Goal: Task Accomplishment & Management: Use online tool/utility

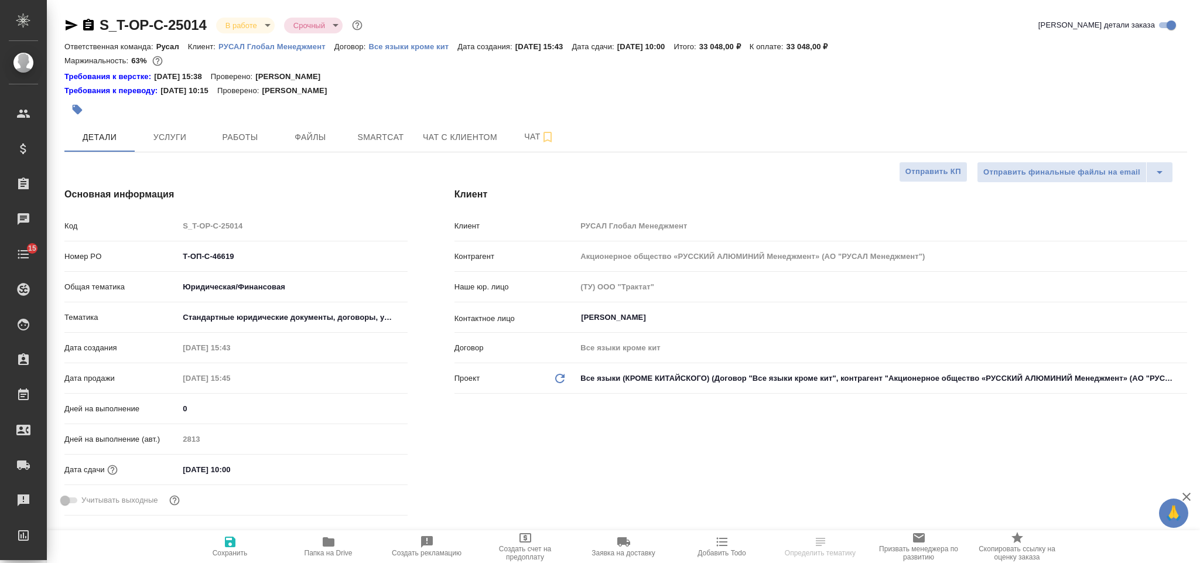
select select "RU"
type input "[PERSON_NAME]"
click at [257, 130] on span "Работы" at bounding box center [240, 137] width 56 height 15
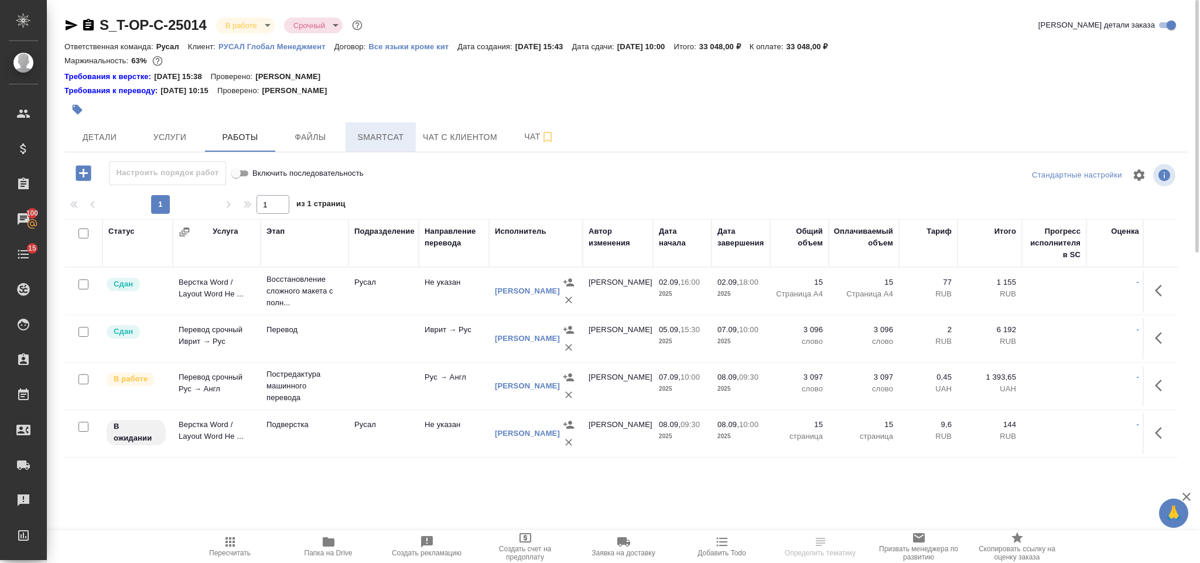
click at [386, 134] on span "Smartcat" at bounding box center [381, 137] width 56 height 15
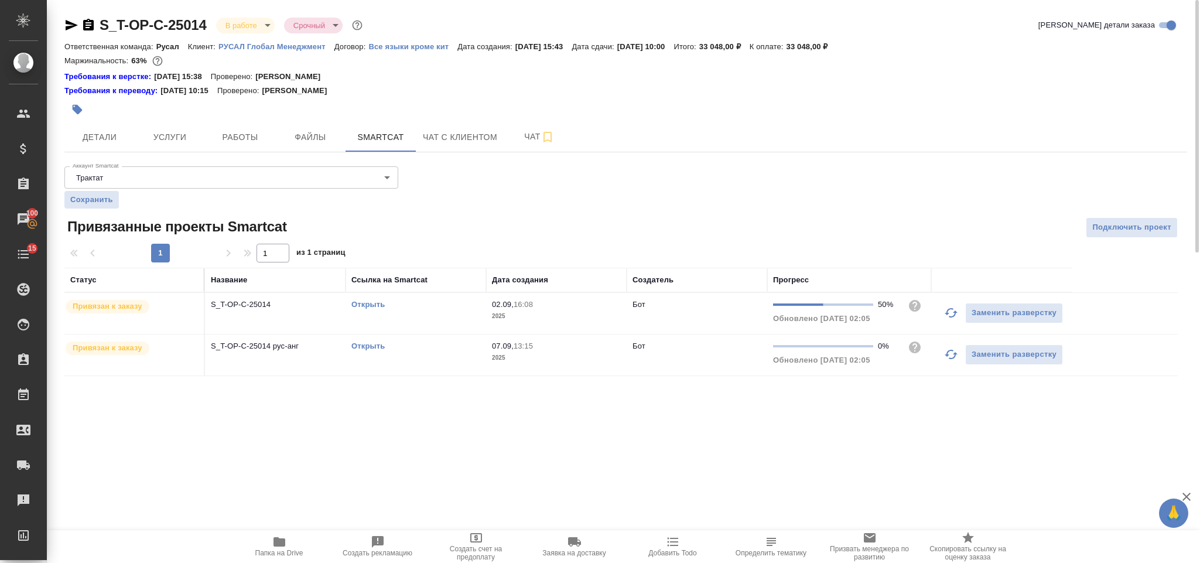
click at [949, 312] on icon "button" at bounding box center [951, 313] width 14 height 14
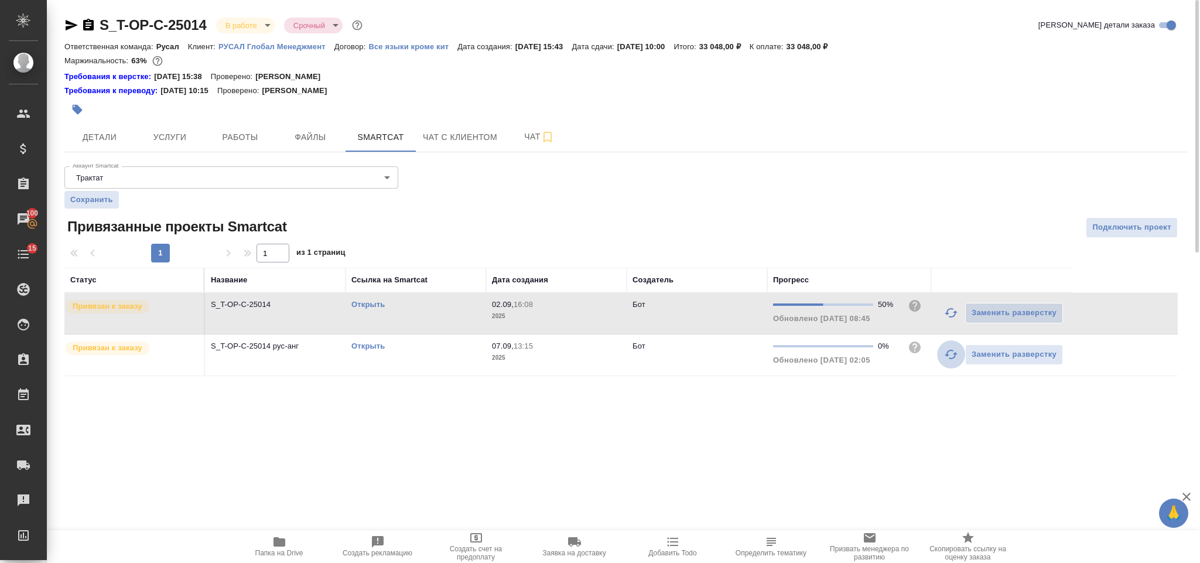
click at [949, 357] on icon "button" at bounding box center [951, 354] width 14 height 14
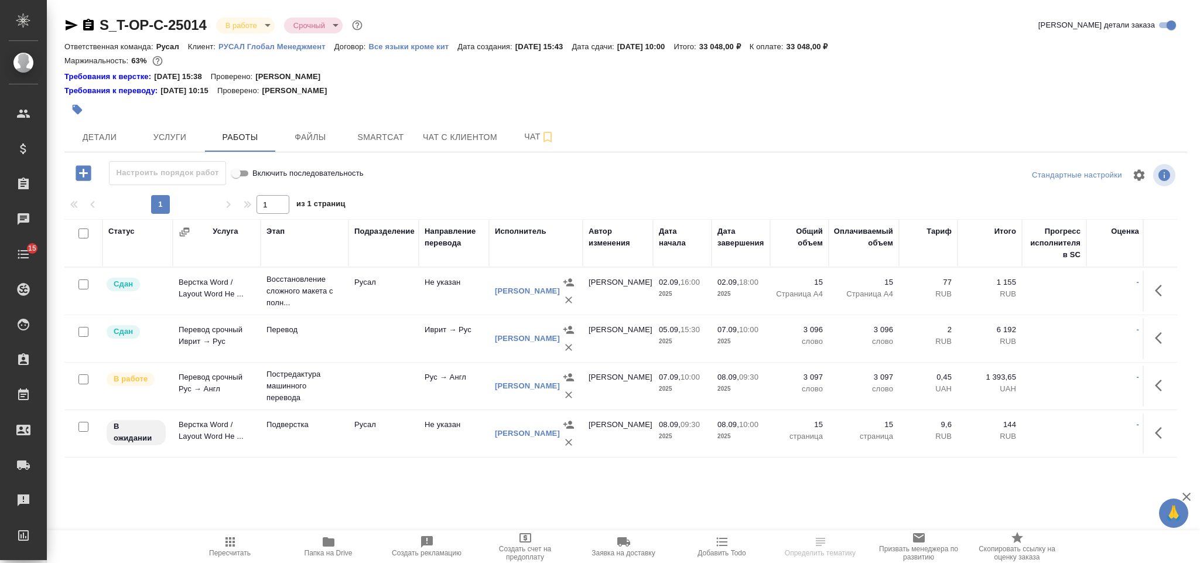
click at [97, 137] on span "Детали" at bounding box center [99, 137] width 56 height 15
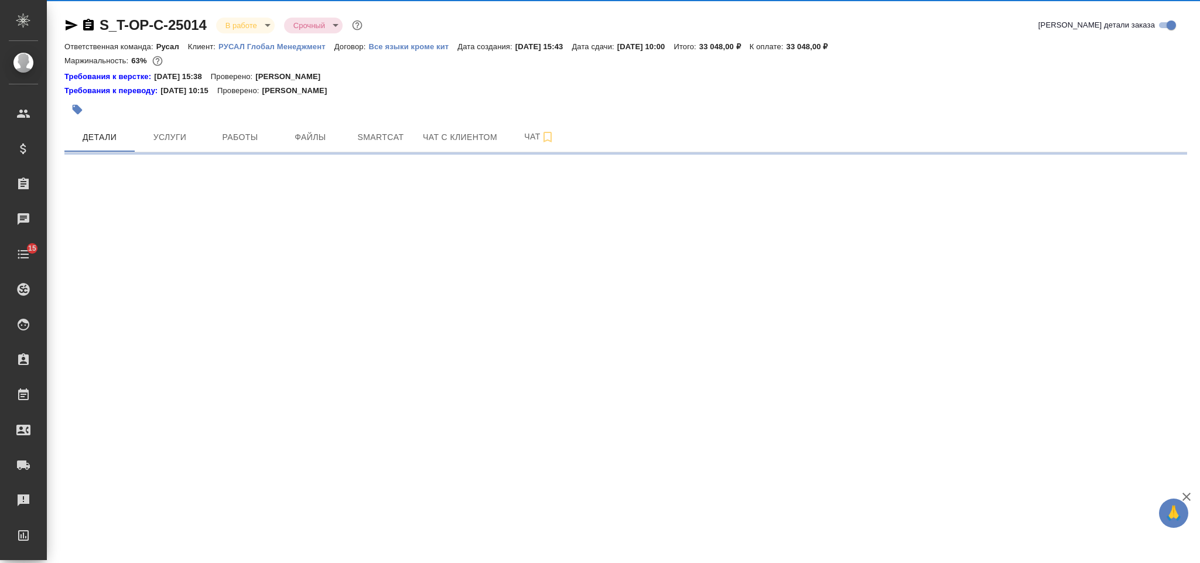
select select "RU"
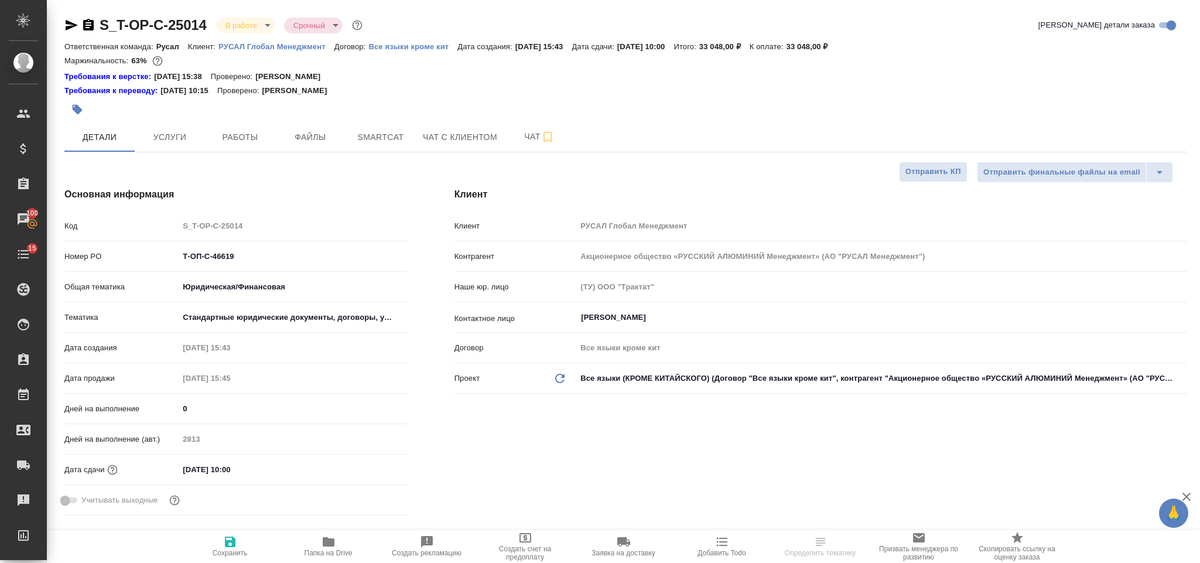
type textarea "x"
drag, startPoint x: 249, startPoint y: 262, endPoint x: 183, endPoint y: 262, distance: 66.8
click at [183, 262] on input "Т-ОП-С-46619" at bounding box center [292, 256] width 227 height 17
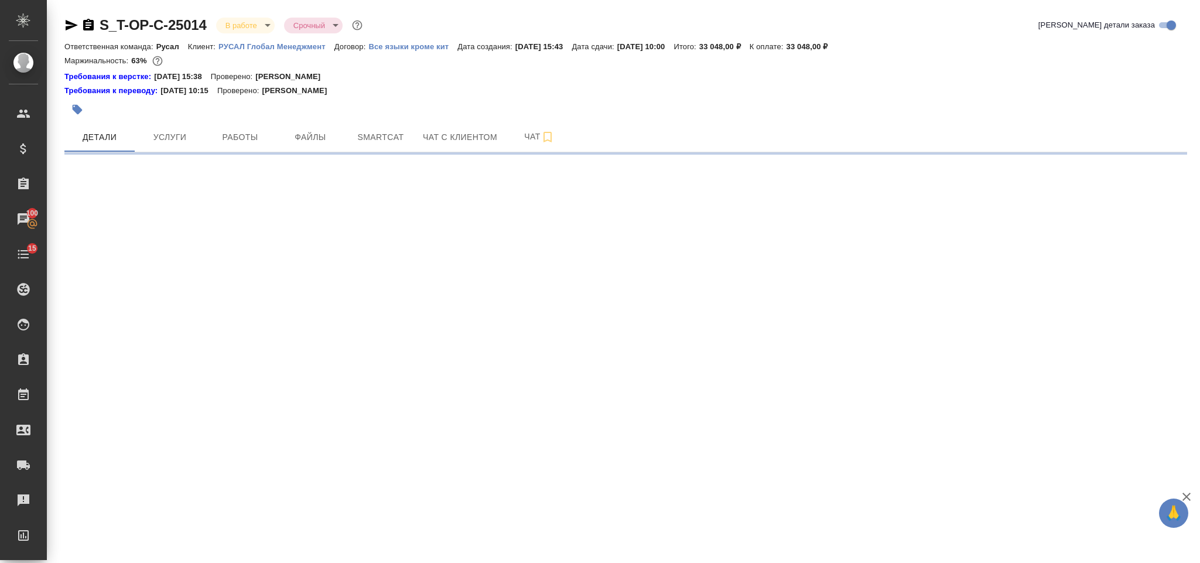
select select "RU"
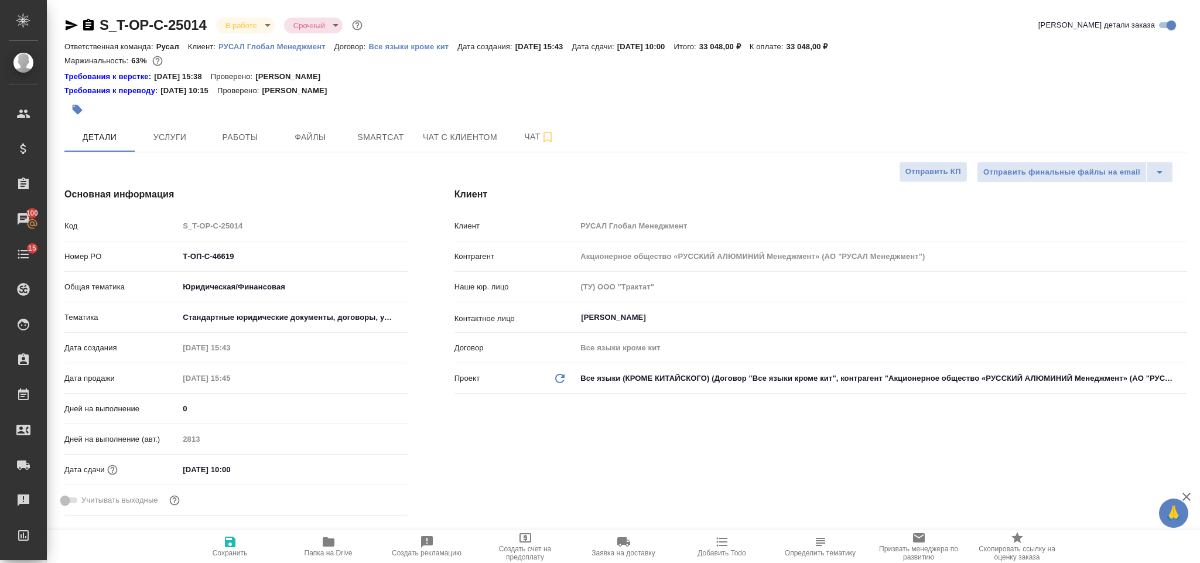
type textarea "x"
click at [261, 139] on span "Работы" at bounding box center [240, 137] width 56 height 15
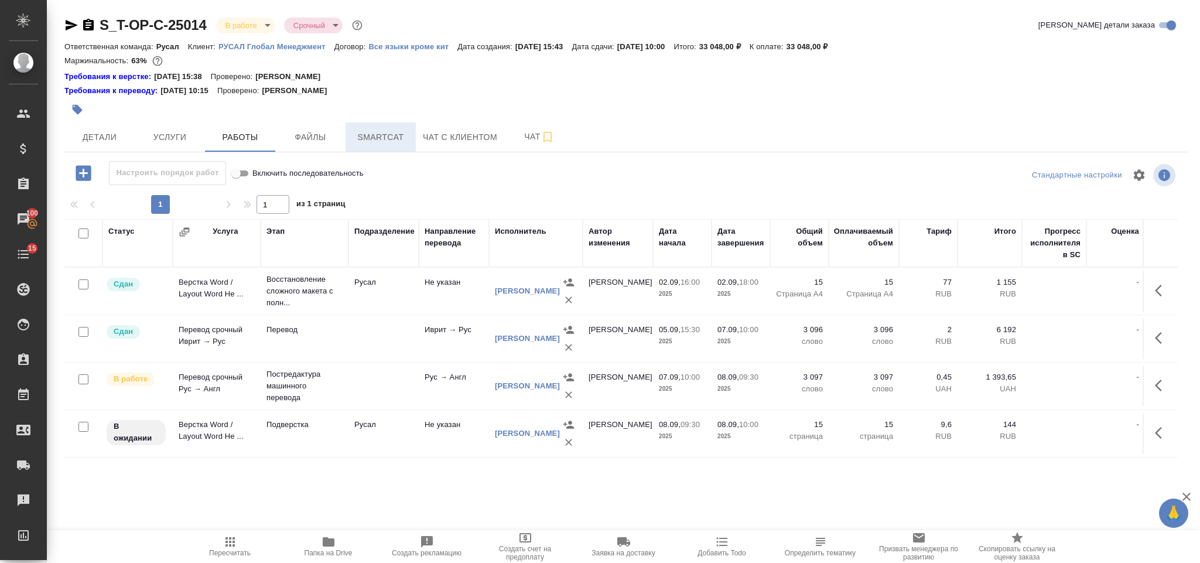
click at [392, 135] on span "Smartcat" at bounding box center [381, 137] width 56 height 15
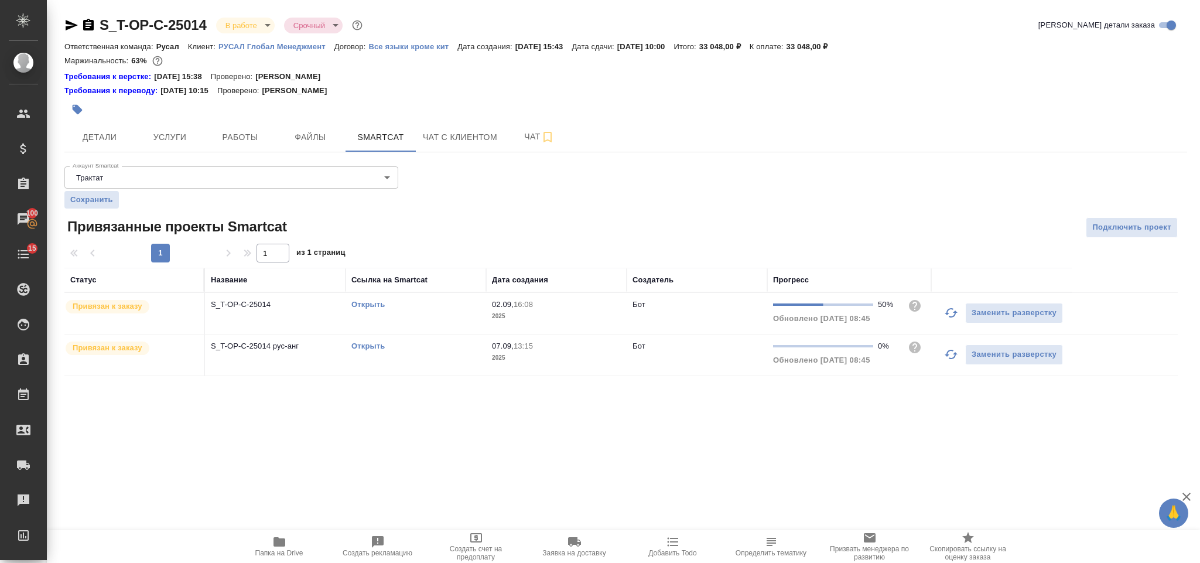
click at [359, 348] on link "Открыть" at bounding box center [367, 345] width 33 height 9
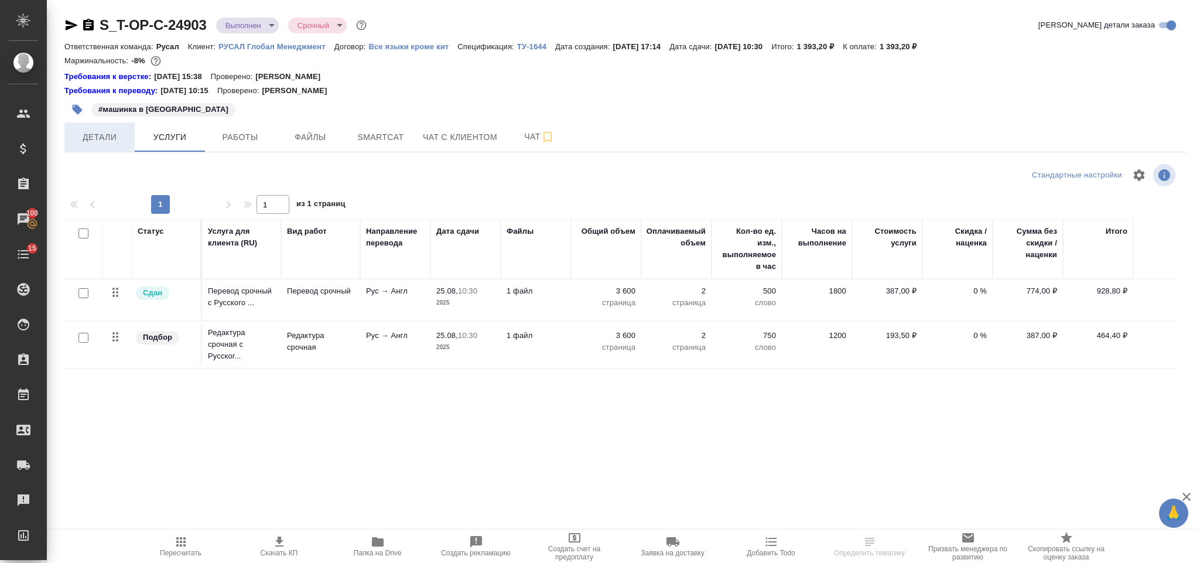
click at [128, 141] on button "Детали" at bounding box center [99, 136] width 70 height 29
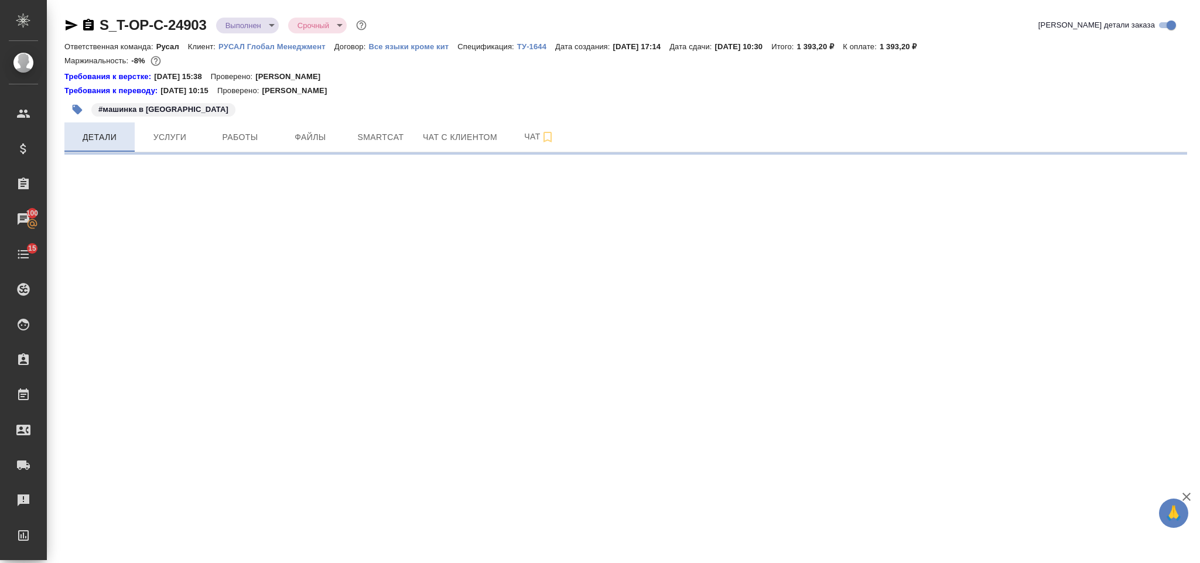
select select "RU"
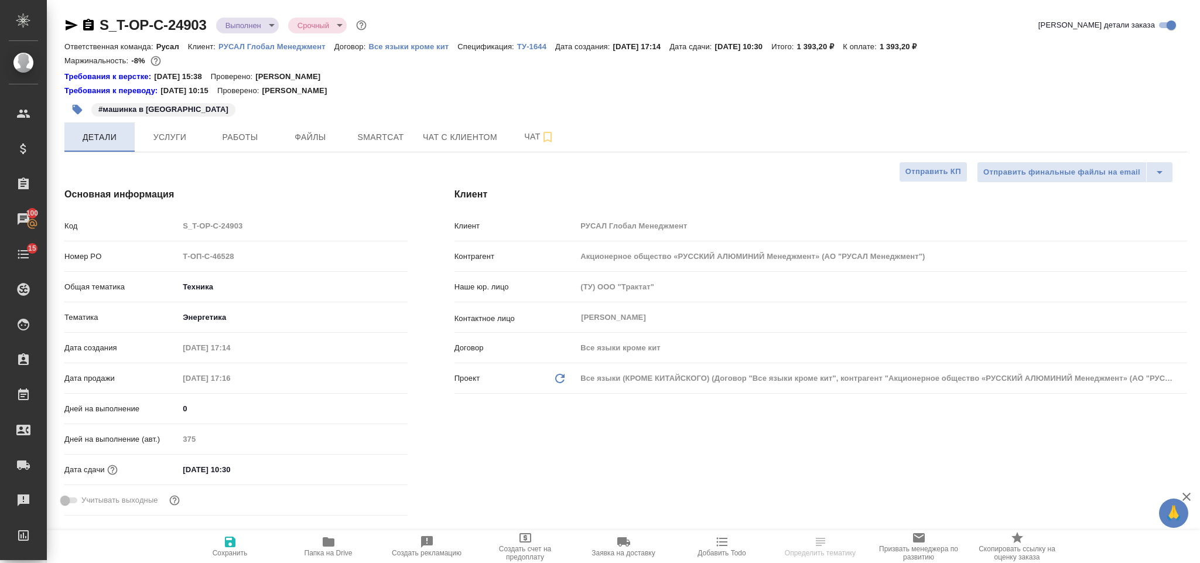
type textarea "x"
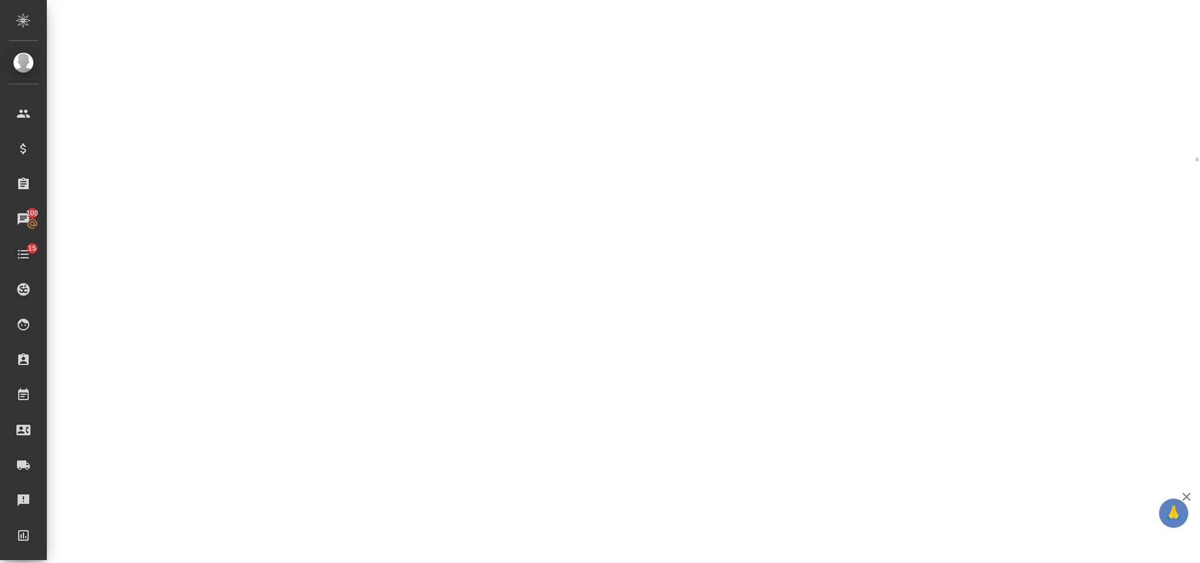
select select "RU"
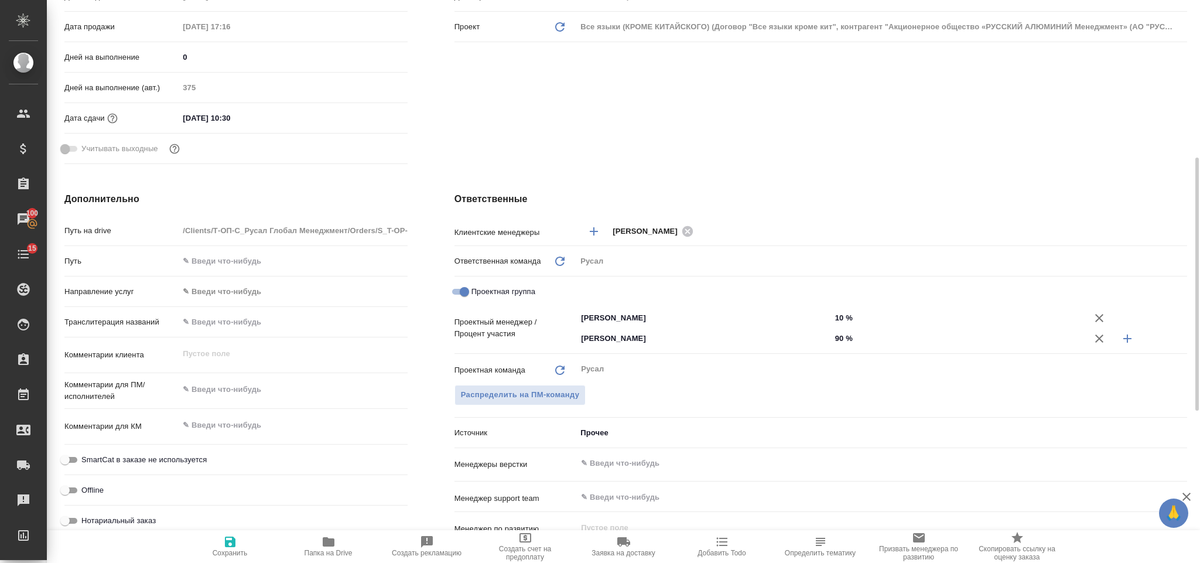
type textarea "x"
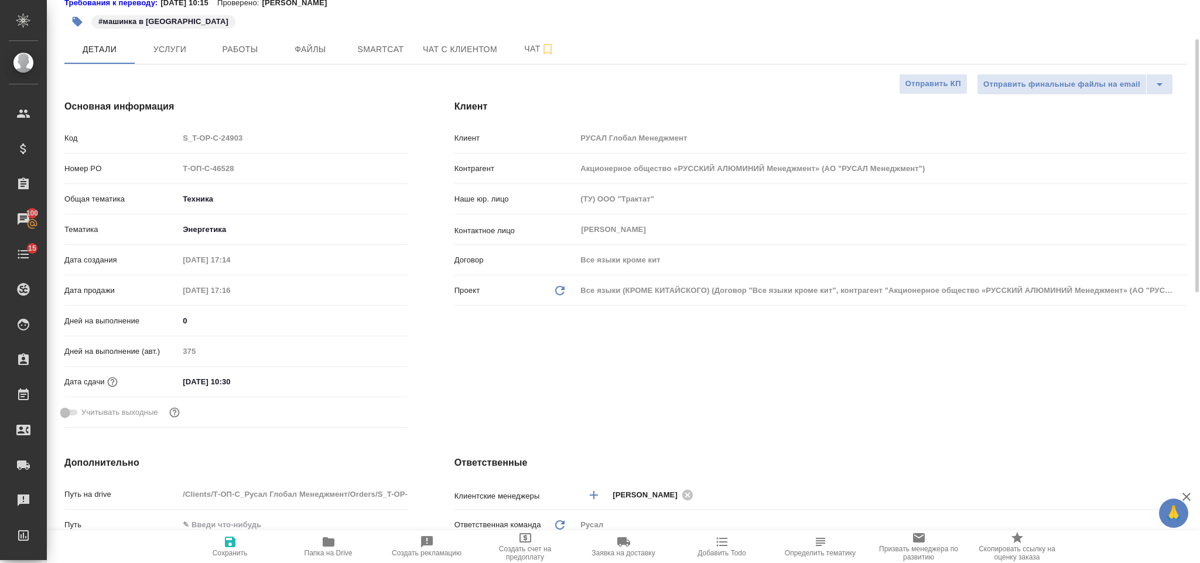
scroll to position [0, 0]
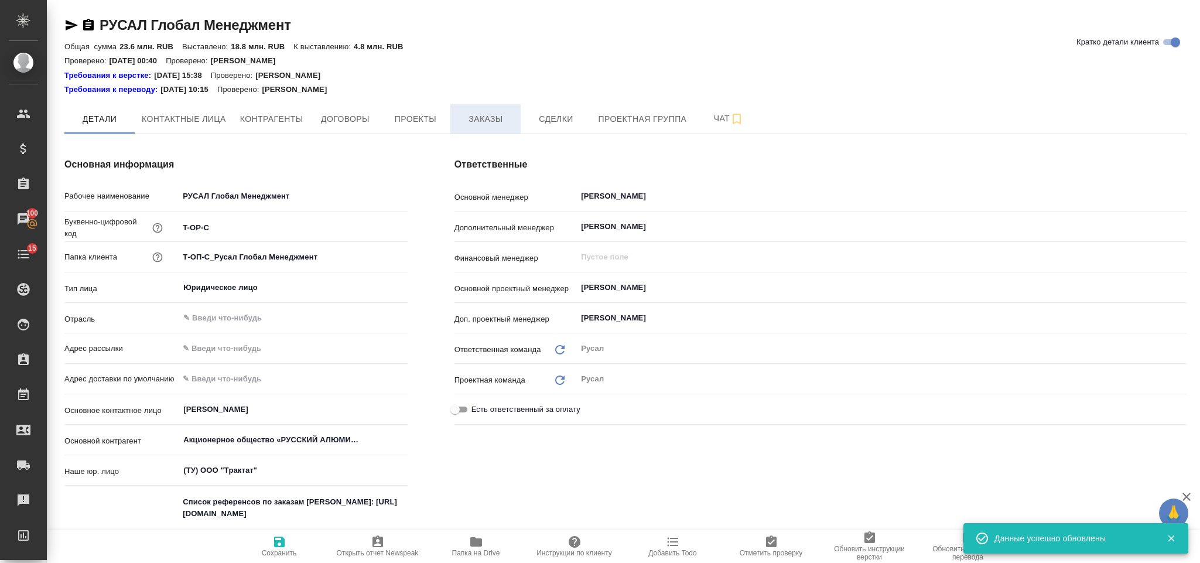
click at [458, 116] on span "Заказы" at bounding box center [485, 119] width 56 height 15
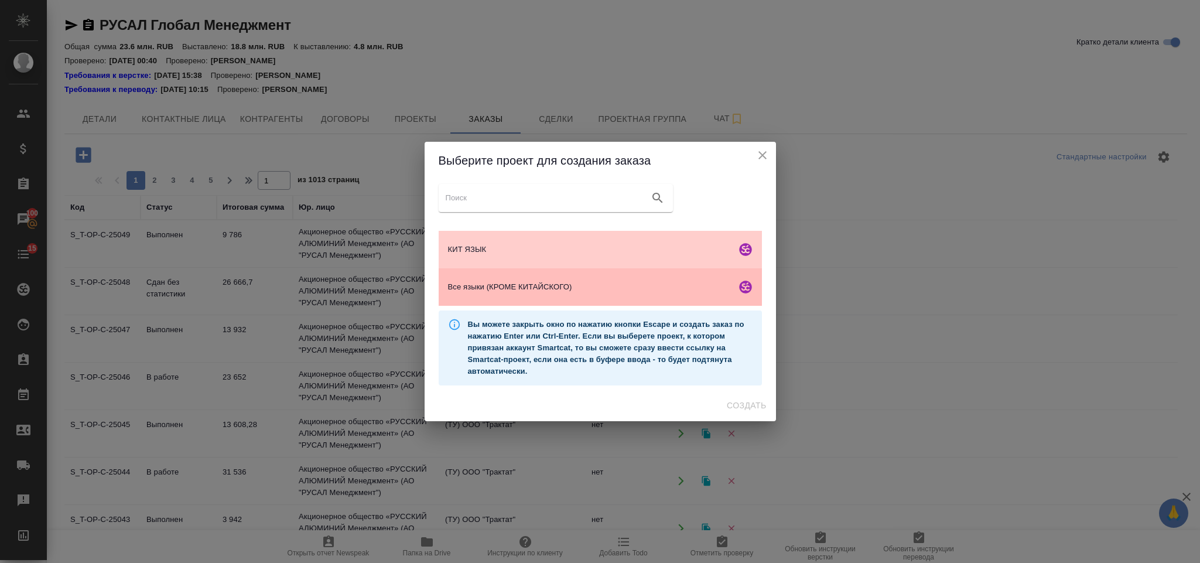
click at [557, 280] on div "Все языки (КРОМЕ КИТАЙСКОГО)" at bounding box center [600, 286] width 323 height 37
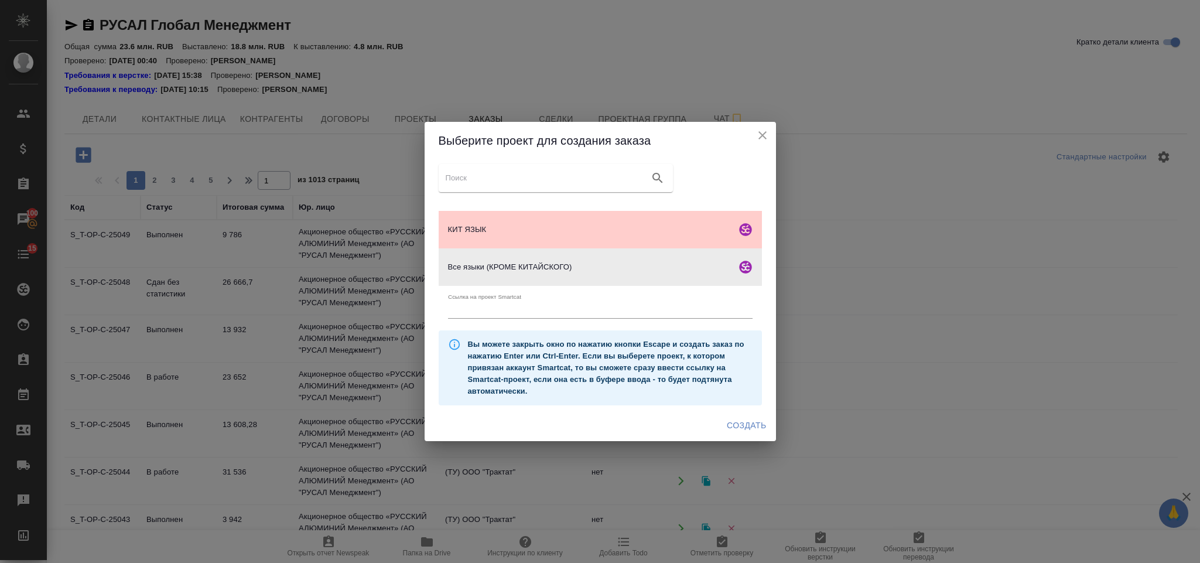
click at [756, 434] on button "Создать" at bounding box center [746, 426] width 49 height 22
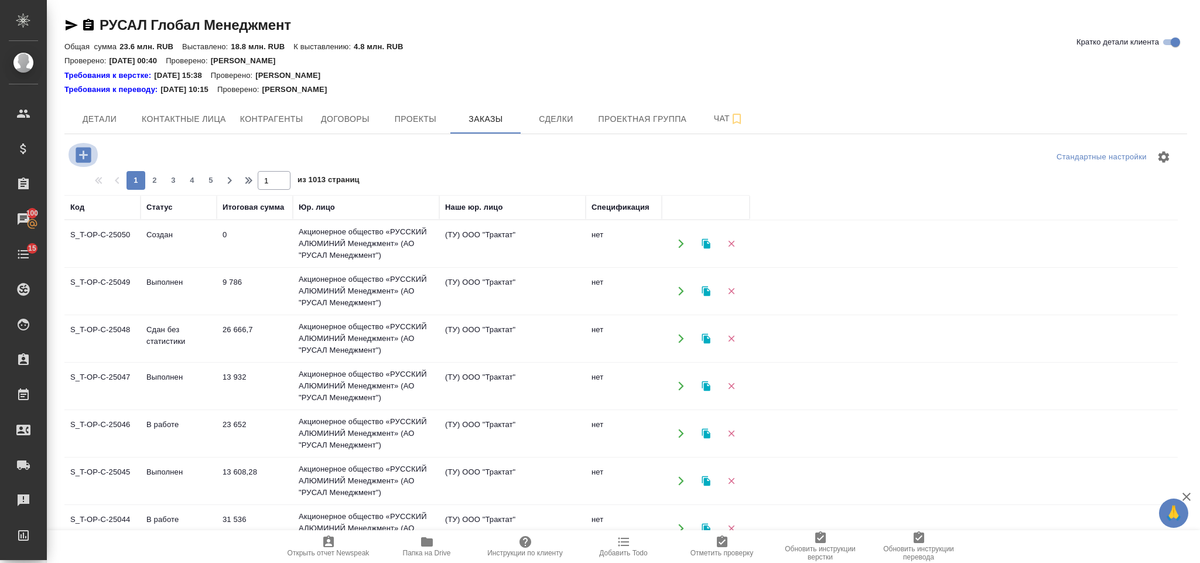
click at [94, 157] on button "button" at bounding box center [83, 155] width 32 height 24
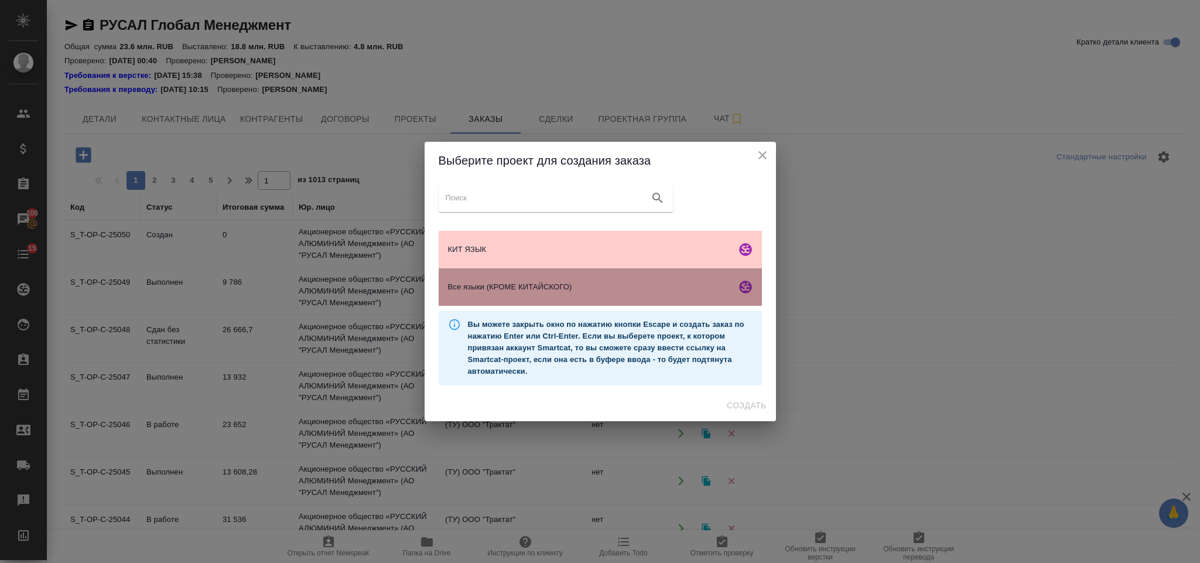
click at [620, 297] on div "Все языки (КРОМЕ КИТАЙСКОГО)" at bounding box center [600, 286] width 323 height 37
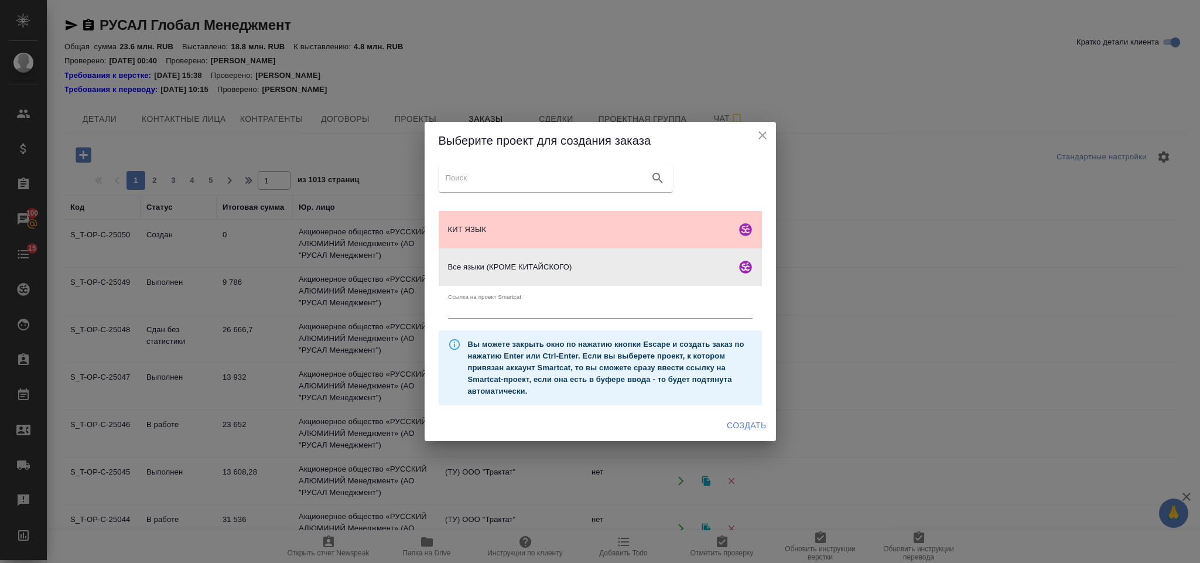
click at [752, 430] on span "Создать" at bounding box center [746, 425] width 39 height 15
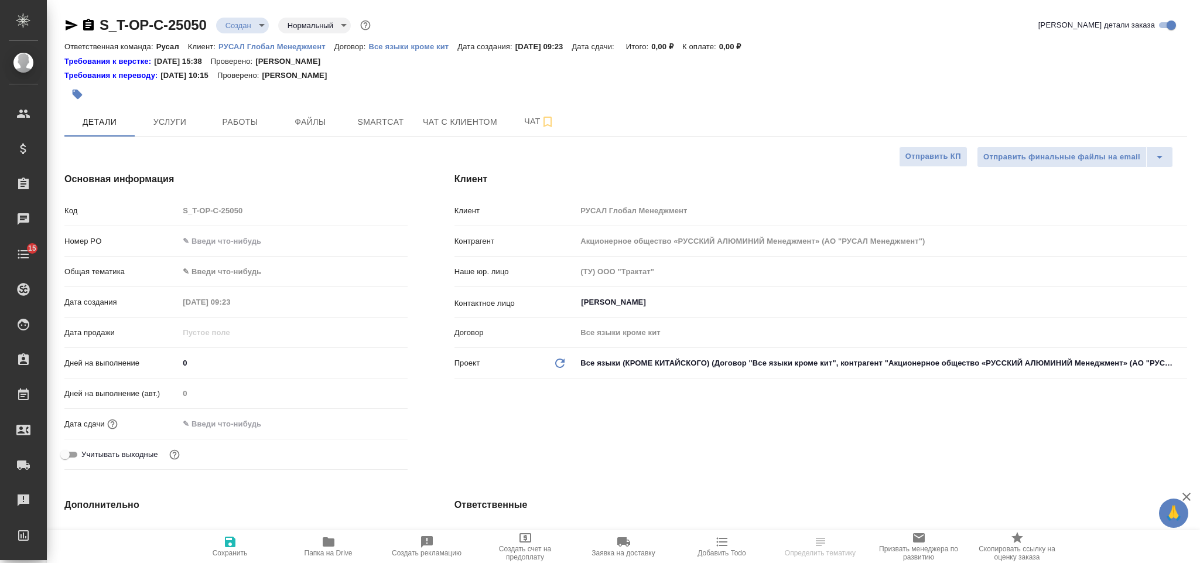
select select "RU"
click at [239, 241] on input "text" at bounding box center [293, 240] width 228 height 17
paste input "Т-ОП-С-46671"
type input "Т-ОП-С-46671"
click at [241, 276] on body "🙏 .cls-1 fill:#fff; AWATERA Gorlenko Yuliua Клиенты Спецификации Заказы 100 Чат…" at bounding box center [600, 281] width 1200 height 563
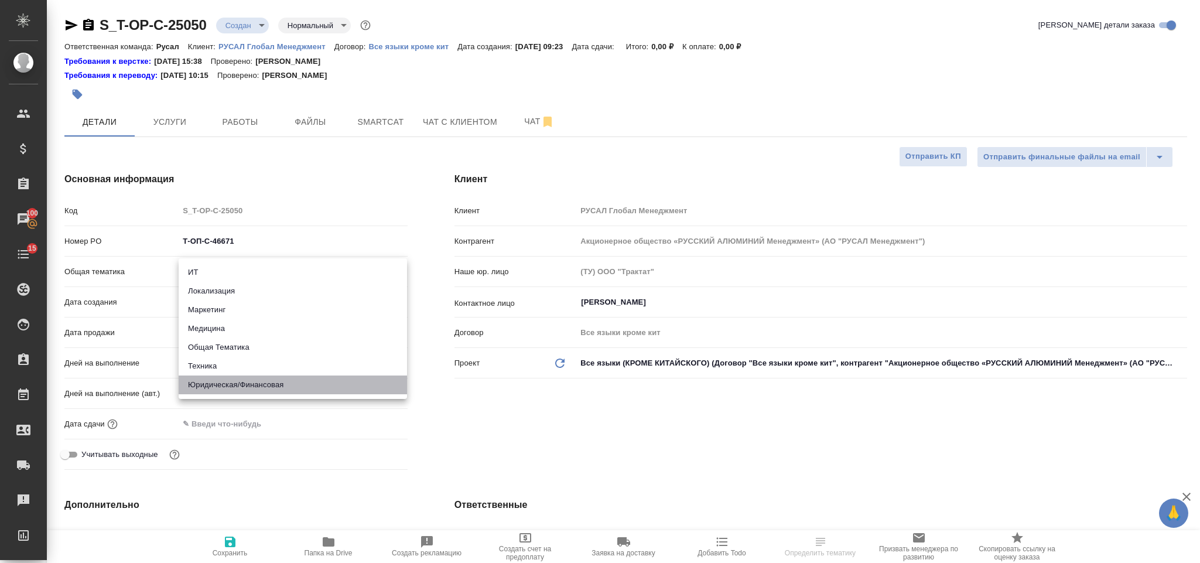
click at [250, 384] on li "Юридическая/Финансовая" at bounding box center [293, 384] width 228 height 19
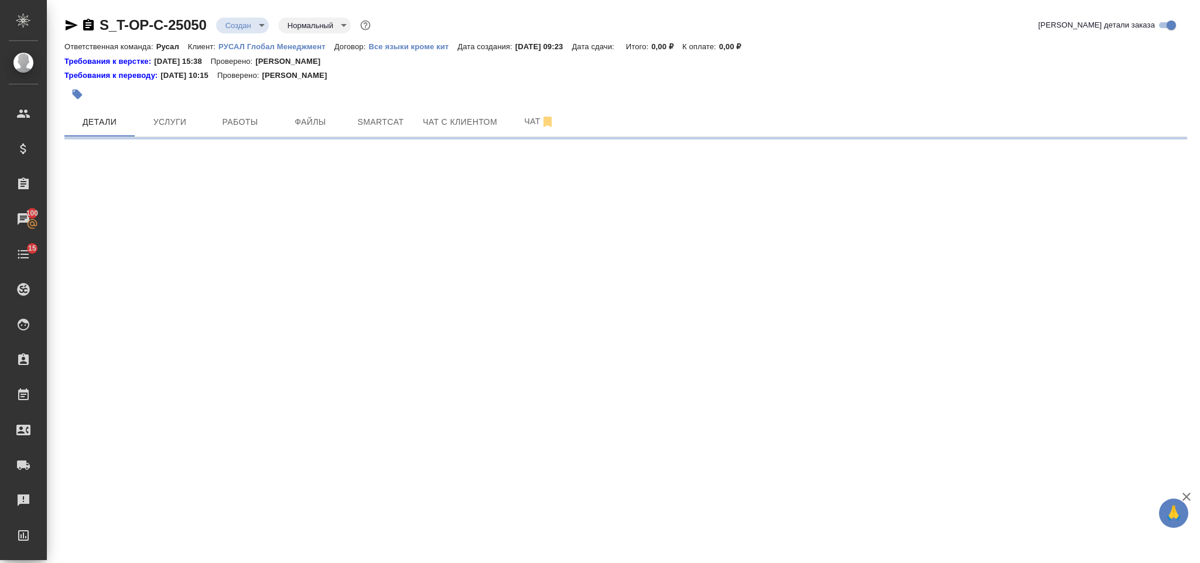
click at [239, 303] on div ".cls-1 fill:#fff; AWATERA Gorlenko Yuliua Клиенты Спецификации Заказы 100 Чаты …" at bounding box center [600, 281] width 1200 height 563
select select "RU"
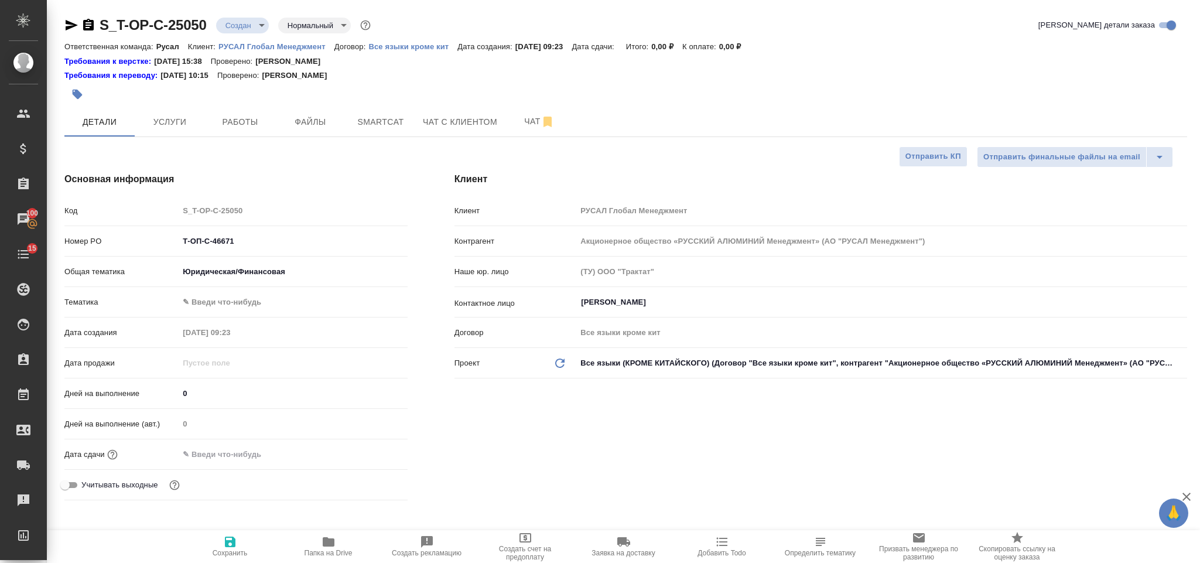
type textarea "x"
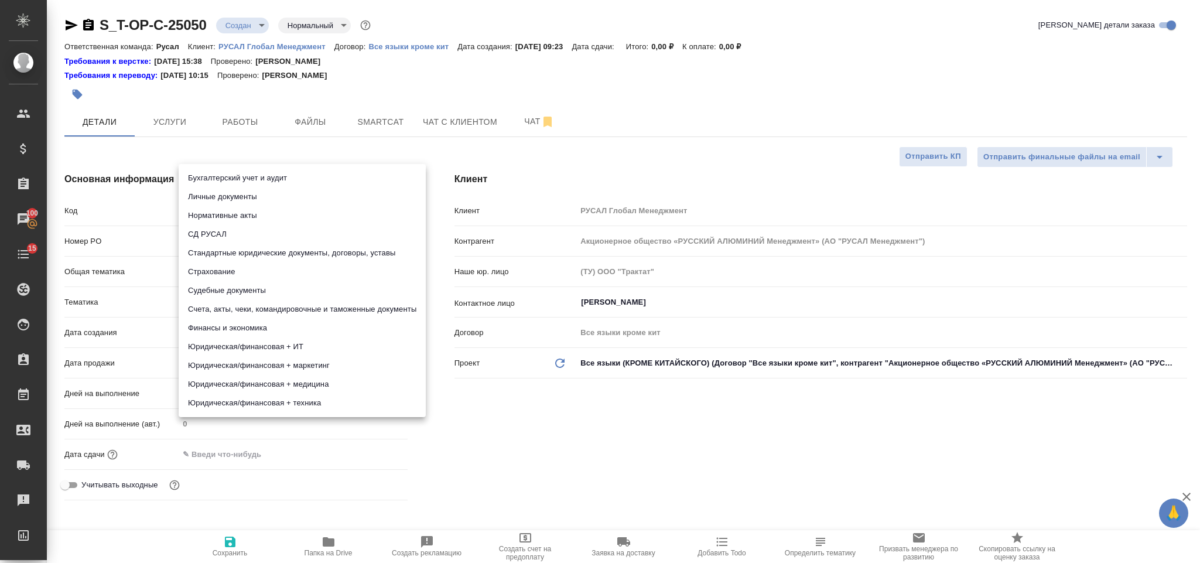
click at [235, 303] on body "🙏 .cls-1 fill:#fff; AWATERA Gorlenko Yuliua Клиенты Спецификации Заказы 100 Чат…" at bounding box center [600, 281] width 1200 height 563
click at [283, 310] on li "Счета, акты, чеки, командировочные и таможенные документы" at bounding box center [302, 309] width 247 height 19
type input "5f647205b73bc97568ca66c0"
type textarea "x"
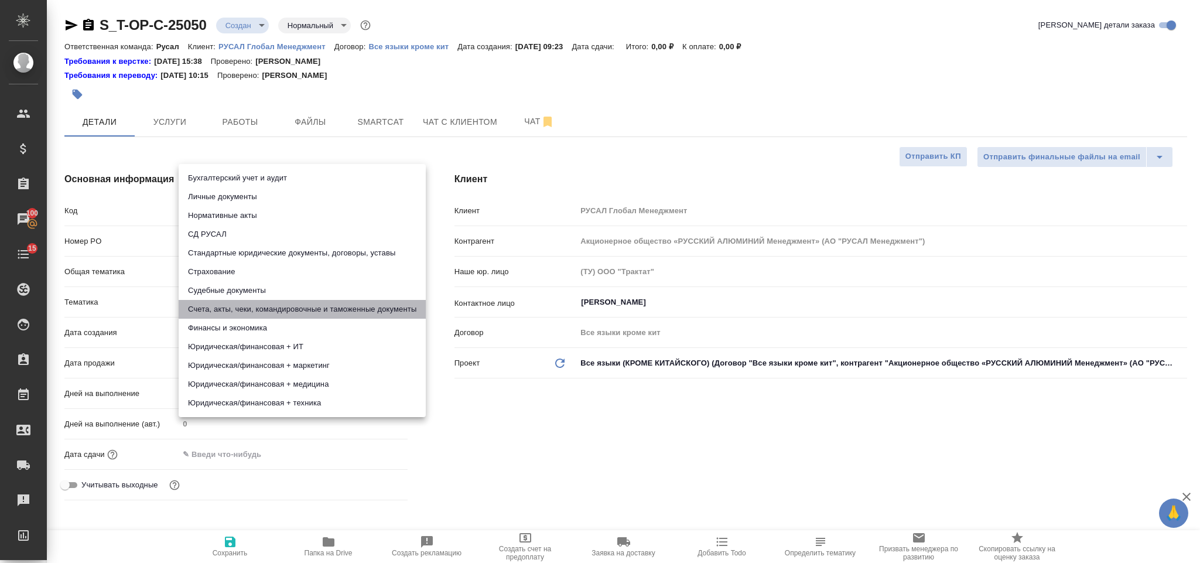
type textarea "x"
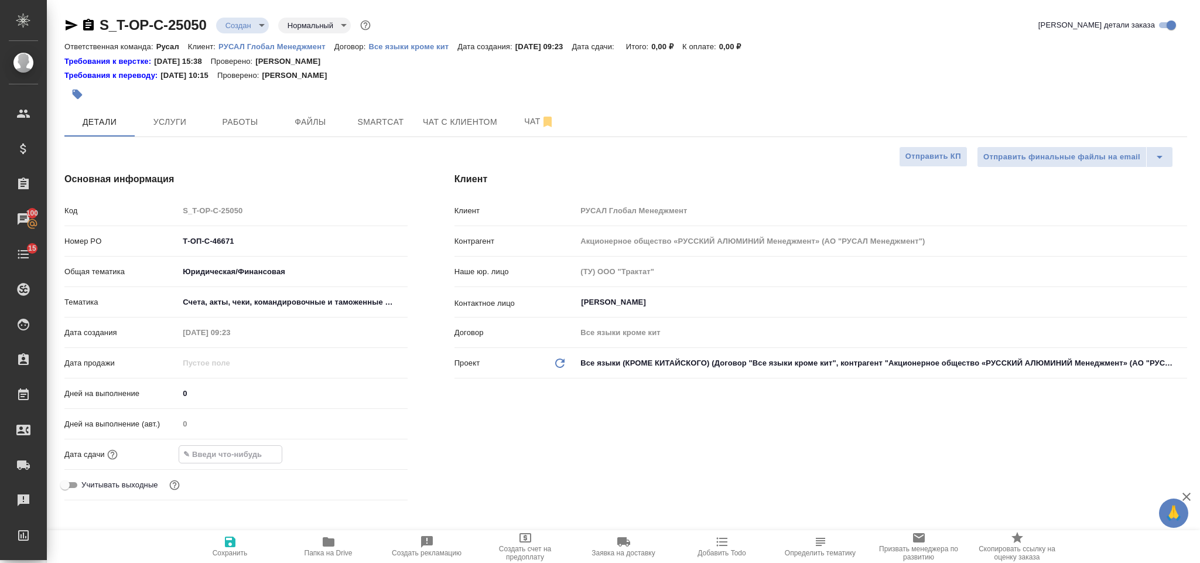
click at [278, 452] on input "text" at bounding box center [230, 454] width 102 height 17
click at [369, 451] on icon "button" at bounding box center [373, 453] width 11 height 12
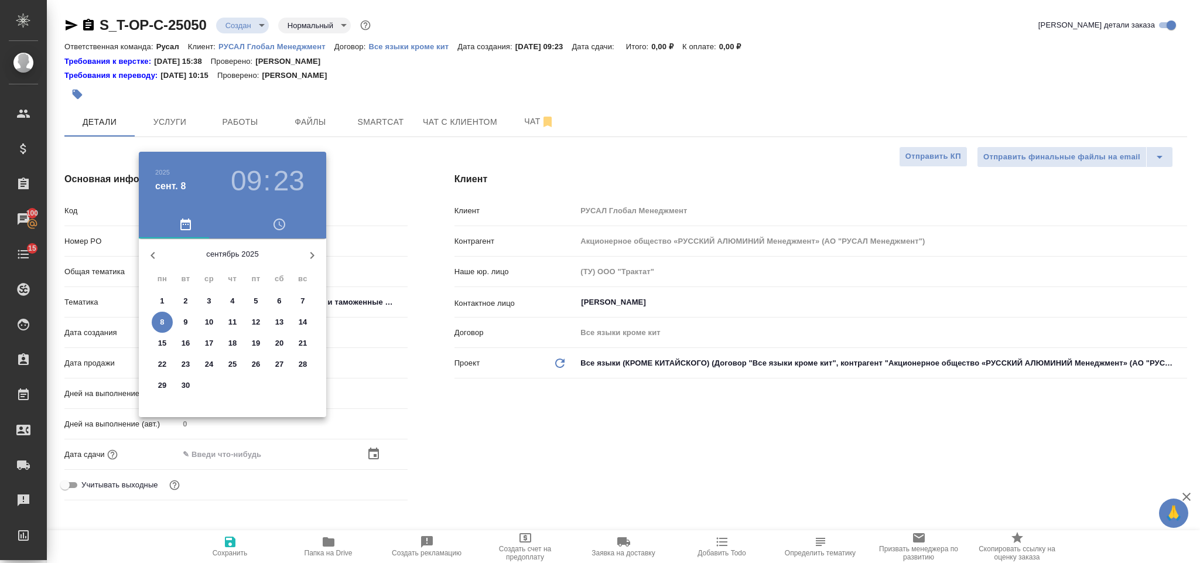
click at [159, 317] on span "8" at bounding box center [162, 322] width 21 height 12
type input "[DATE] 09:23"
type textarea "x"
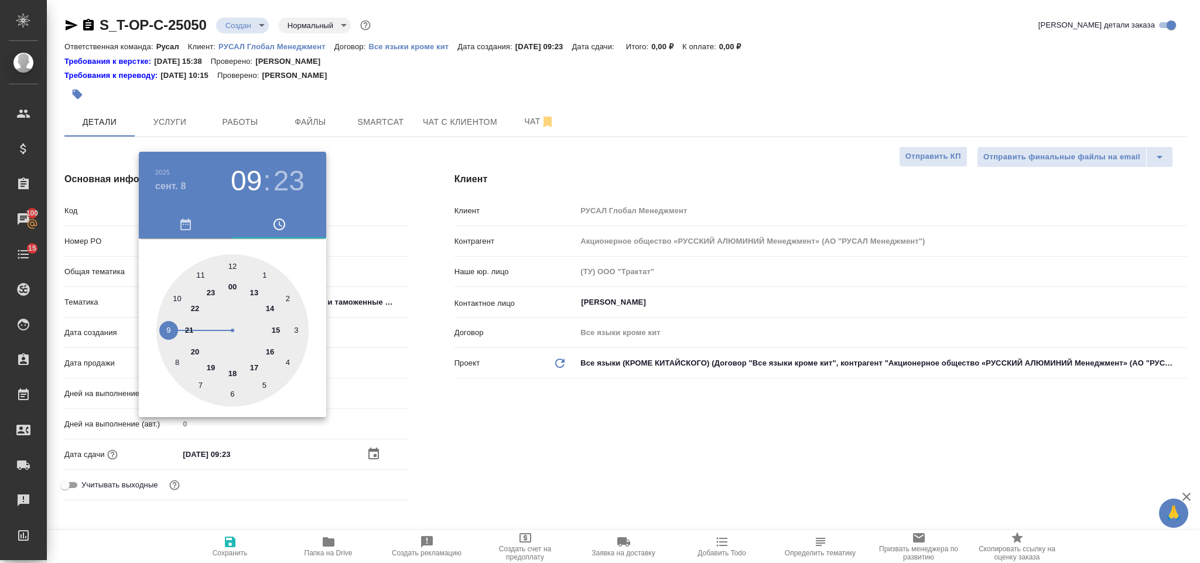
click at [252, 362] on div at bounding box center [232, 330] width 152 height 152
type input "08.09.2025 17:23"
type textarea "x"
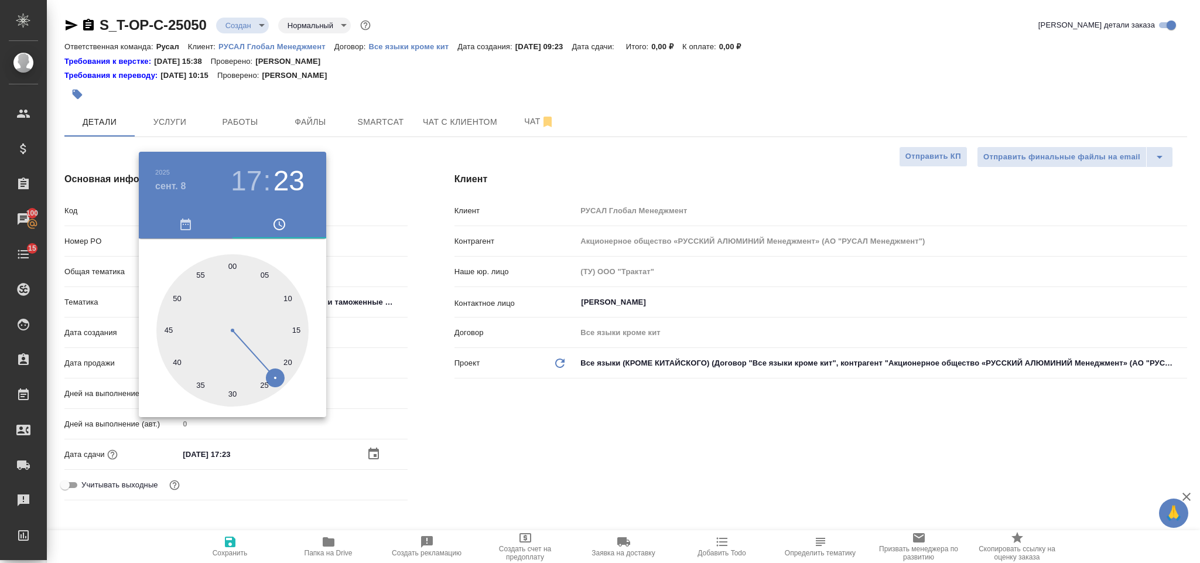
click at [232, 262] on div at bounding box center [232, 330] width 152 height 152
type input "08.09.2025 17:00"
type textarea "x"
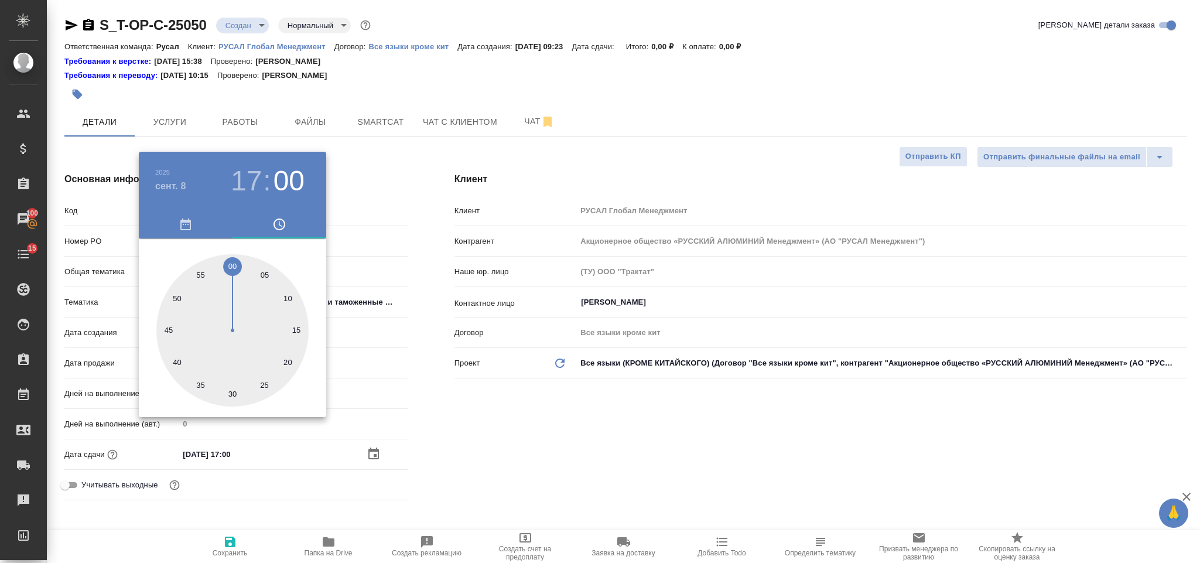
click at [528, 406] on div at bounding box center [600, 281] width 1200 height 563
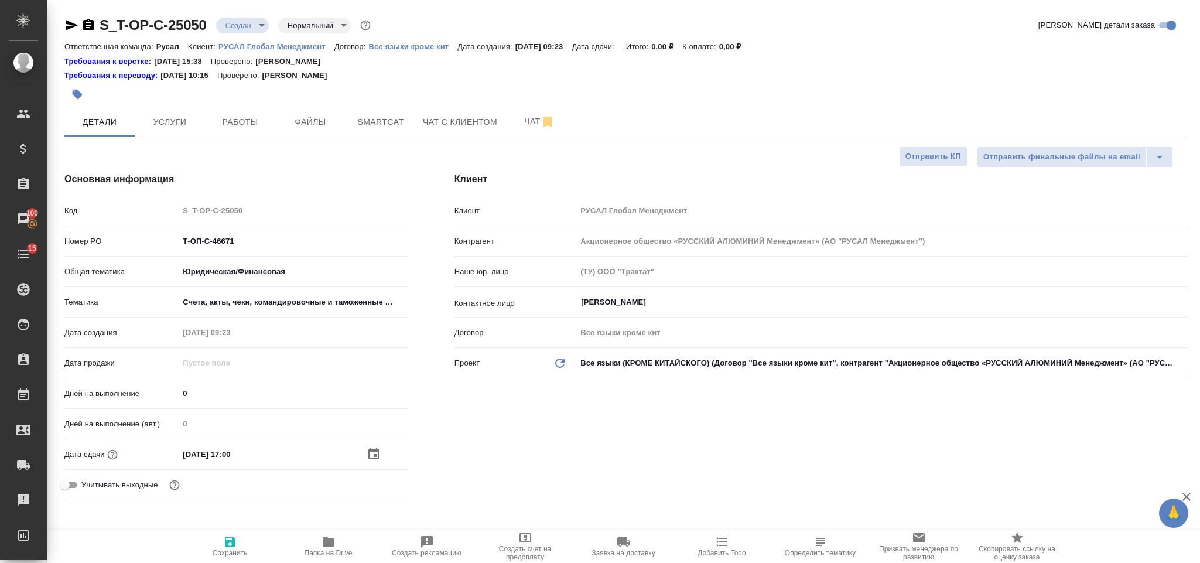
click at [224, 545] on icon "button" at bounding box center [230, 542] width 14 height 14
type textarea "x"
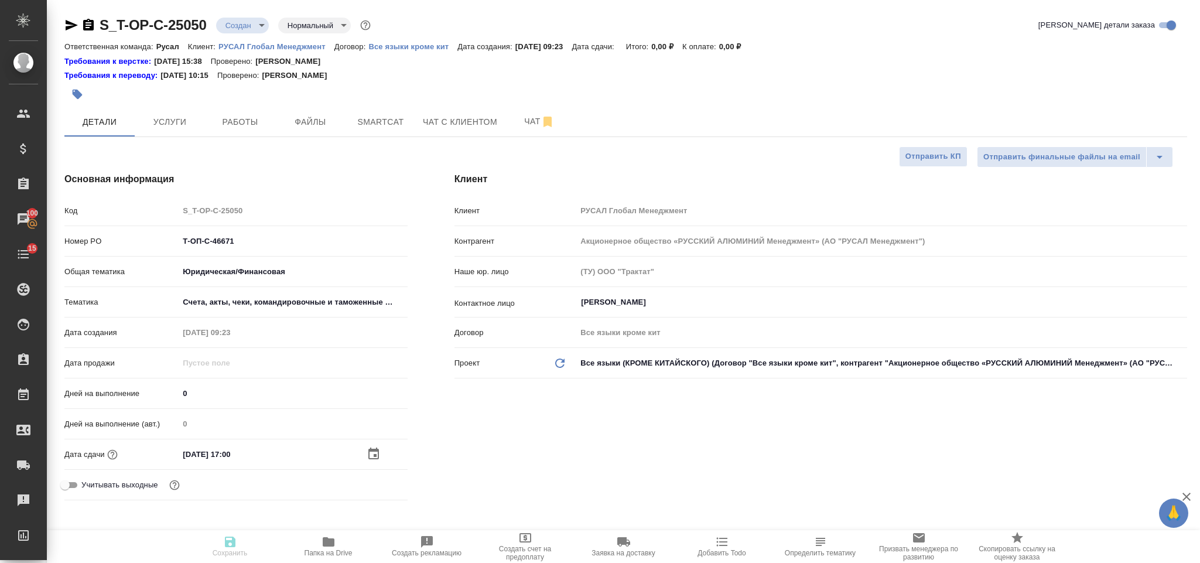
type textarea "x"
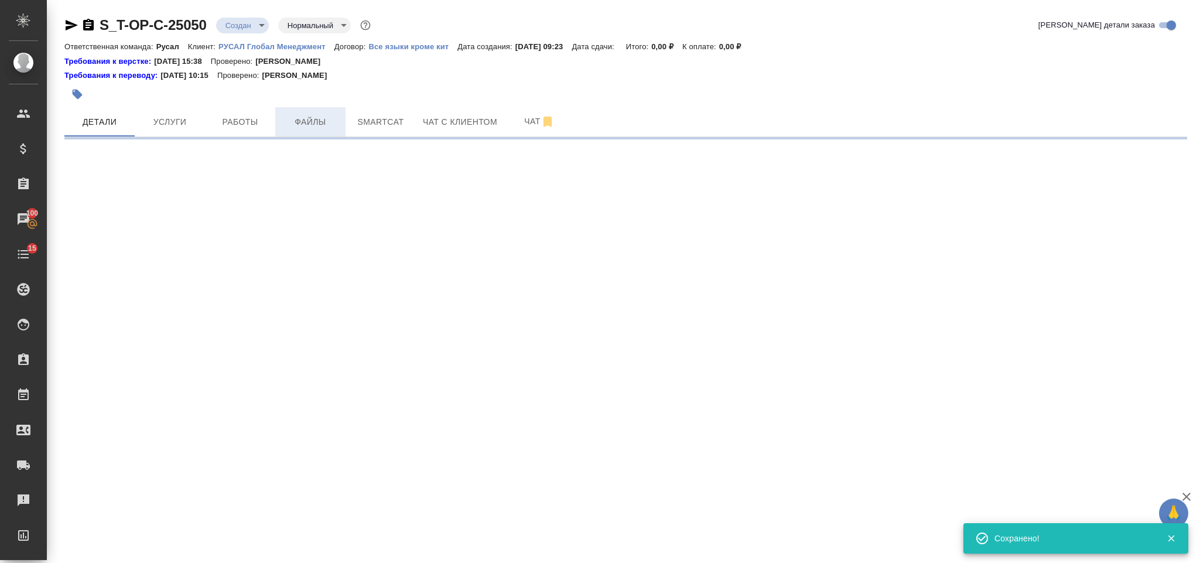
select select "RU"
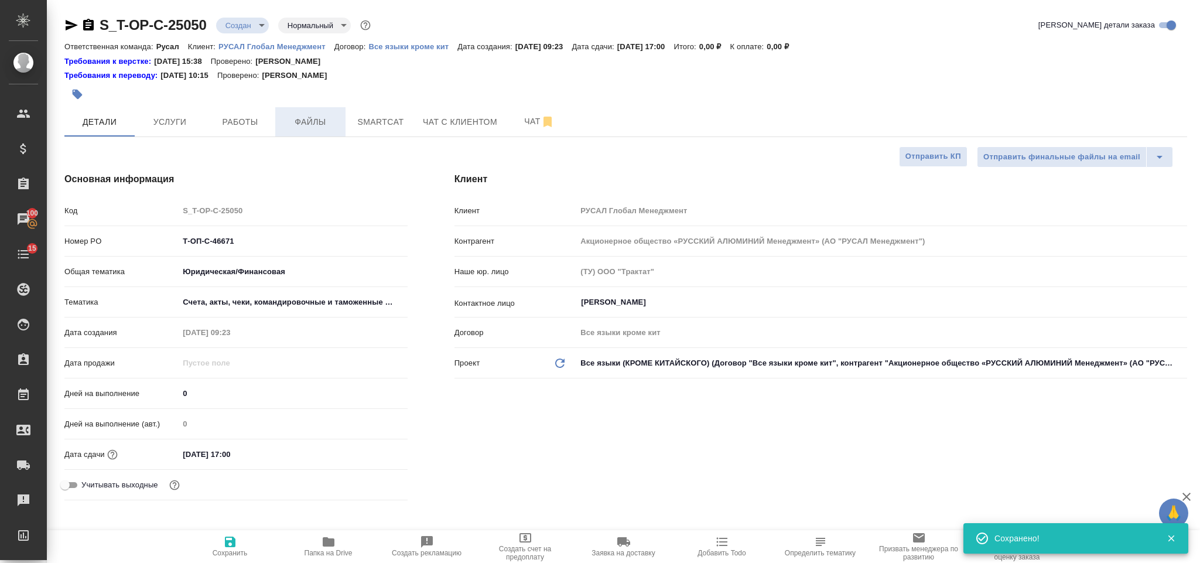
click at [317, 115] on span "Файлы" at bounding box center [310, 122] width 56 height 15
type textarea "x"
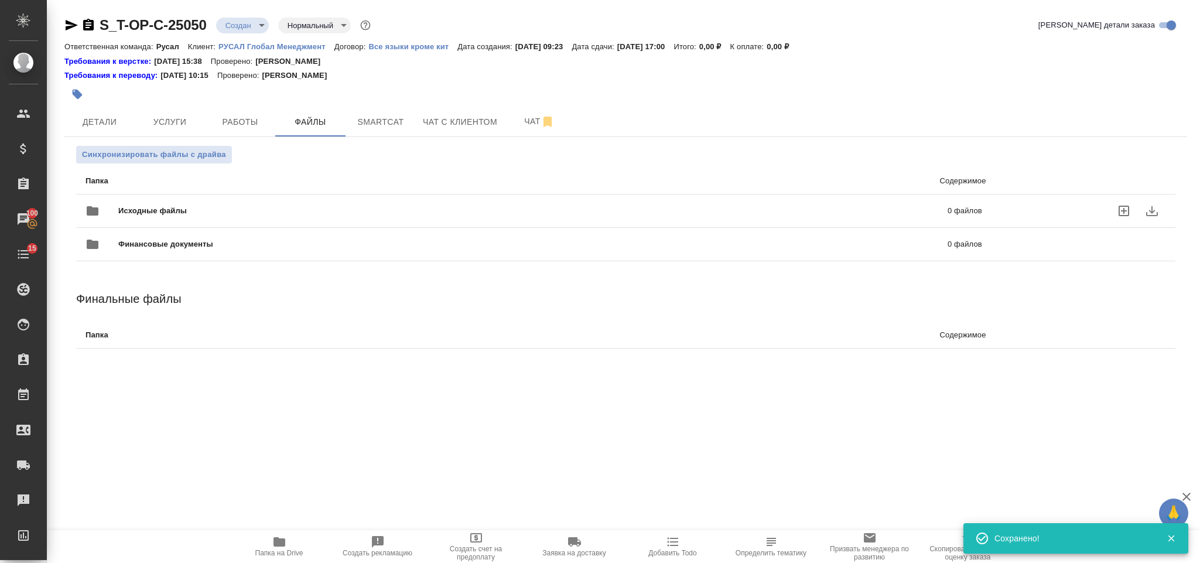
click at [245, 206] on span "Исходные файлы" at bounding box center [342, 211] width 449 height 12
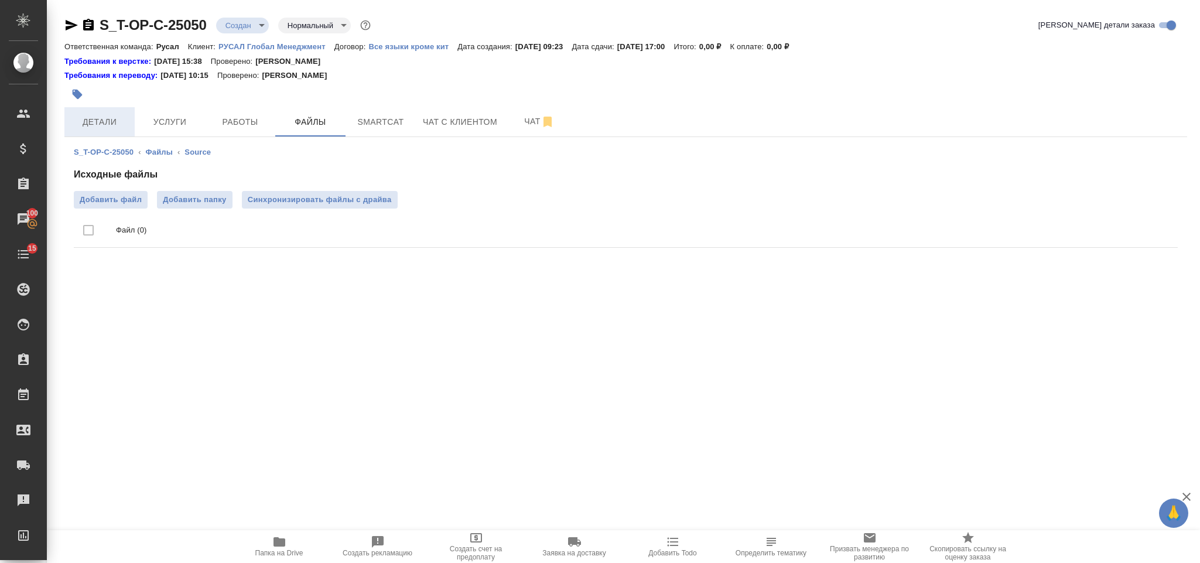
click at [128, 123] on button "Детали" at bounding box center [99, 121] width 70 height 29
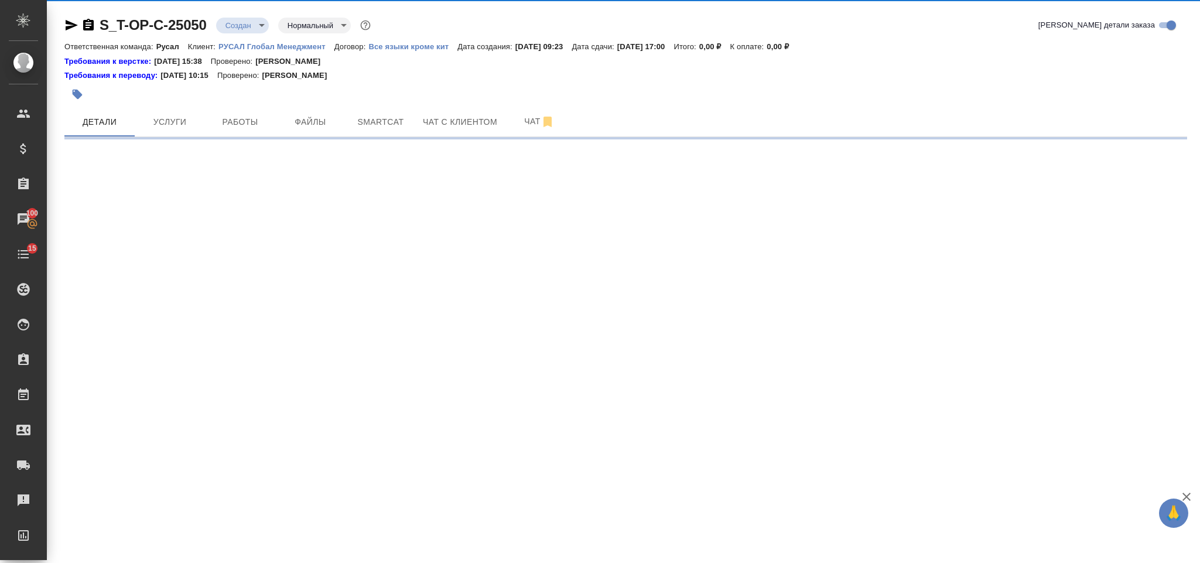
select select "RU"
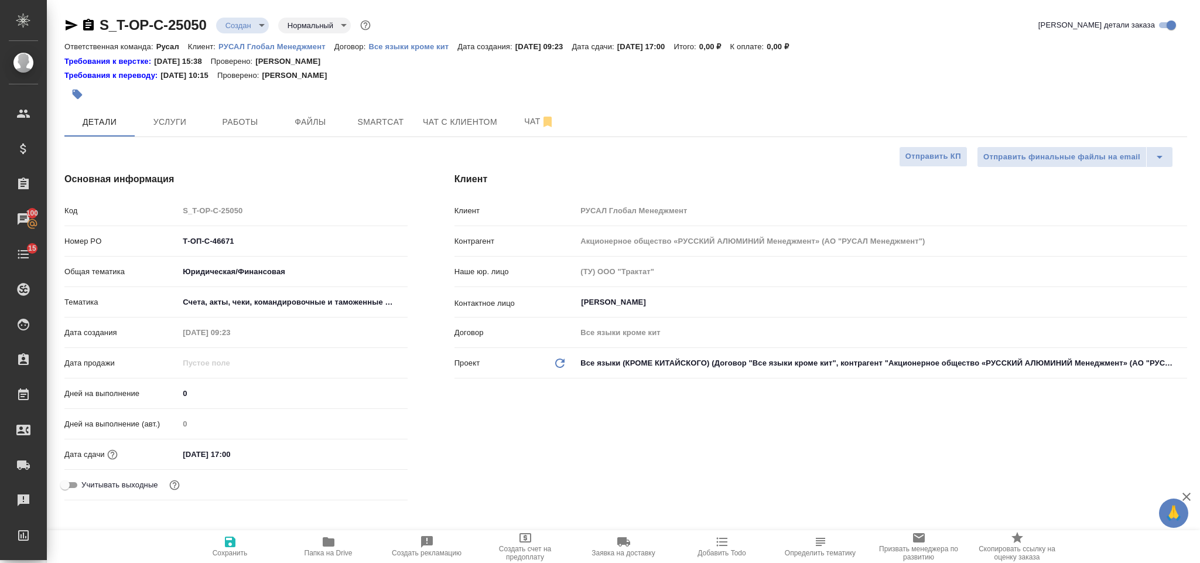
type textarea "x"
click at [316, 549] on span "Папка на Drive" at bounding box center [328, 553] width 48 height 8
click at [177, 118] on span "Услуги" at bounding box center [170, 122] width 56 height 15
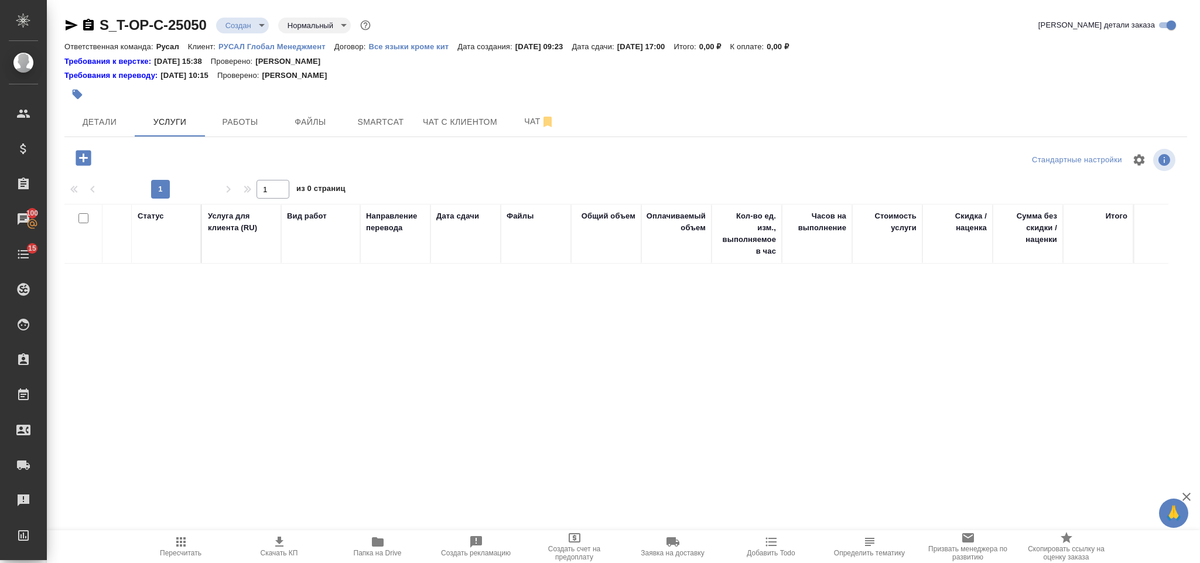
click at [83, 160] on icon "button" at bounding box center [83, 158] width 20 height 20
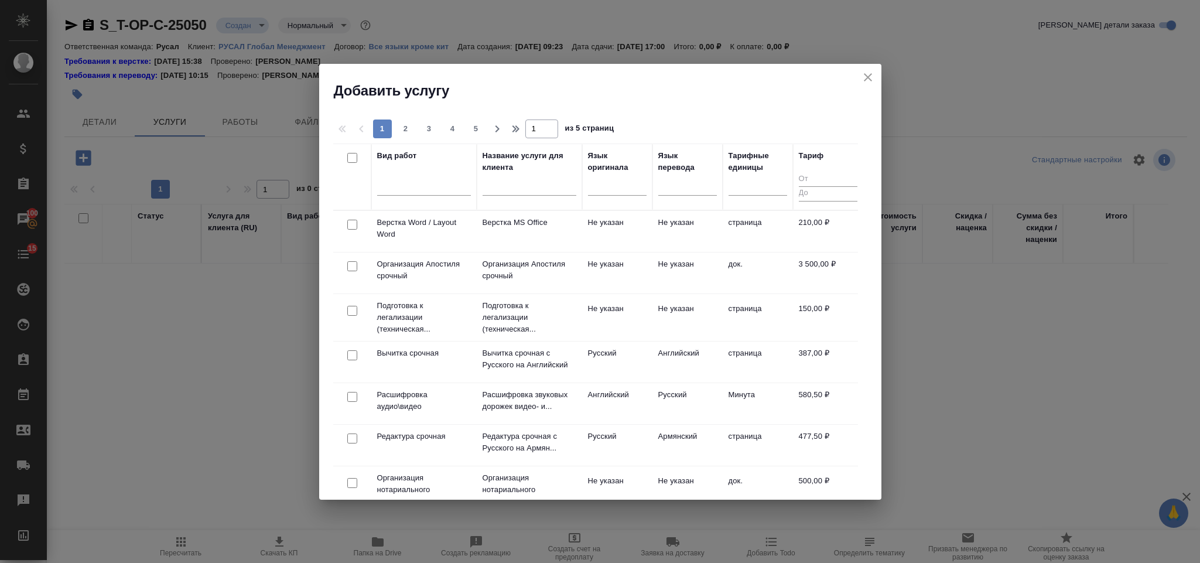
click at [629, 188] on div at bounding box center [617, 183] width 59 height 17
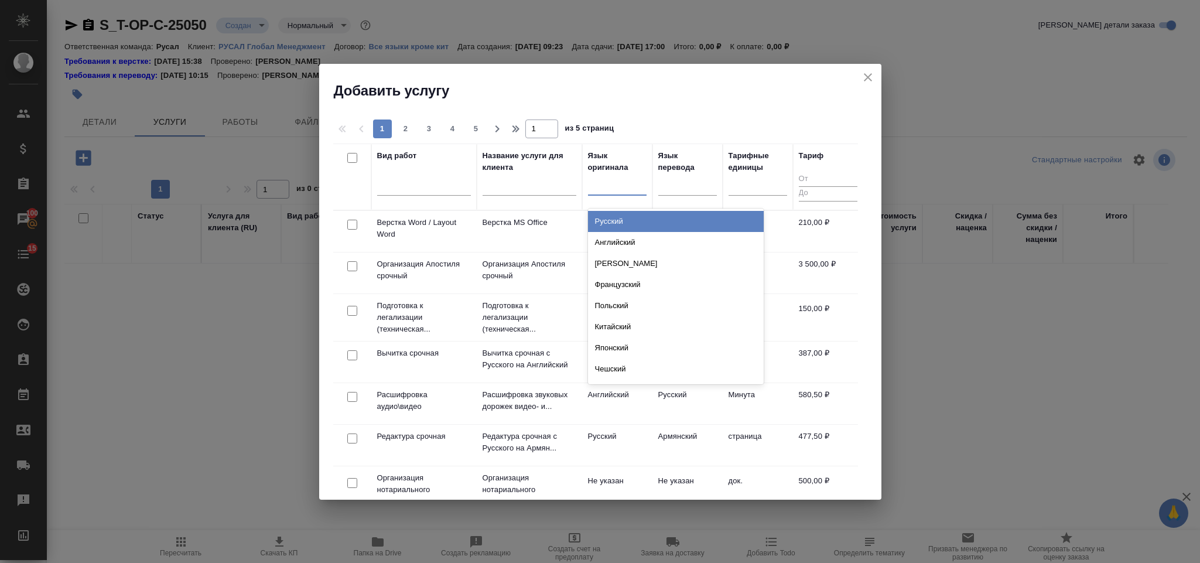
click at [645, 220] on div "Русский" at bounding box center [676, 221] width 176 height 21
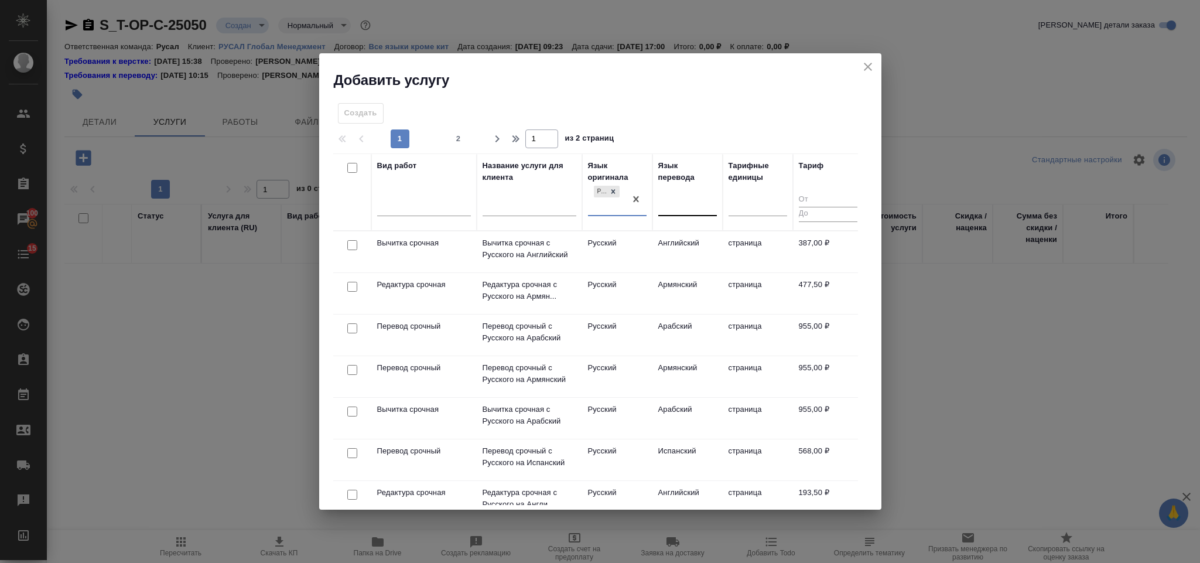
click at [687, 203] on div at bounding box center [687, 204] width 59 height 17
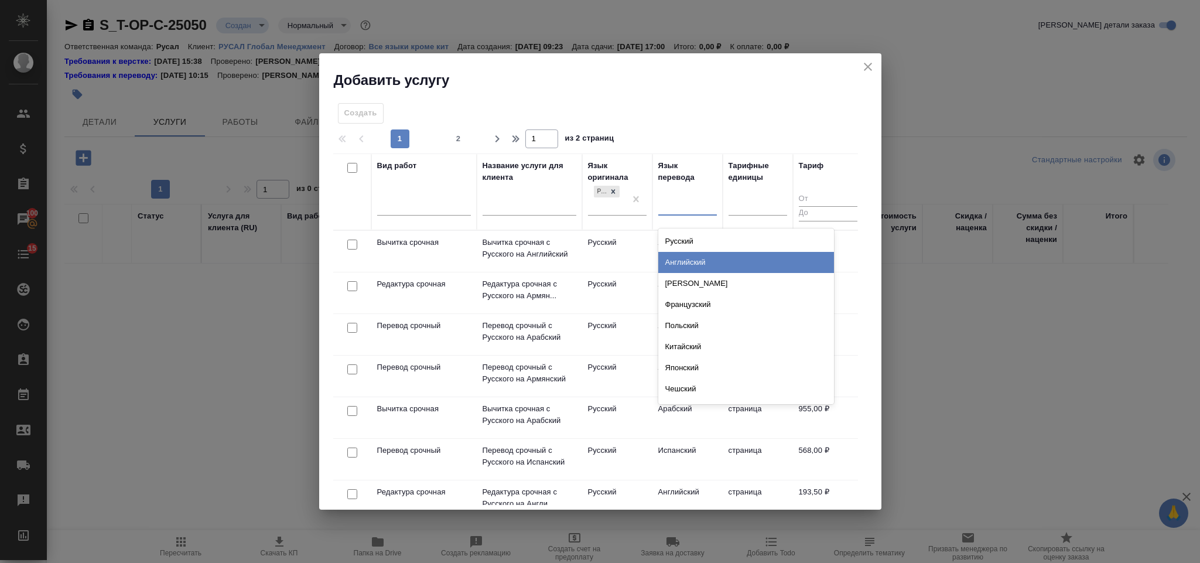
click at [694, 266] on div "Английский" at bounding box center [746, 262] width 176 height 21
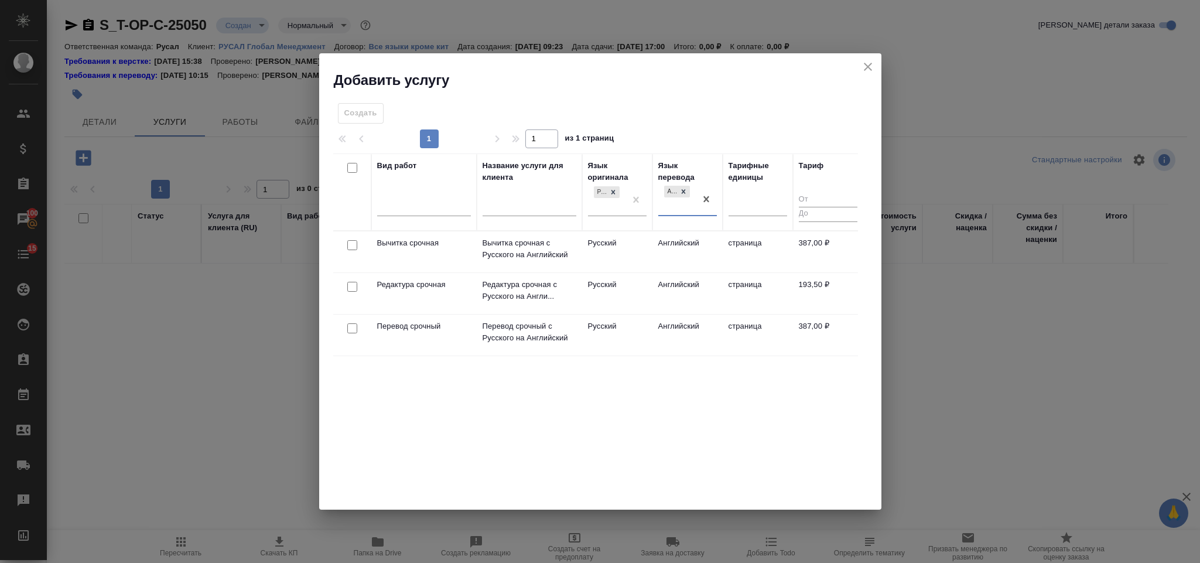
click at [351, 288] on input "checkbox" at bounding box center [352, 287] width 10 height 10
checkbox input "true"
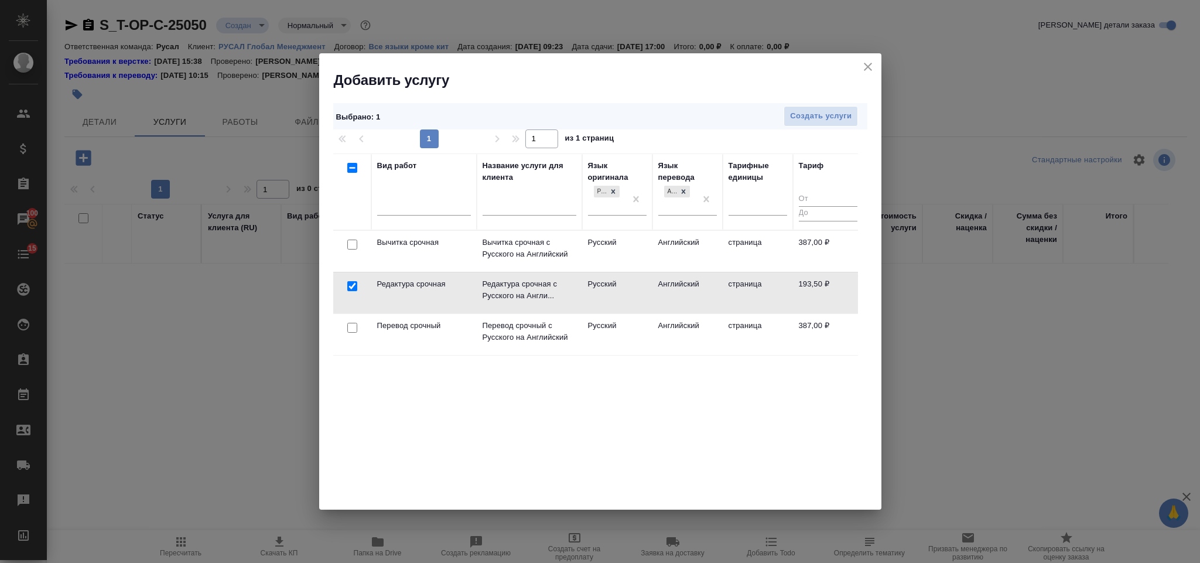
click at [353, 333] on input "checkbox" at bounding box center [352, 328] width 10 height 10
checkbox input "true"
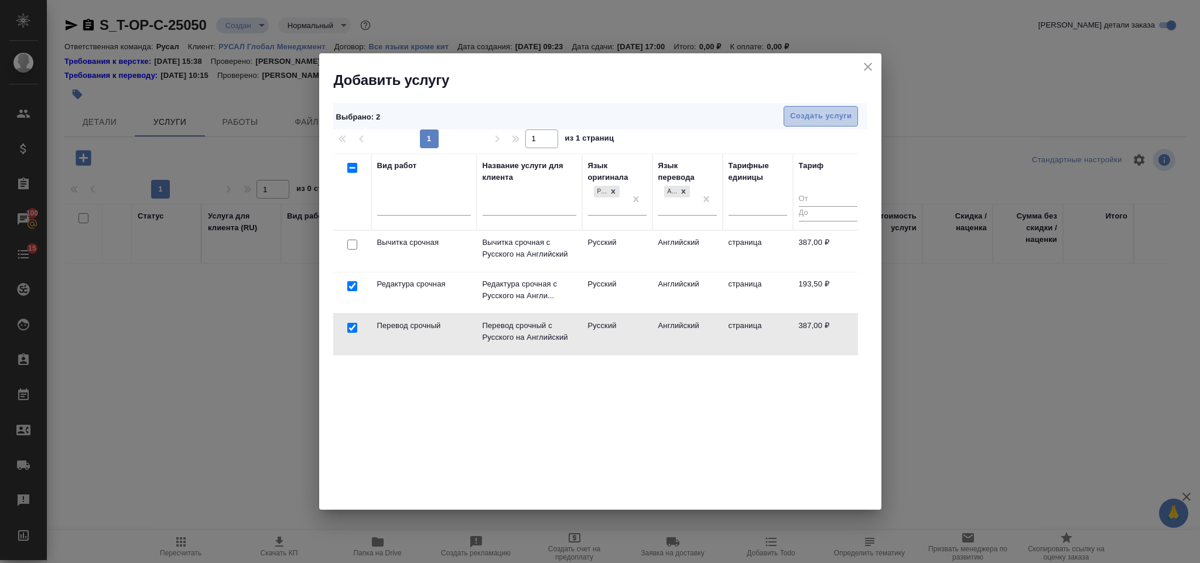
click at [795, 117] on span "Создать услуги" at bounding box center [820, 115] width 61 height 13
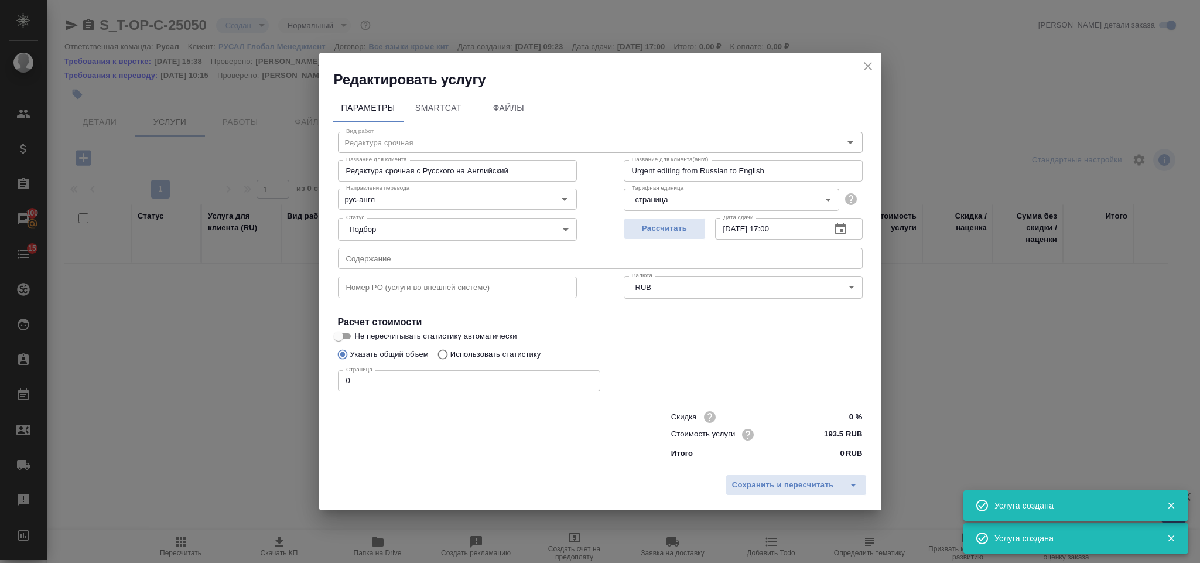
type input "Перевод срочный"
type input "Перевод срочный с Русского на Английский"
type input "Urgent translation from Russian to English"
type input "387 RUB"
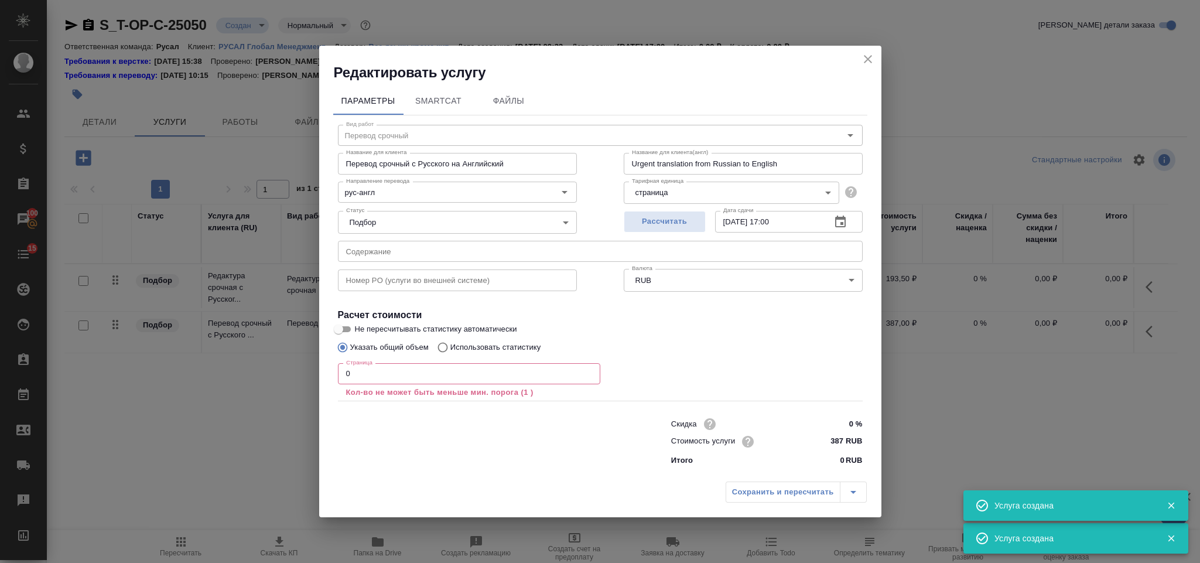
click at [427, 254] on input "text" at bounding box center [600, 251] width 525 height 21
paste input "09_ЖДН_1"
type input "09_ЖДН_1"
click at [391, 369] on input "0" at bounding box center [469, 373] width 262 height 21
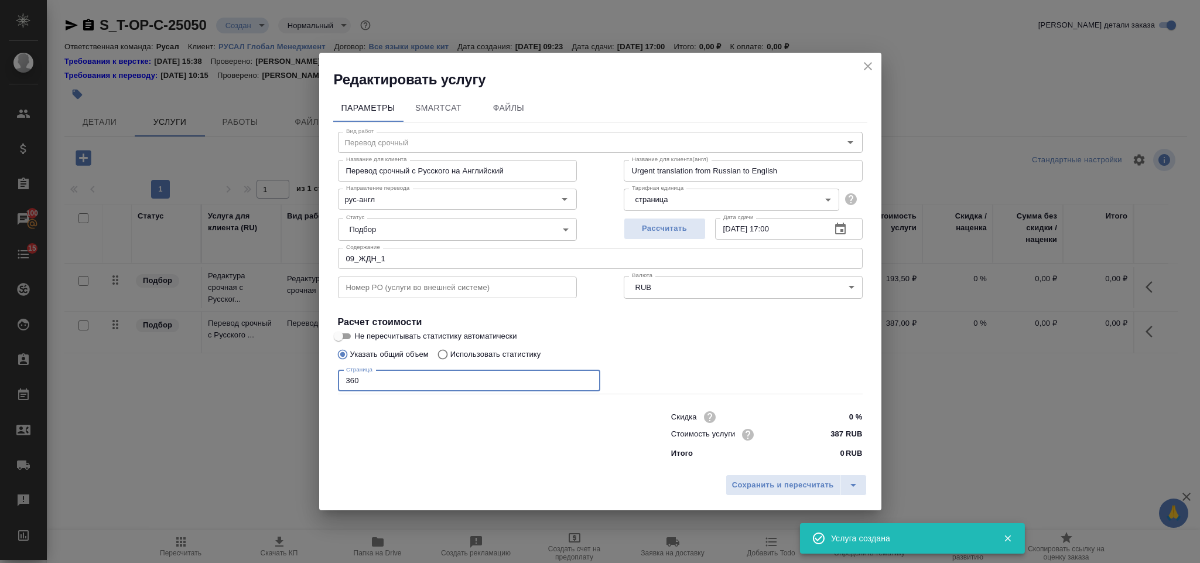
type input "3600"
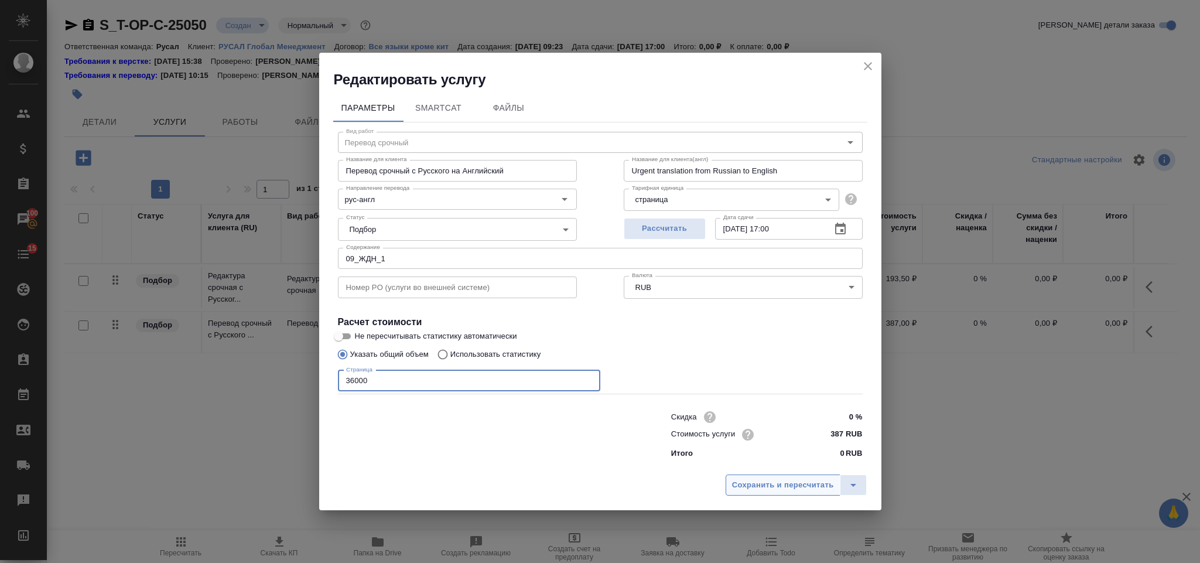
type input "36000"
click at [761, 477] on button "Сохранить и пересчитать" at bounding box center [782, 484] width 115 height 21
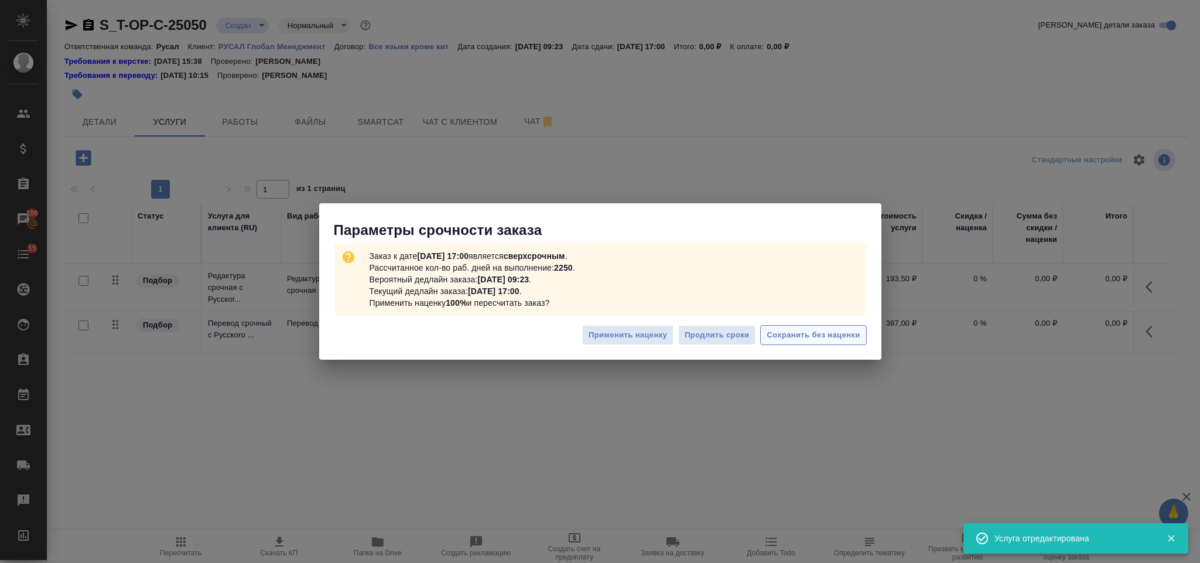
click at [777, 343] on button "Сохранить без наценки" at bounding box center [813, 335] width 106 height 20
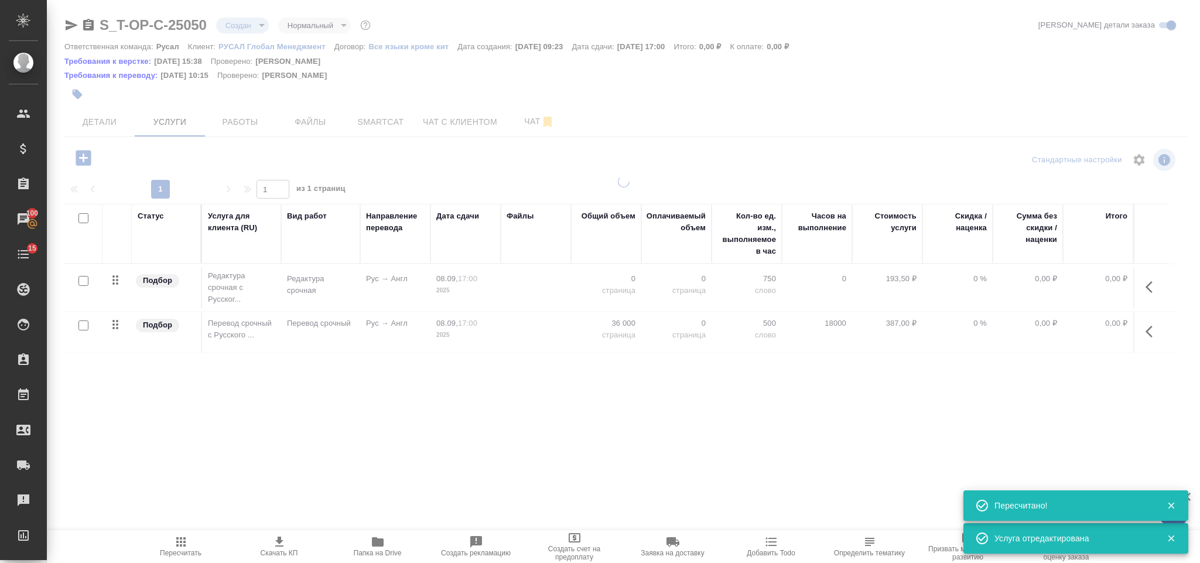
type input "urgent"
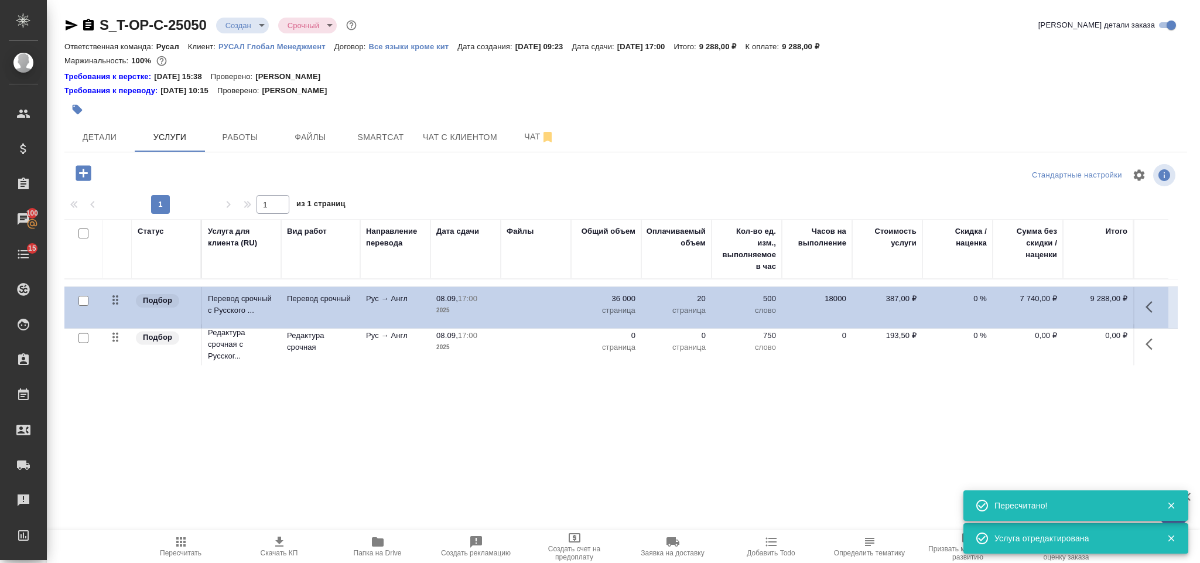
drag, startPoint x: 115, startPoint y: 343, endPoint x: 116, endPoint y: 296, distance: 46.9
click at [116, 296] on table "Статус Услуга для клиента (RU) Вид работ Направление перевода Дата сдачи Файлы …" at bounding box center [620, 293] width 1113 height 149
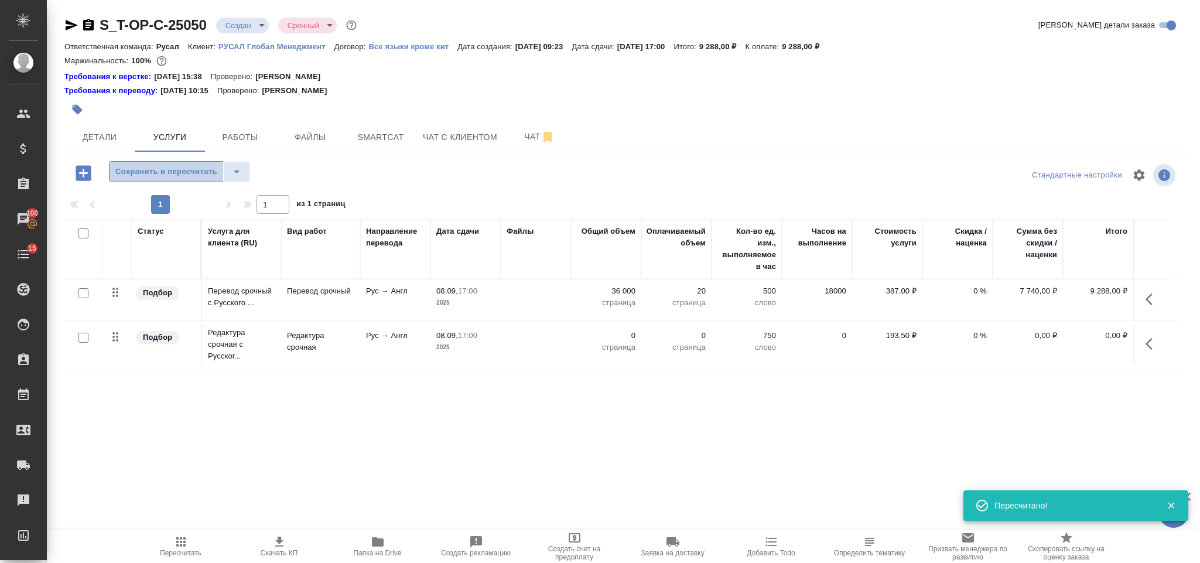
click at [160, 167] on span "Сохранить и пересчитать" at bounding box center [166, 171] width 102 height 13
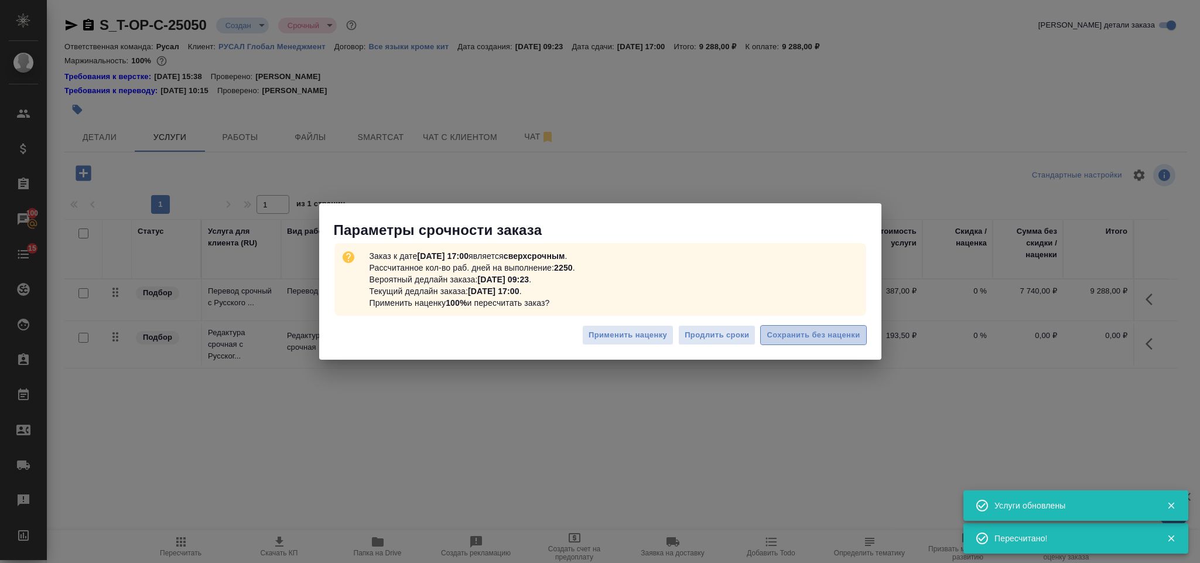
click at [835, 334] on span "Сохранить без наценки" at bounding box center [812, 334] width 93 height 13
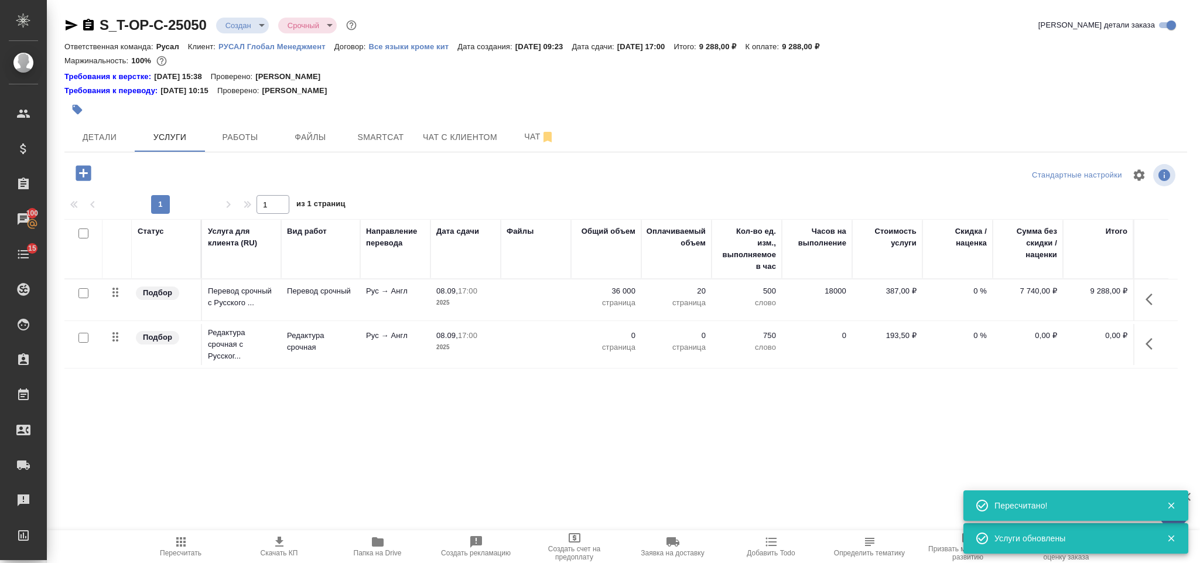
click at [1144, 348] on button "button" at bounding box center [1152, 344] width 28 height 28
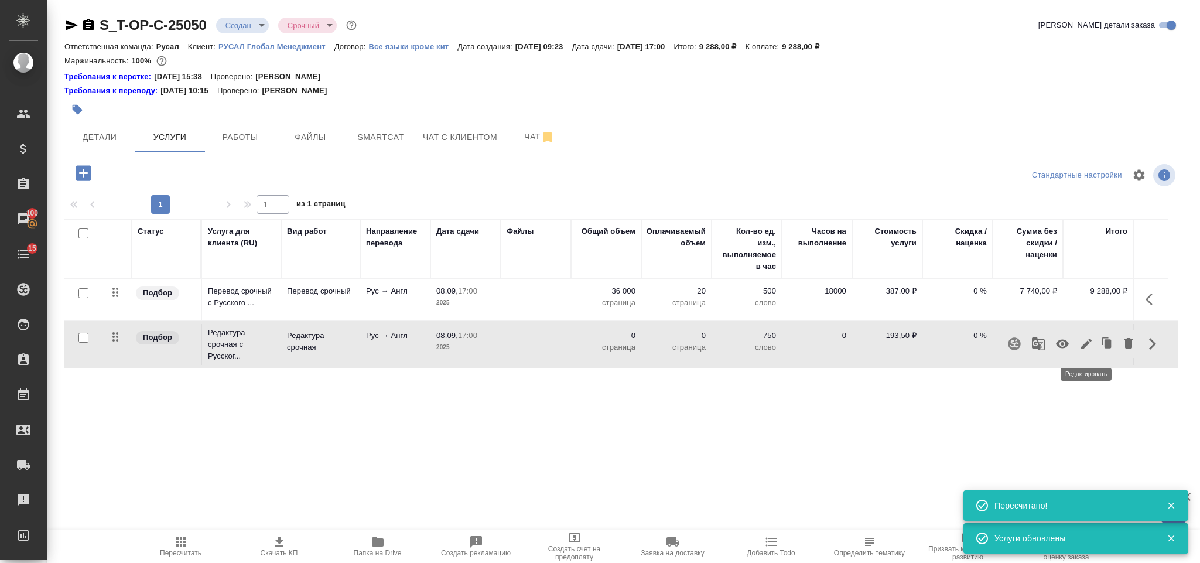
click at [1084, 343] on icon "button" at bounding box center [1086, 344] width 14 height 14
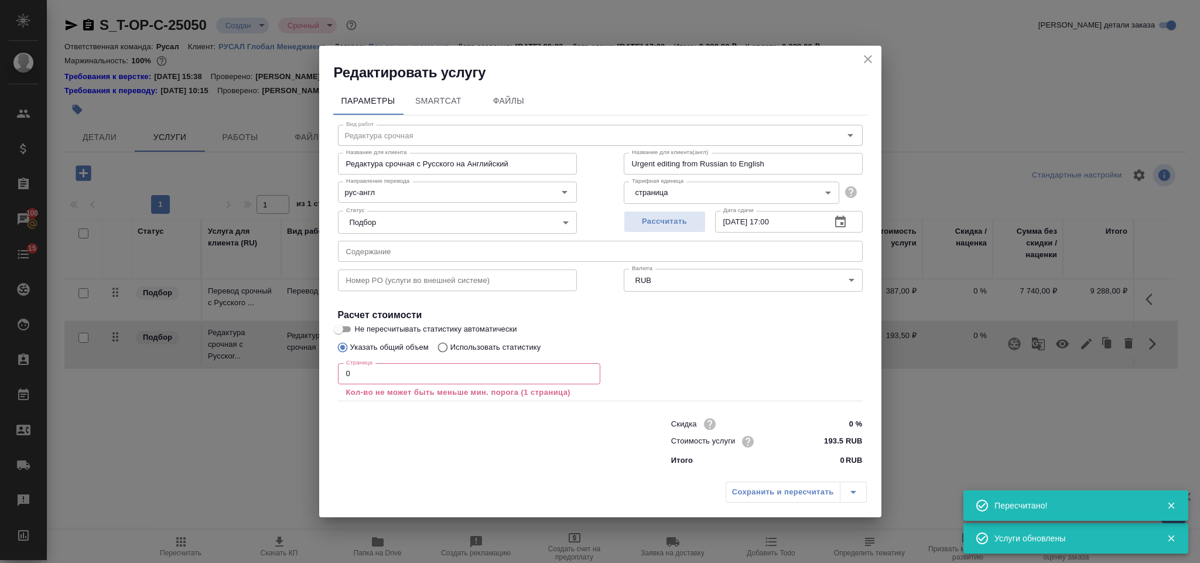
click at [425, 371] on input "0" at bounding box center [469, 373] width 262 height 21
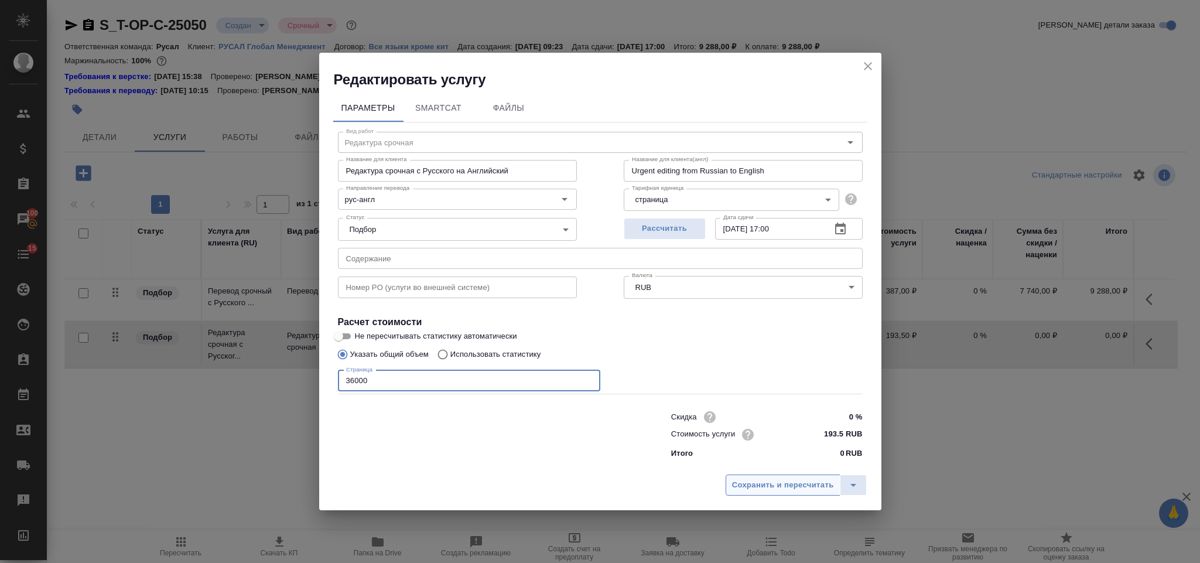
type input "36000"
click at [759, 478] on span "Сохранить и пересчитать" at bounding box center [783, 484] width 102 height 13
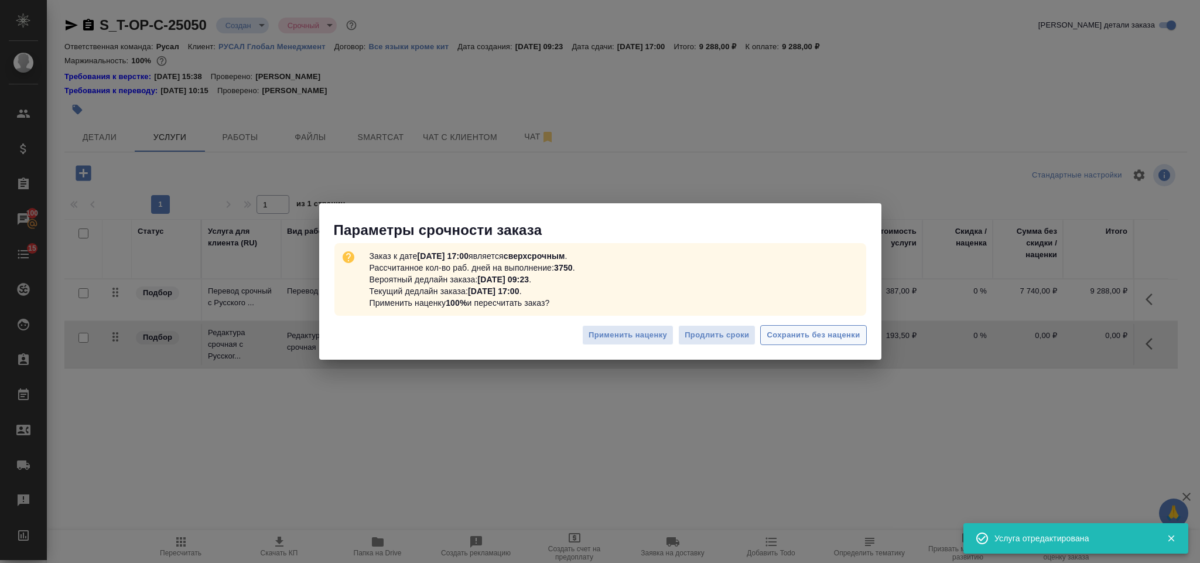
click at [788, 331] on span "Сохранить без наценки" at bounding box center [812, 334] width 93 height 13
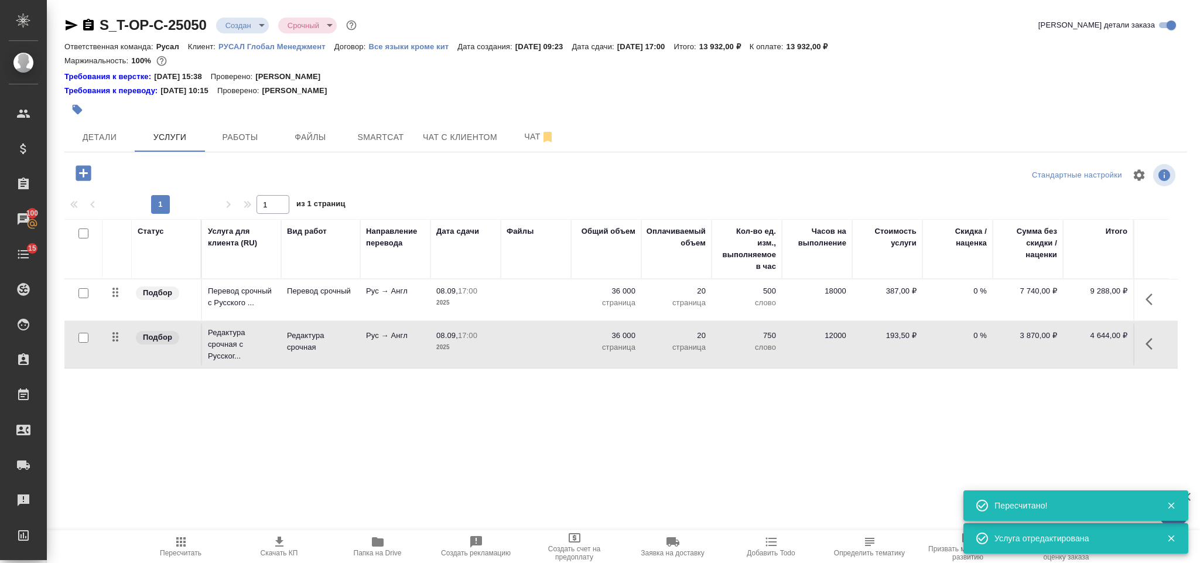
click at [84, 169] on icon "button" at bounding box center [83, 172] width 15 height 15
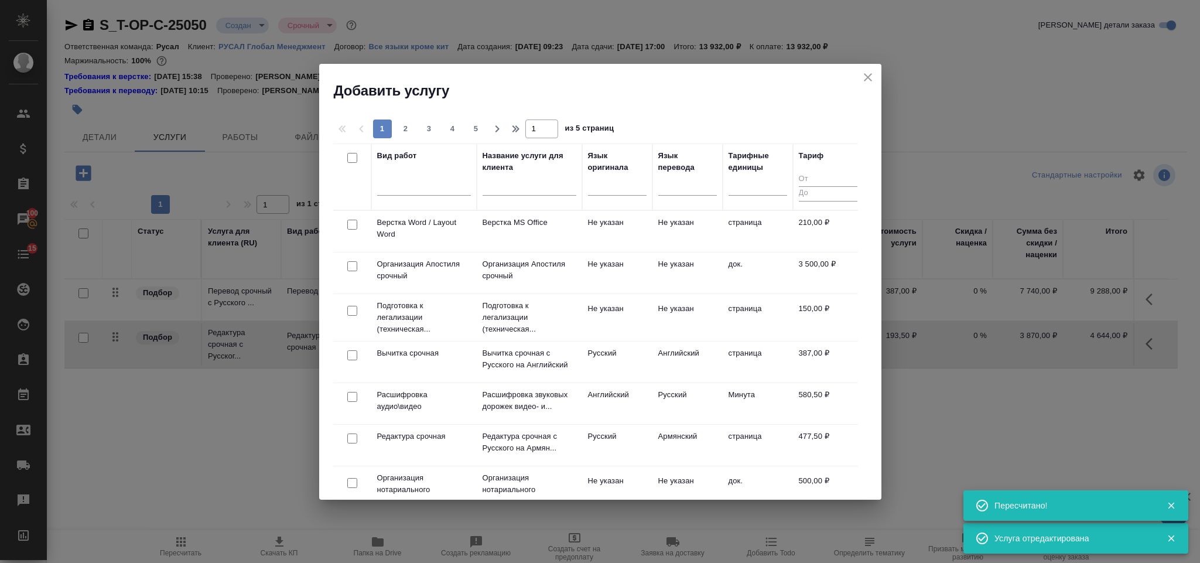
click at [352, 225] on input "checkbox" at bounding box center [352, 225] width 10 height 10
checkbox input "true"
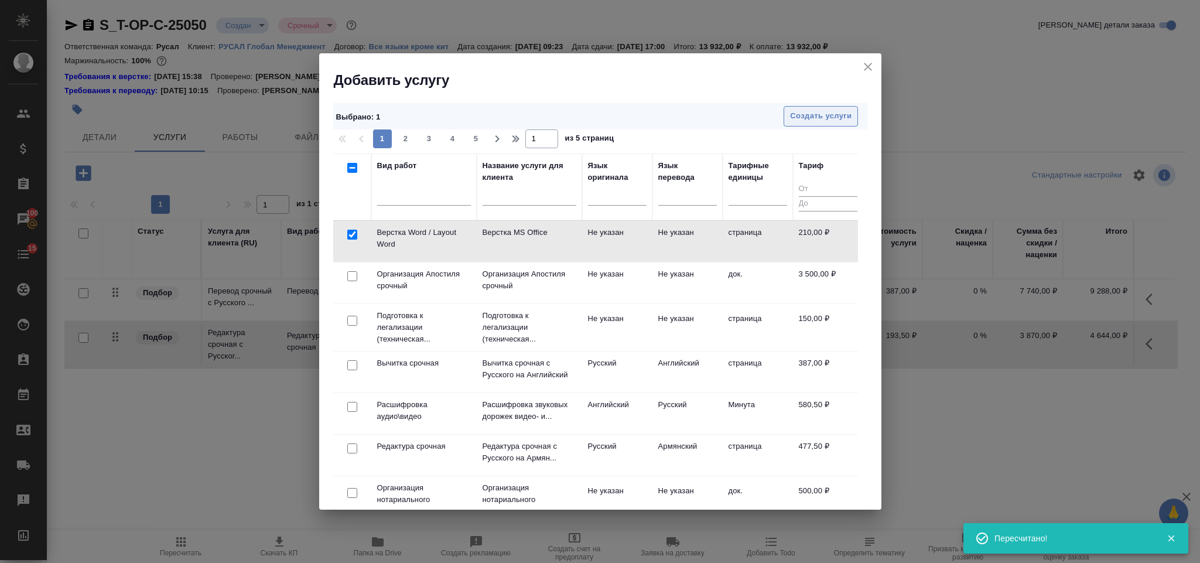
click at [812, 115] on span "Создать услуги" at bounding box center [820, 115] width 61 height 13
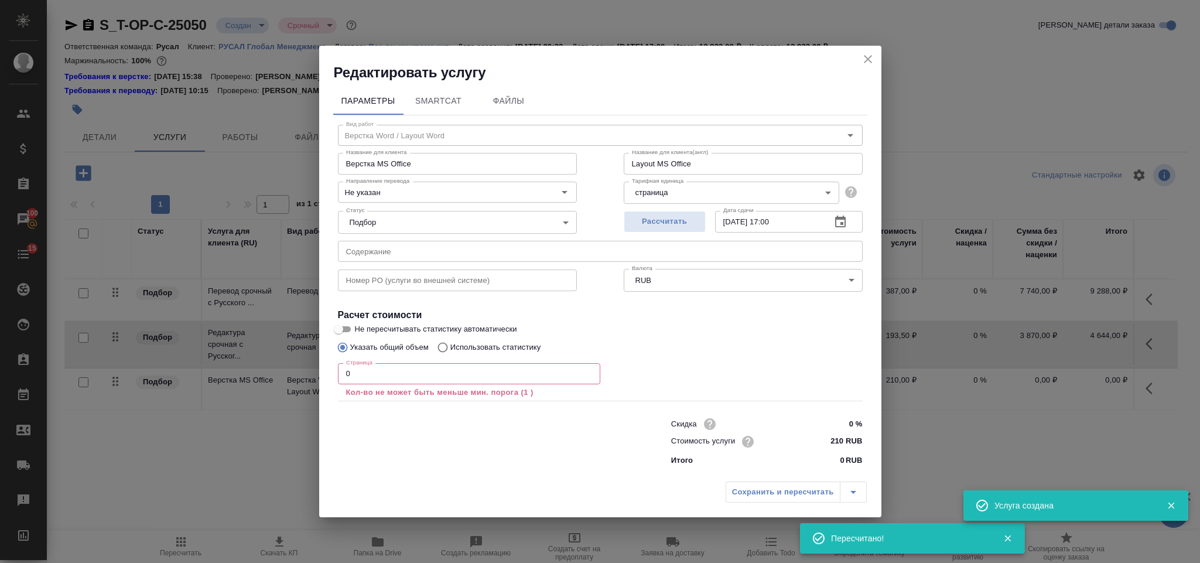
click at [380, 374] on input "0" at bounding box center [469, 373] width 262 height 21
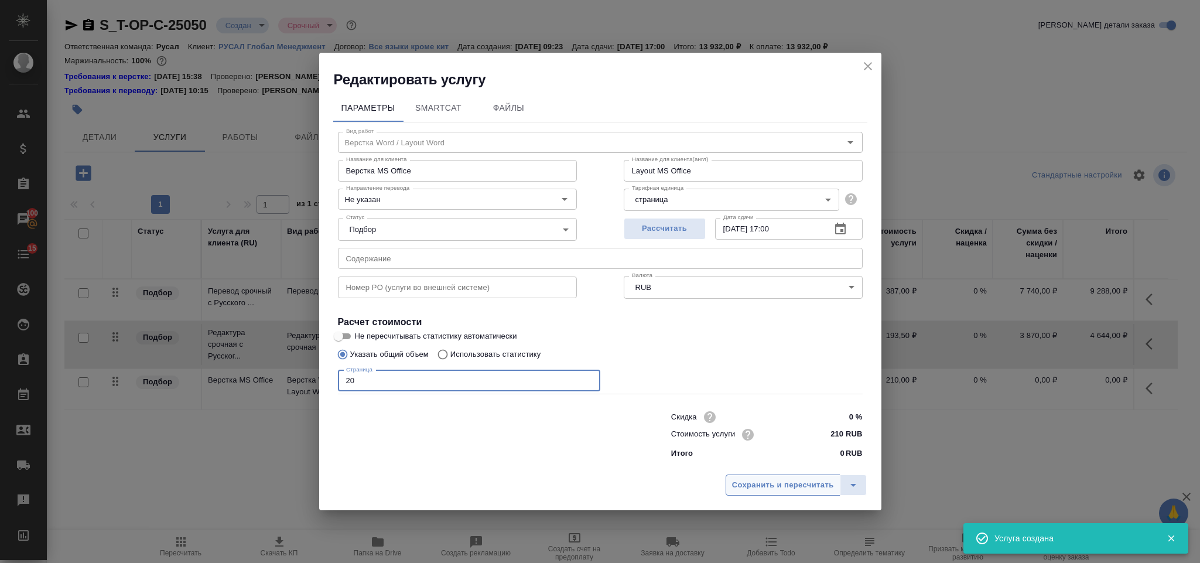
type input "20"
click at [766, 488] on span "Сохранить и пересчитать" at bounding box center [783, 484] width 102 height 13
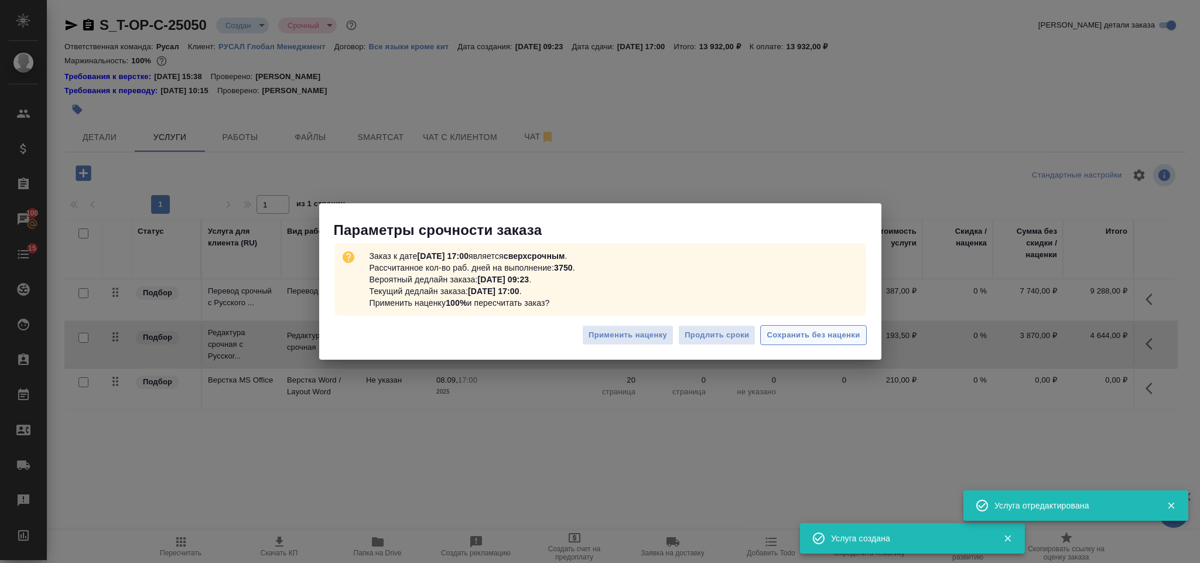
click at [783, 341] on span "Сохранить без наценки" at bounding box center [812, 334] width 93 height 13
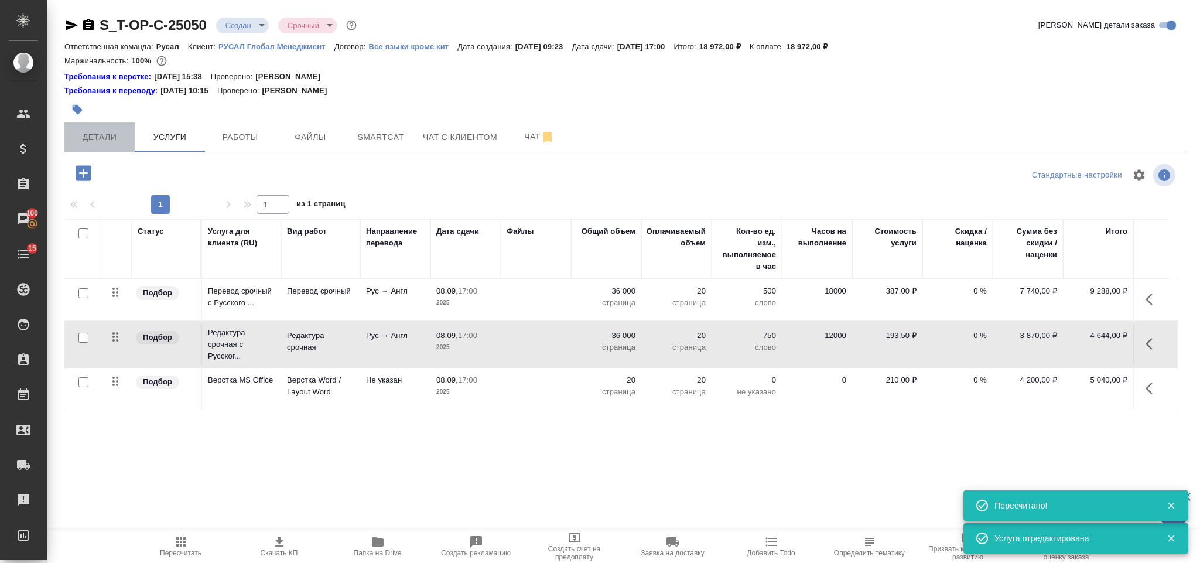
click at [95, 130] on span "Детали" at bounding box center [99, 137] width 56 height 15
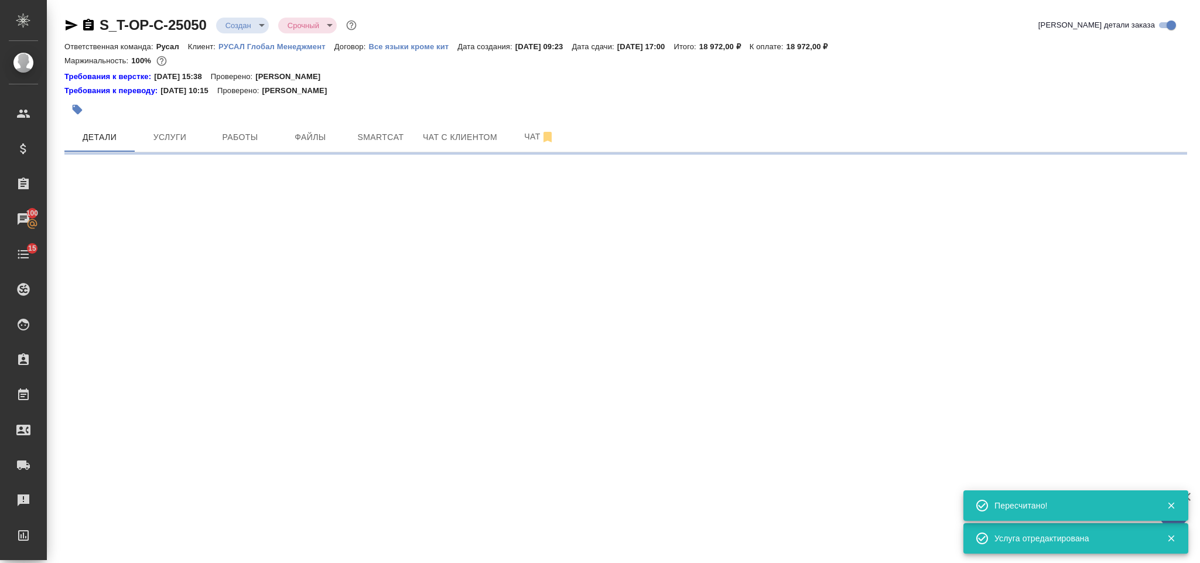
drag, startPoint x: 88, startPoint y: 27, endPoint x: 191, endPoint y: 2, distance: 106.5
click at [88, 27] on icon "button" at bounding box center [88, 25] width 14 height 14
select select "RU"
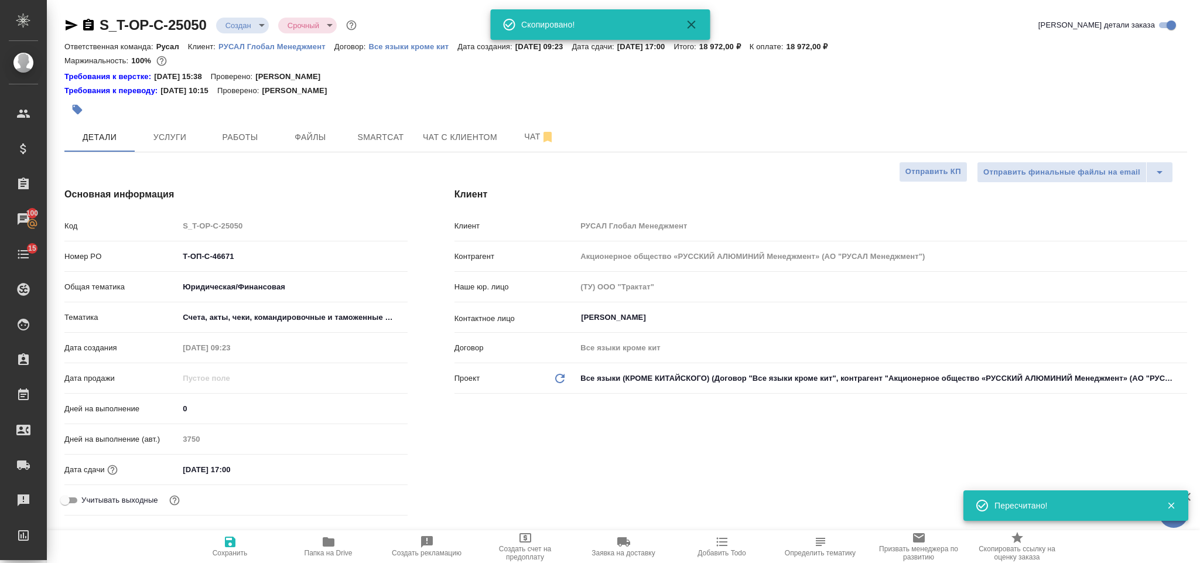
type textarea "x"
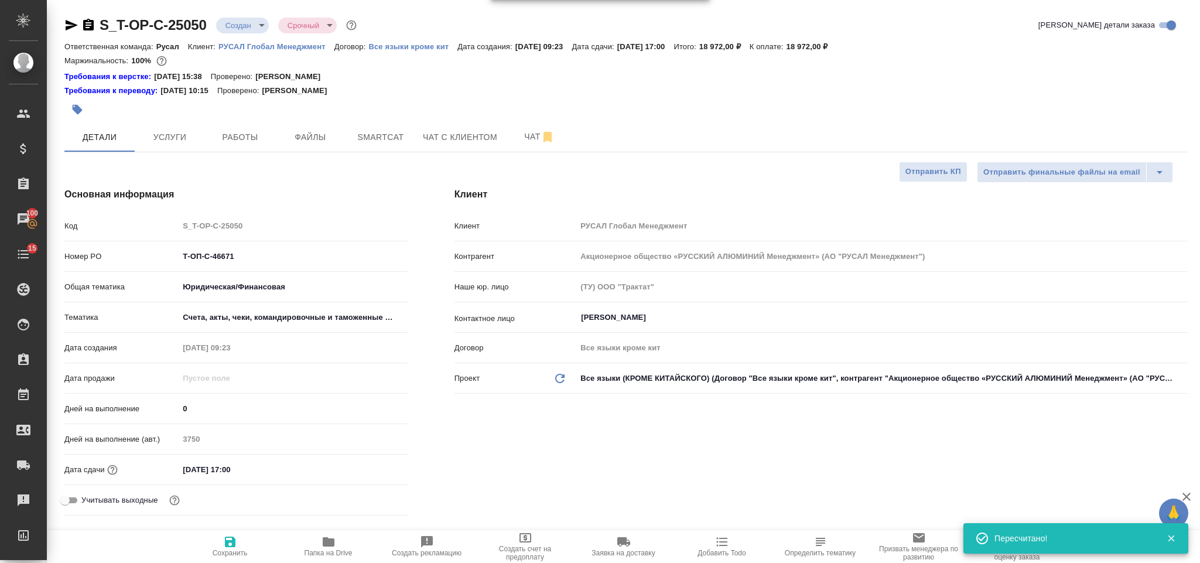
click at [69, 21] on icon "button" at bounding box center [71, 25] width 14 height 14
drag, startPoint x: 200, startPoint y: 258, endPoint x: 165, endPoint y: 259, distance: 35.1
click at [165, 259] on div "Номер PO Т-ОП-С-46671" at bounding box center [235, 256] width 343 height 20
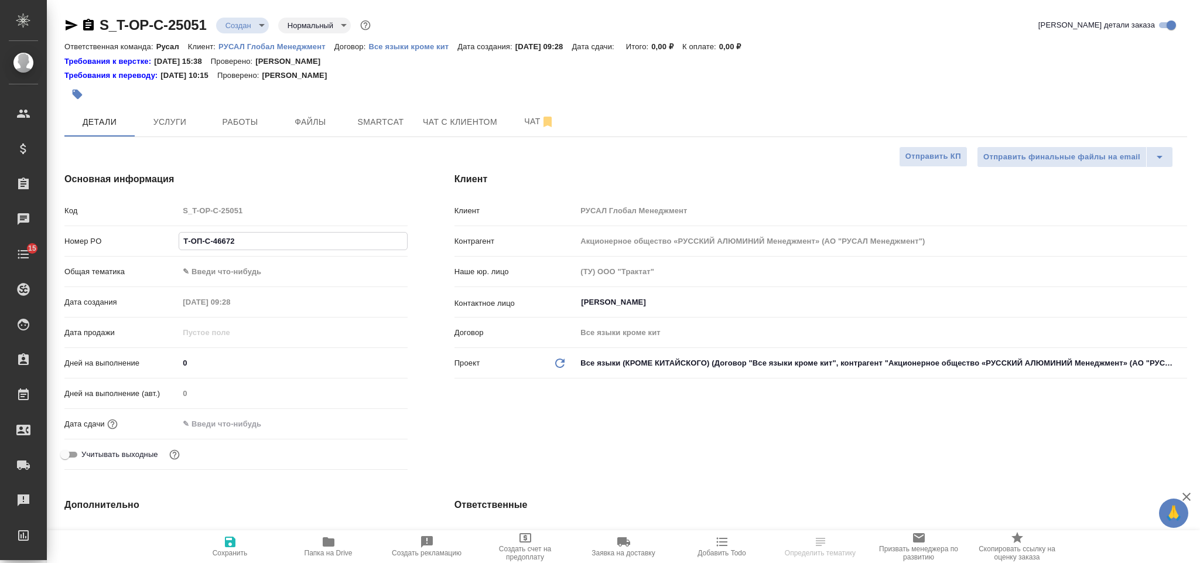
select select "RU"
type input "Т-ОП-С-46672"
click at [311, 285] on div "Общая тематика ✎ Введи что-нибудь" at bounding box center [235, 276] width 343 height 30
click at [301, 271] on body "🙏 .cls-1 fill:#fff; AWATERA Gorlenko Yuliua Клиенты Спецификации Заказы Чаты 15…" at bounding box center [600, 281] width 1200 height 563
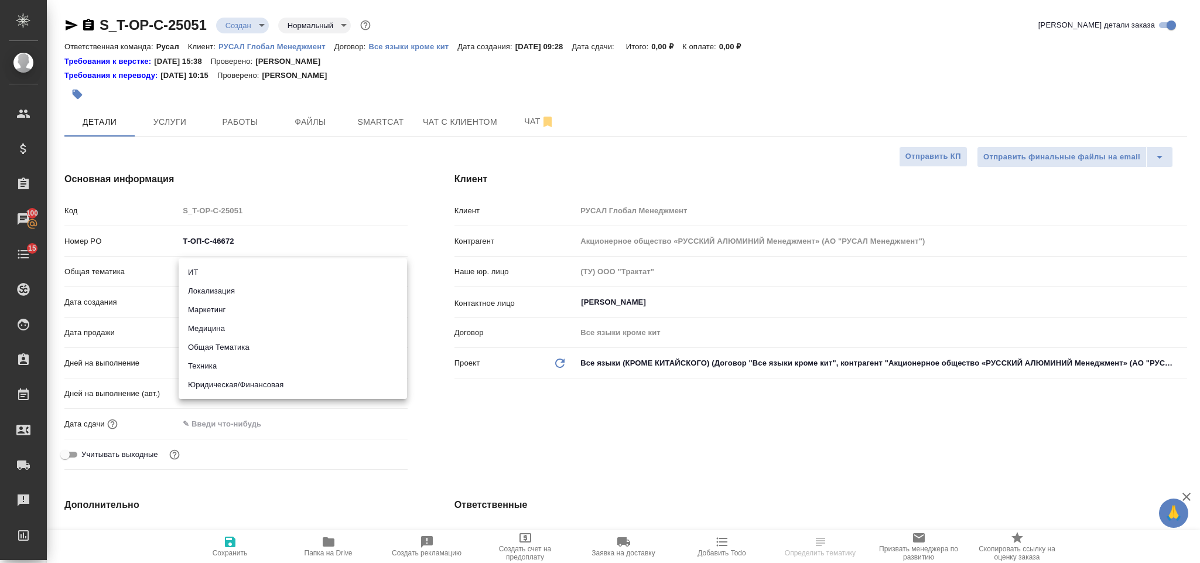
click at [288, 388] on li "Юридическая/Финансовая" at bounding box center [293, 384] width 228 height 19
type input "yr-fn"
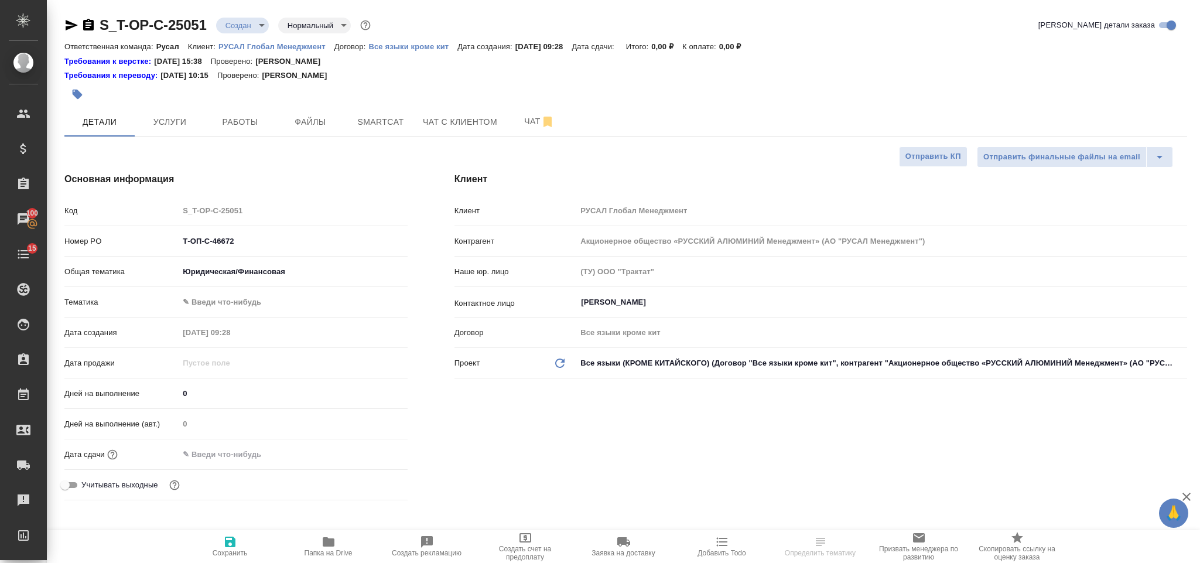
click at [258, 302] on body "🙏 .cls-1 fill:#fff; AWATERA Gorlenko Yuliua Клиенты Спецификации Заказы 100 Чат…" at bounding box center [600, 281] width 1200 height 563
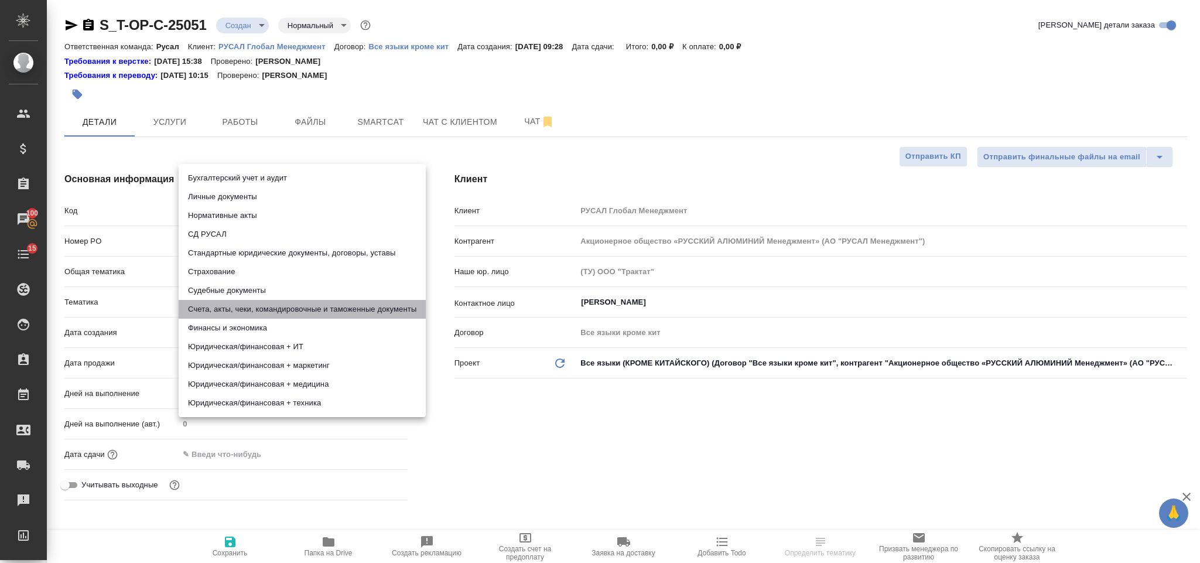
click at [257, 300] on li "Счета, акты, чеки, командировочные и таможенные документы" at bounding box center [302, 309] width 247 height 19
type input "5f647205b73bc97568ca66c0"
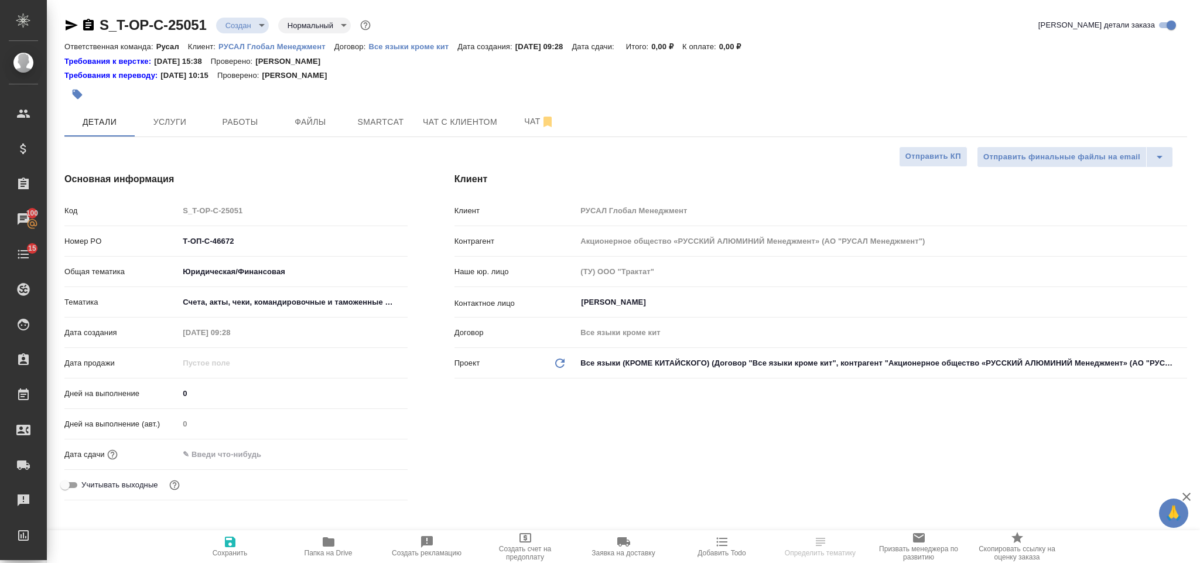
click at [248, 449] on input "text" at bounding box center [230, 454] width 102 height 17
click at [380, 450] on icon "button" at bounding box center [374, 454] width 14 height 14
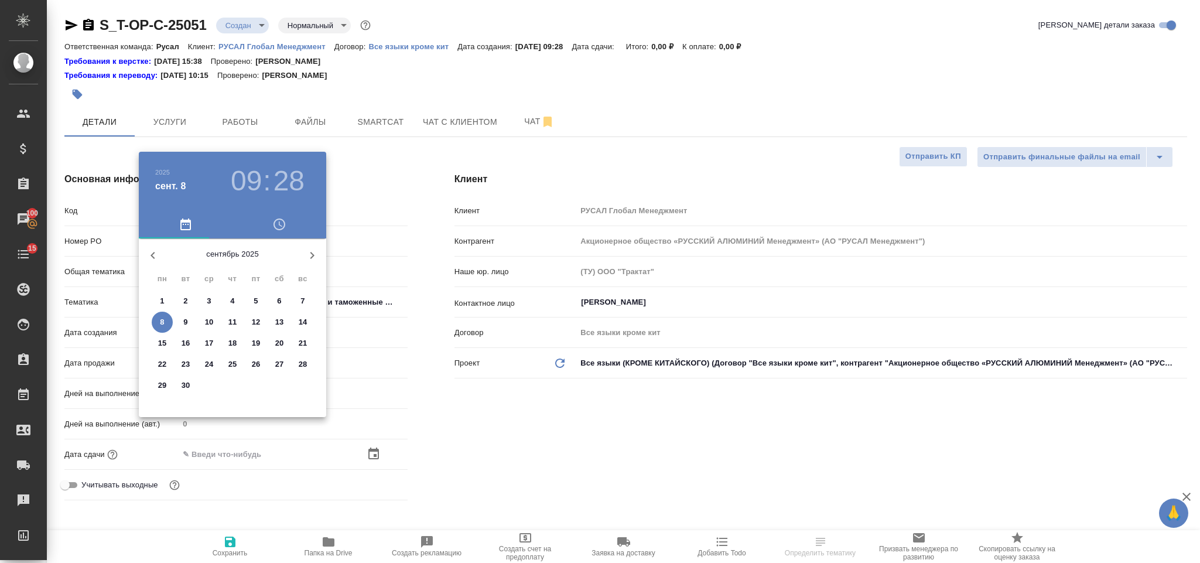
click at [165, 325] on span "8" at bounding box center [162, 322] width 21 height 12
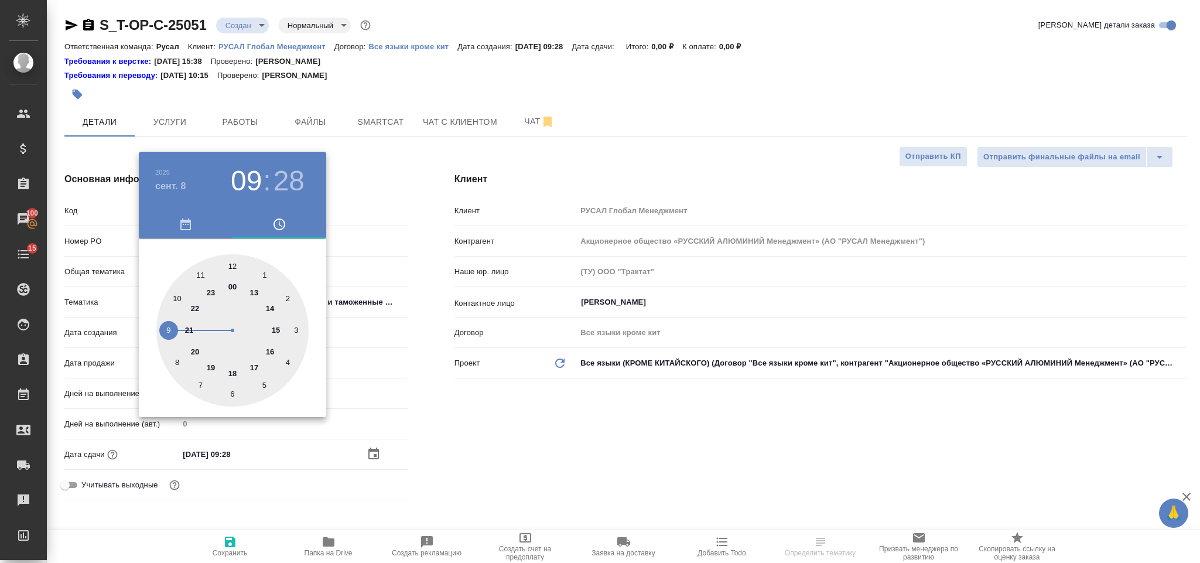
type input "08.09.2025 09:28"
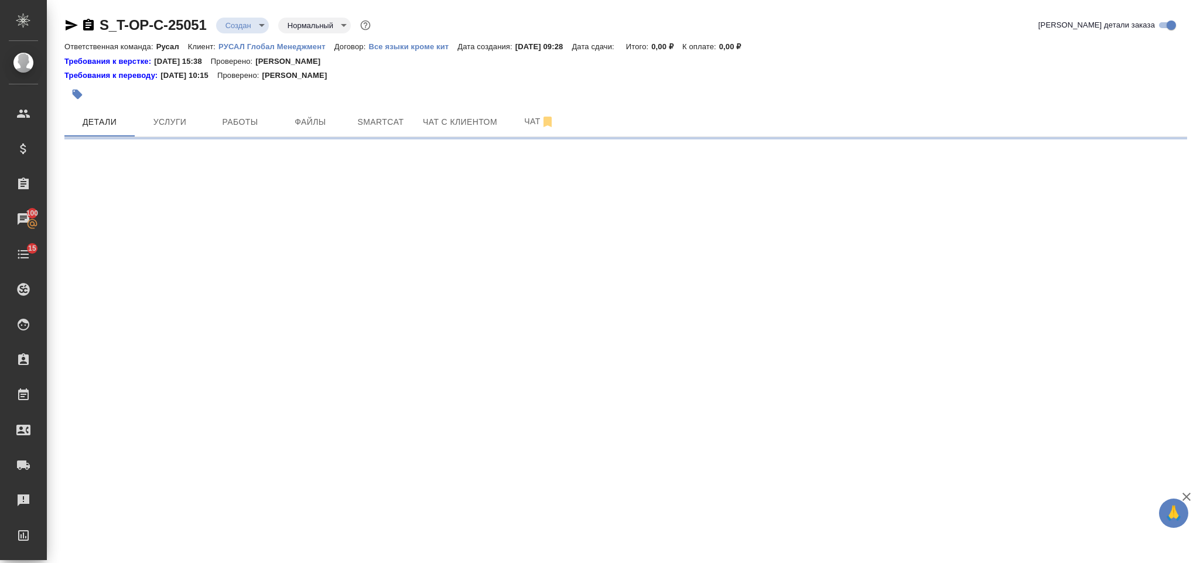
click at [256, 362] on div ".cls-1 fill:#fff; AWATERA Gorlenko Yuliua Клиенты Спецификации Заказы 100 Чаты …" at bounding box center [600, 281] width 1200 height 563
select select "RU"
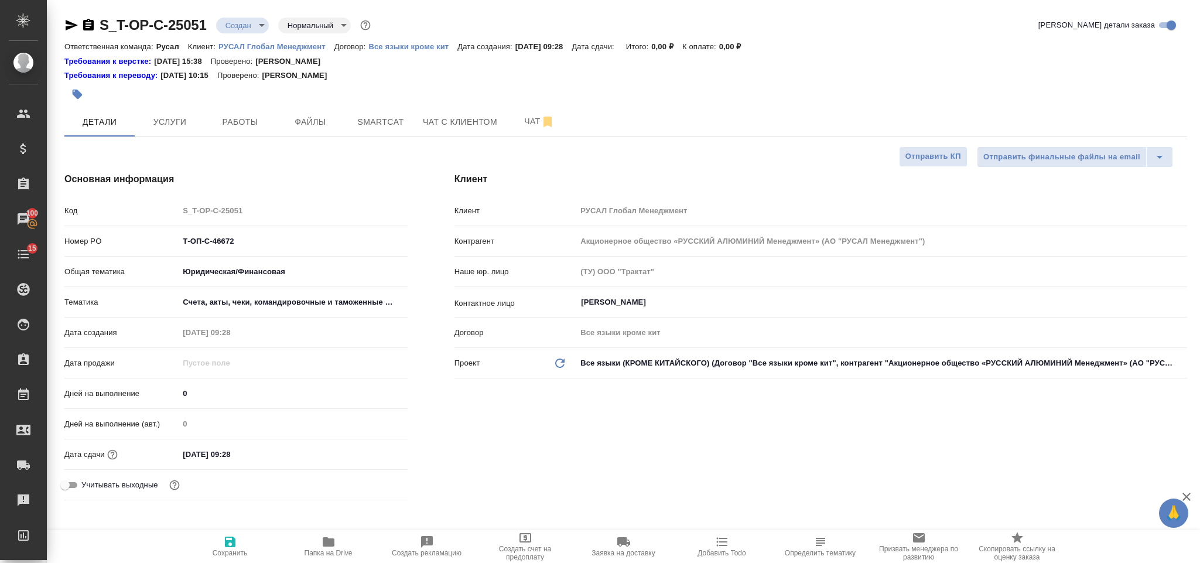
type textarea "x"
click at [255, 455] on input "08.09.2025 09:28" at bounding box center [230, 454] width 102 height 17
click at [368, 455] on icon "button" at bounding box center [374, 454] width 14 height 14
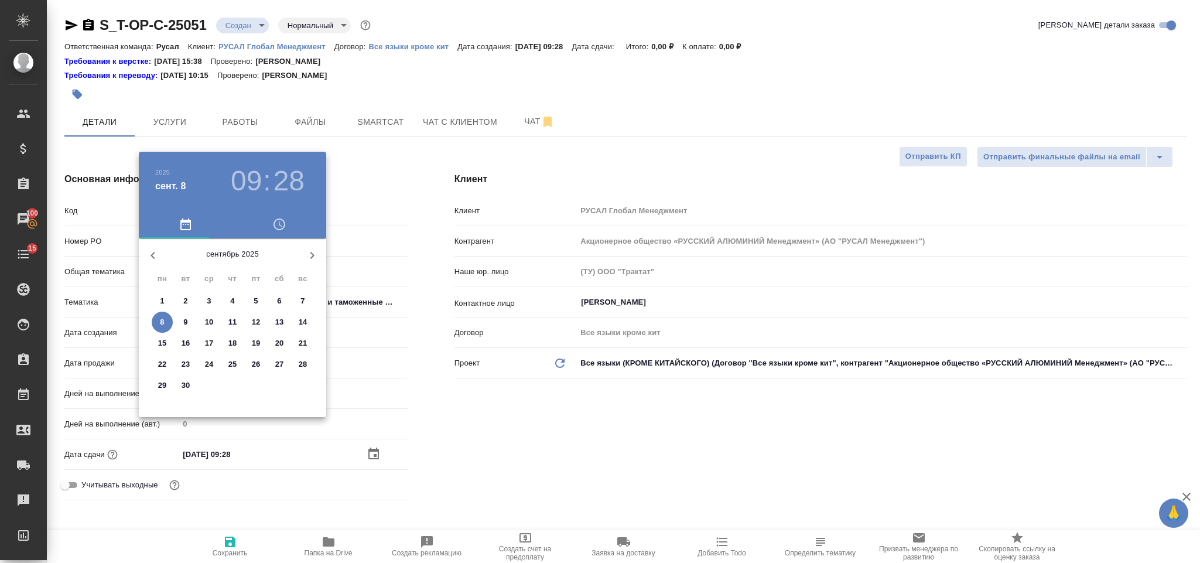
click at [169, 325] on span "8" at bounding box center [162, 322] width 21 height 12
type textarea "x"
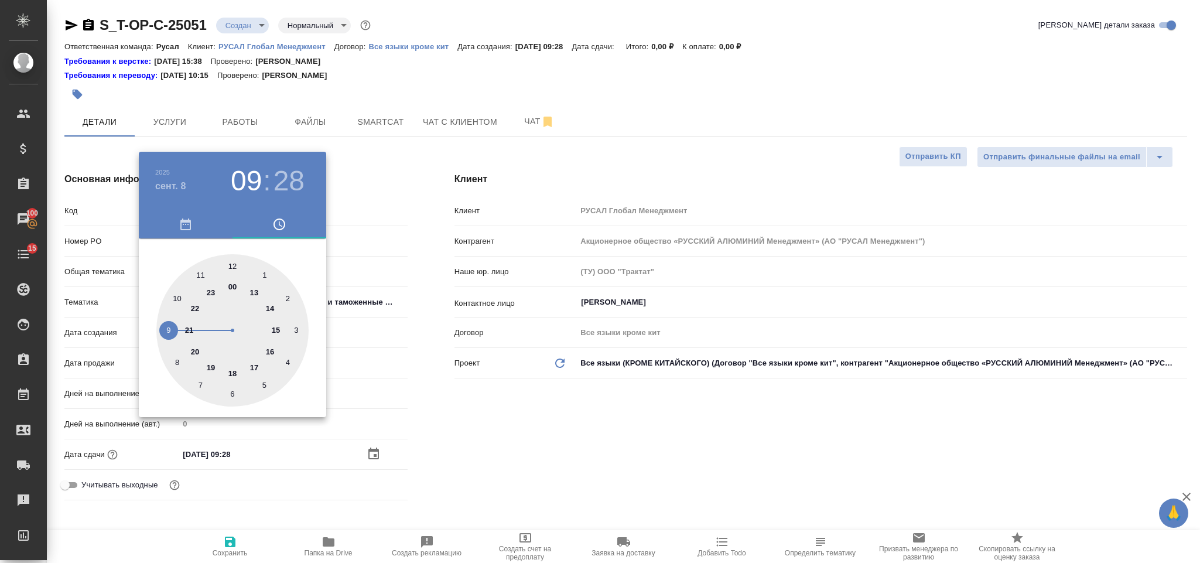
click at [254, 366] on div at bounding box center [232, 330] width 152 height 152
type input "08.09.2025 17:28"
type textarea "x"
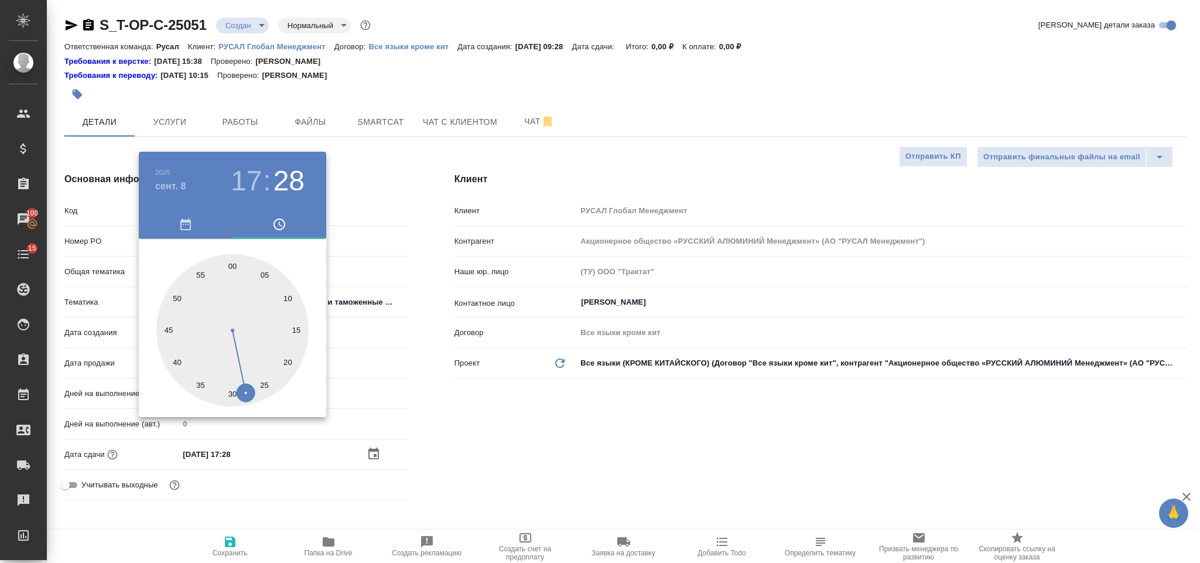
click at [234, 255] on div at bounding box center [232, 330] width 152 height 152
type input "[DATE] 17:00"
type textarea "x"
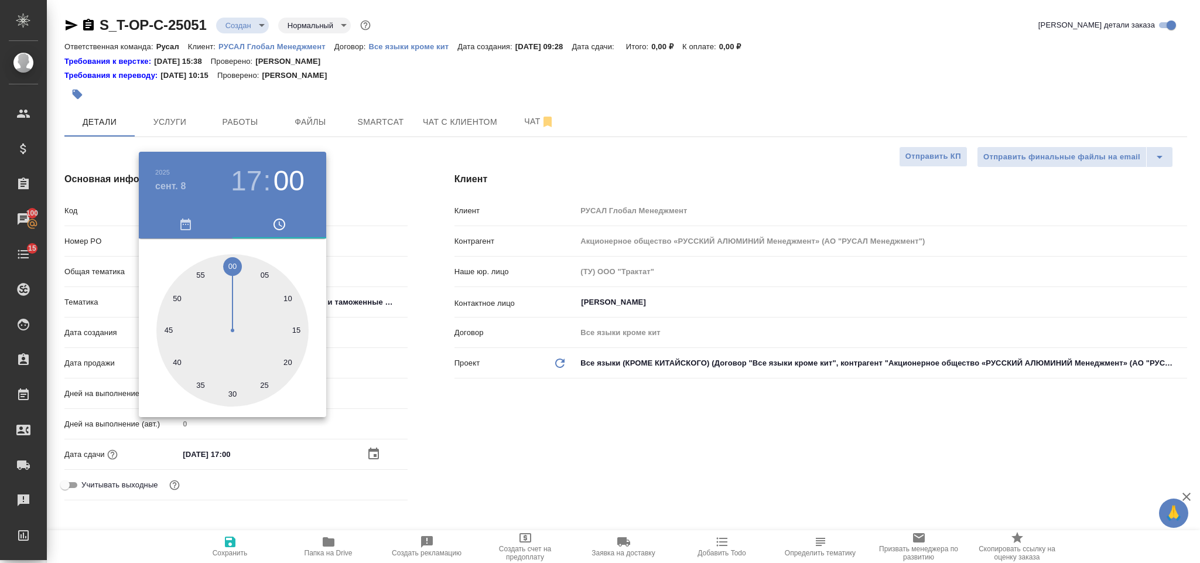
click at [463, 452] on div at bounding box center [600, 281] width 1200 height 563
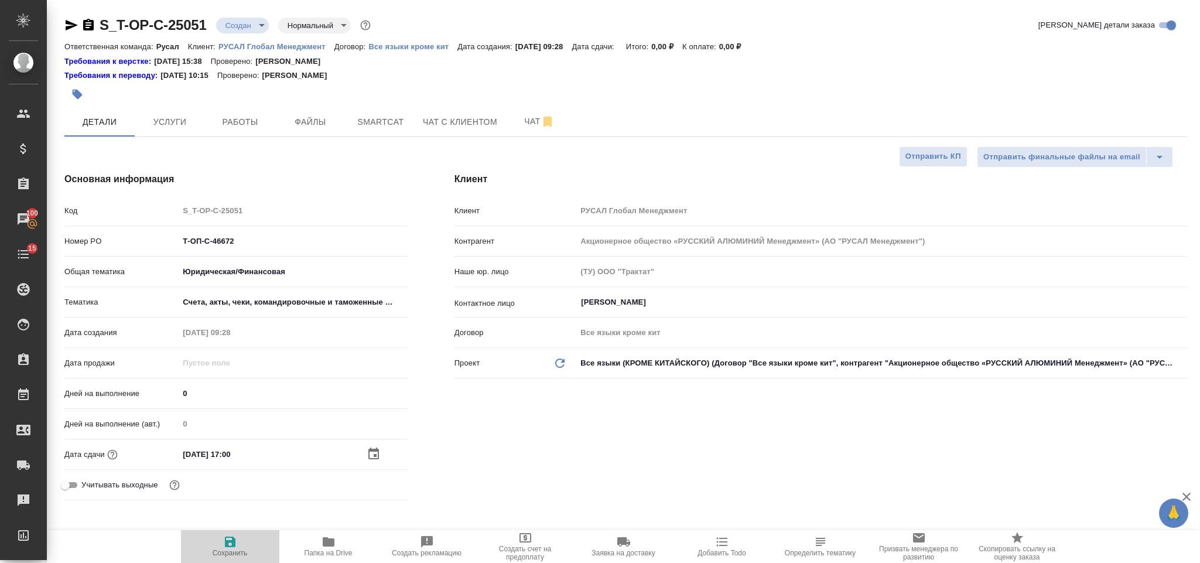
click at [238, 530] on button "Сохранить" at bounding box center [230, 546] width 98 height 33
type textarea "x"
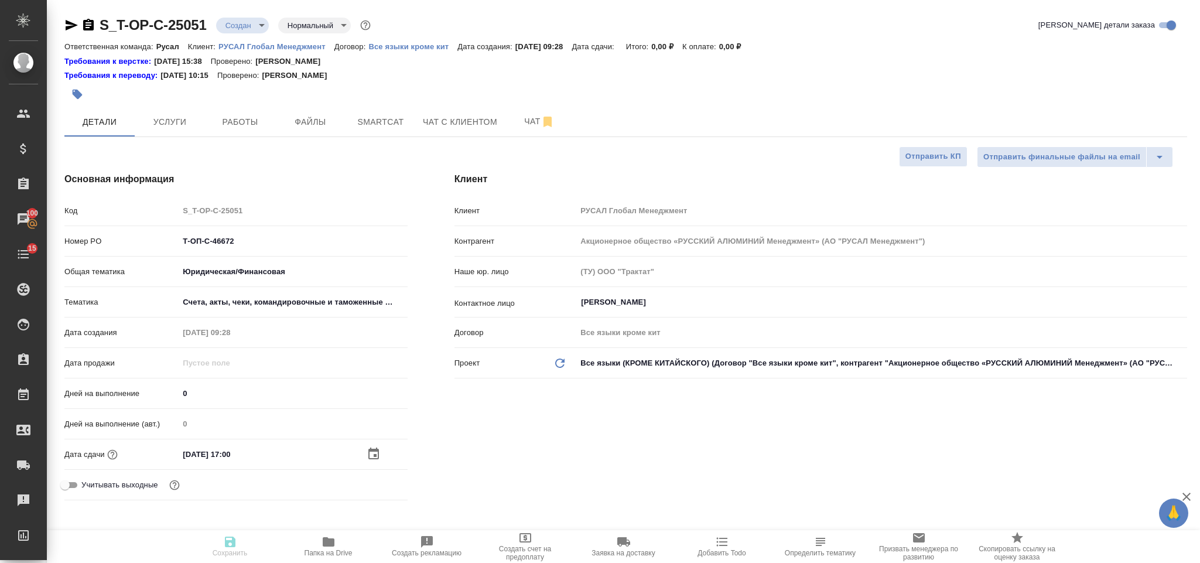
type textarea "x"
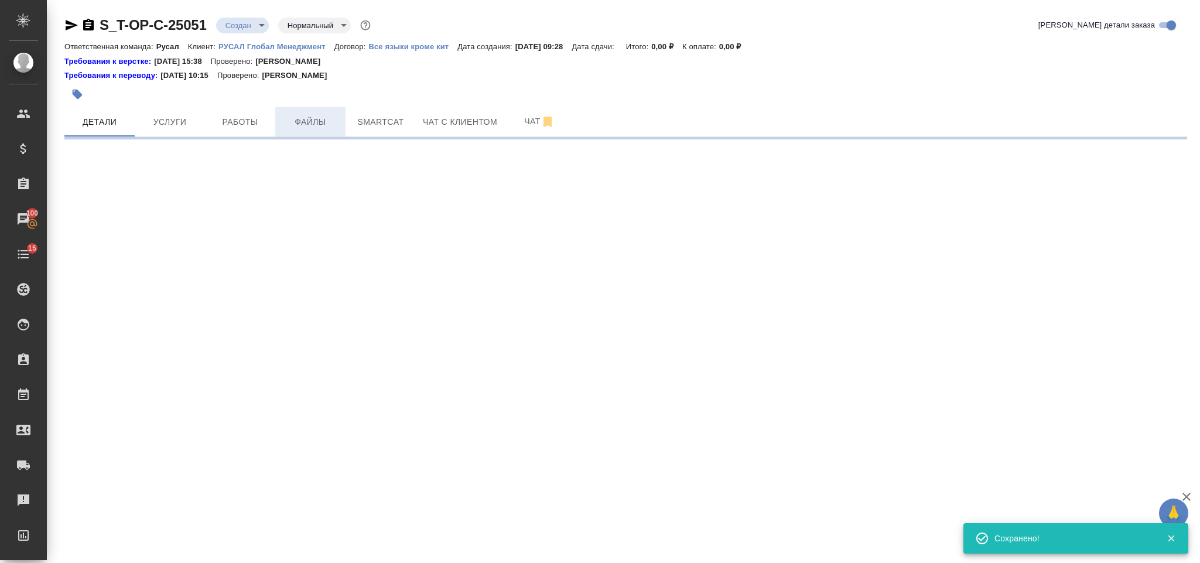
select select "RU"
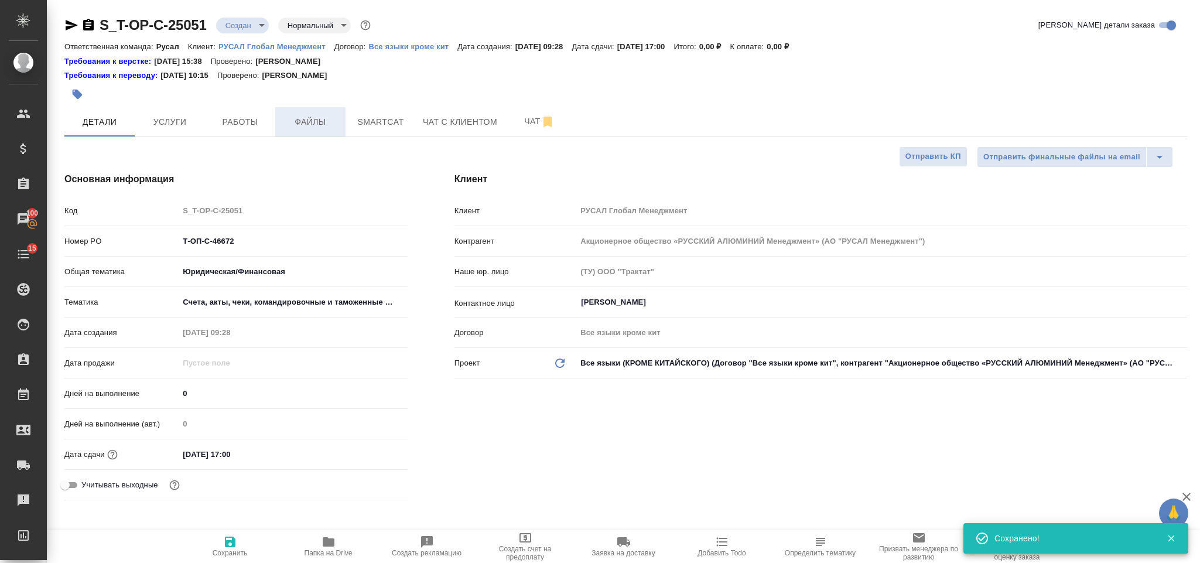
click at [322, 121] on span "Файлы" at bounding box center [310, 122] width 56 height 15
type textarea "x"
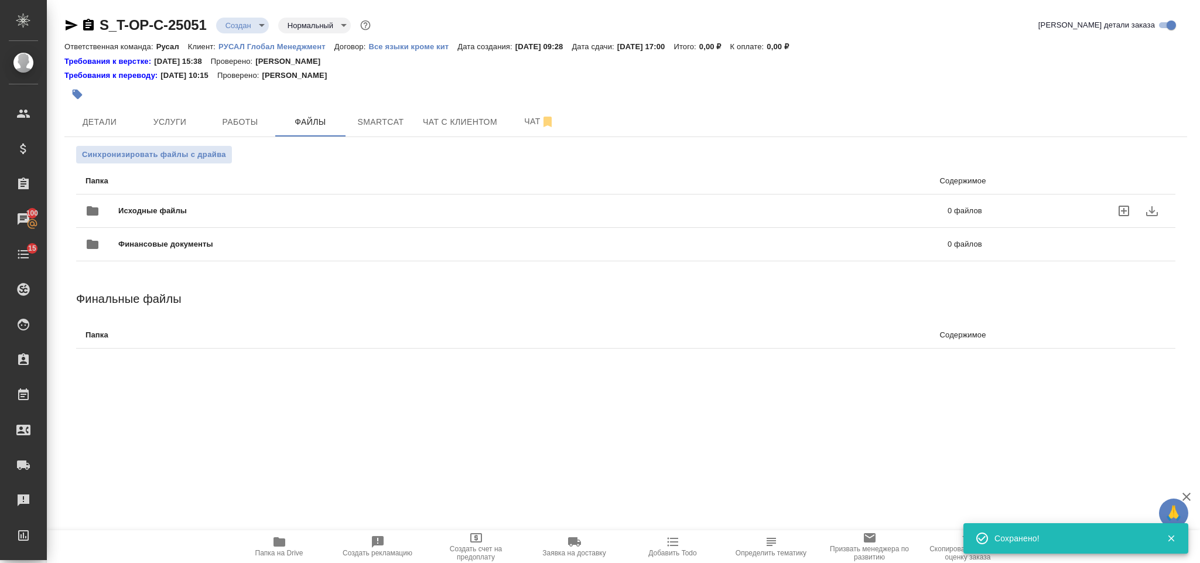
click at [225, 206] on span "Исходные файлы" at bounding box center [342, 211] width 449 height 12
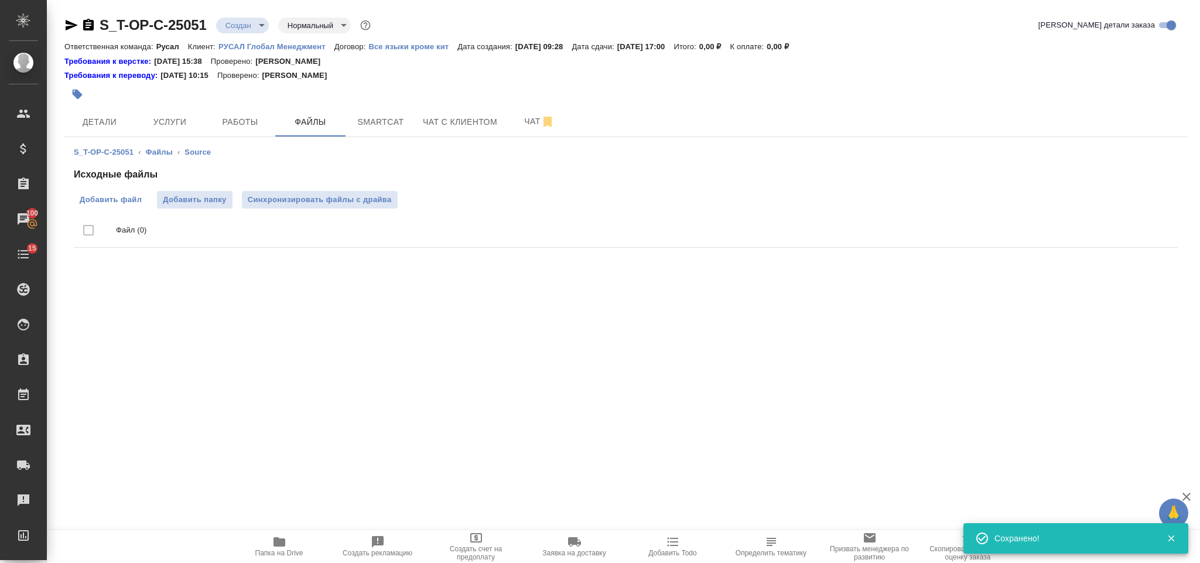
click at [118, 207] on label "Добавить файл" at bounding box center [111, 200] width 74 height 18
click at [0, 0] on input "Добавить файл" at bounding box center [0, 0] width 0 height 0
click at [285, 538] on icon "button" at bounding box center [279, 542] width 14 height 14
click at [108, 196] on span "Добавить файл" at bounding box center [111, 200] width 62 height 12
click at [0, 0] on input "Добавить файл" at bounding box center [0, 0] width 0 height 0
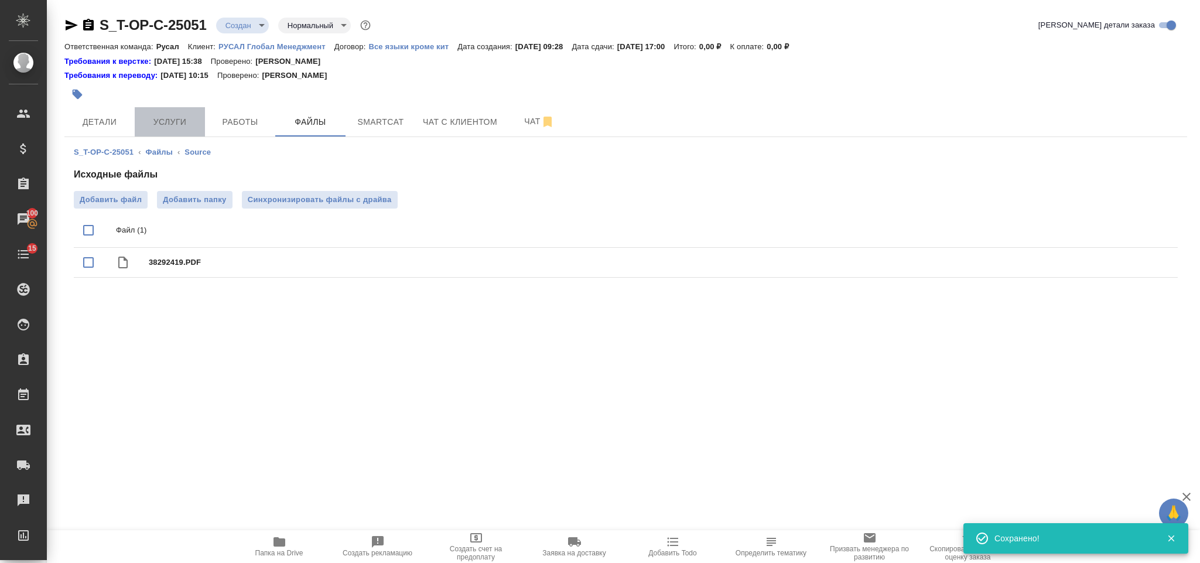
click at [176, 126] on span "Услуги" at bounding box center [170, 122] width 56 height 15
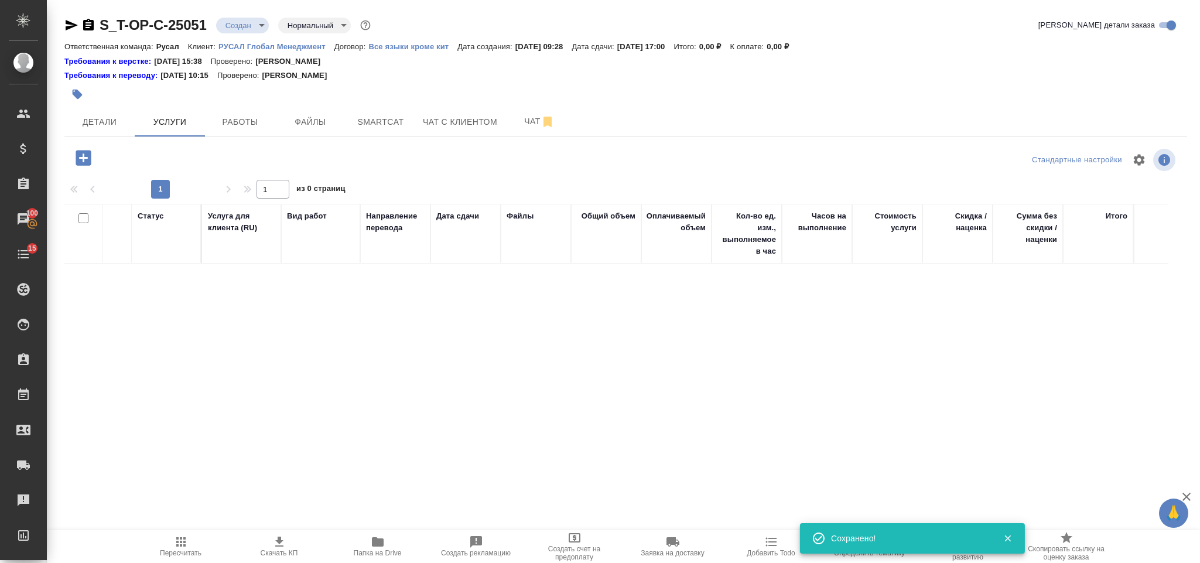
click at [90, 155] on icon "button" at bounding box center [83, 157] width 15 height 15
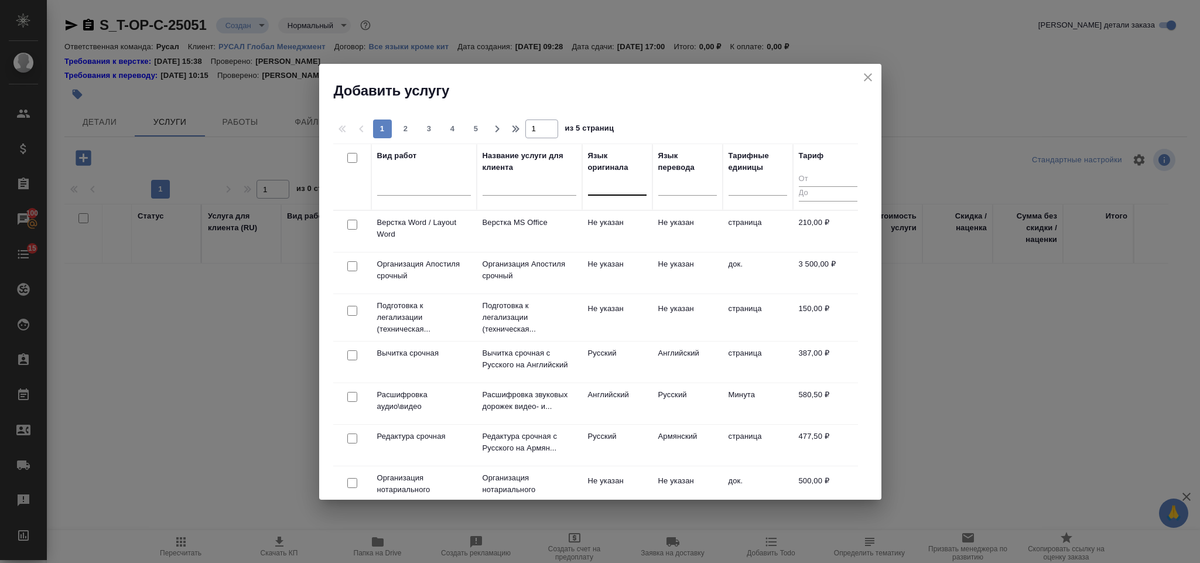
click at [594, 189] on div at bounding box center [617, 183] width 59 height 17
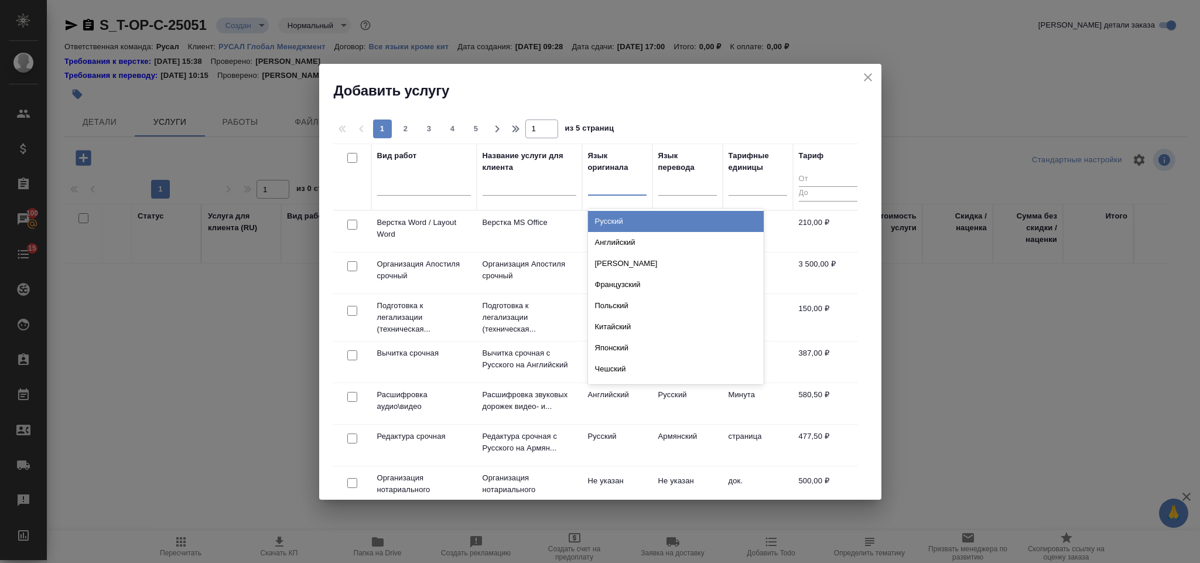
click at [617, 223] on div "Русский" at bounding box center [676, 221] width 176 height 21
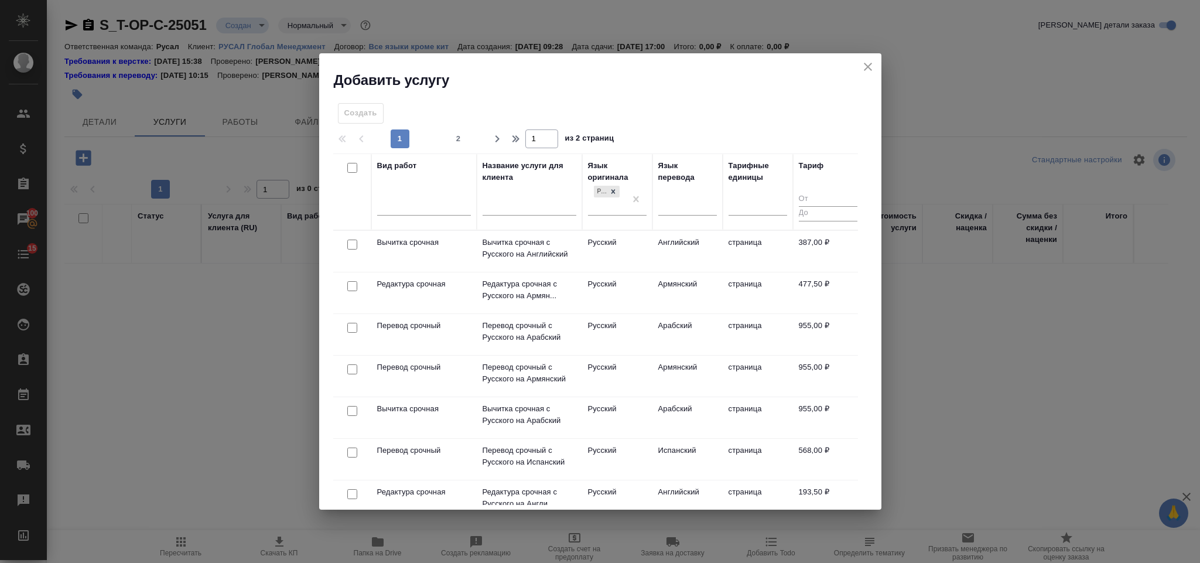
click at [673, 191] on div "Язык перевода" at bounding box center [687, 192] width 59 height 64
click at [675, 202] on div at bounding box center [687, 203] width 59 height 17
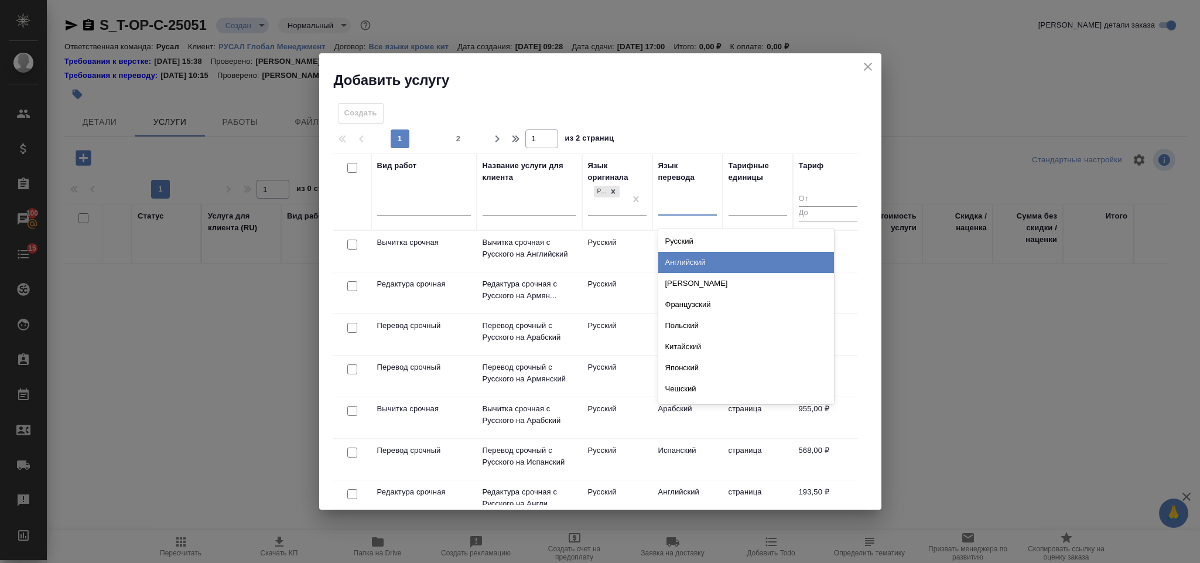
click at [696, 266] on div "Английский" at bounding box center [746, 262] width 176 height 21
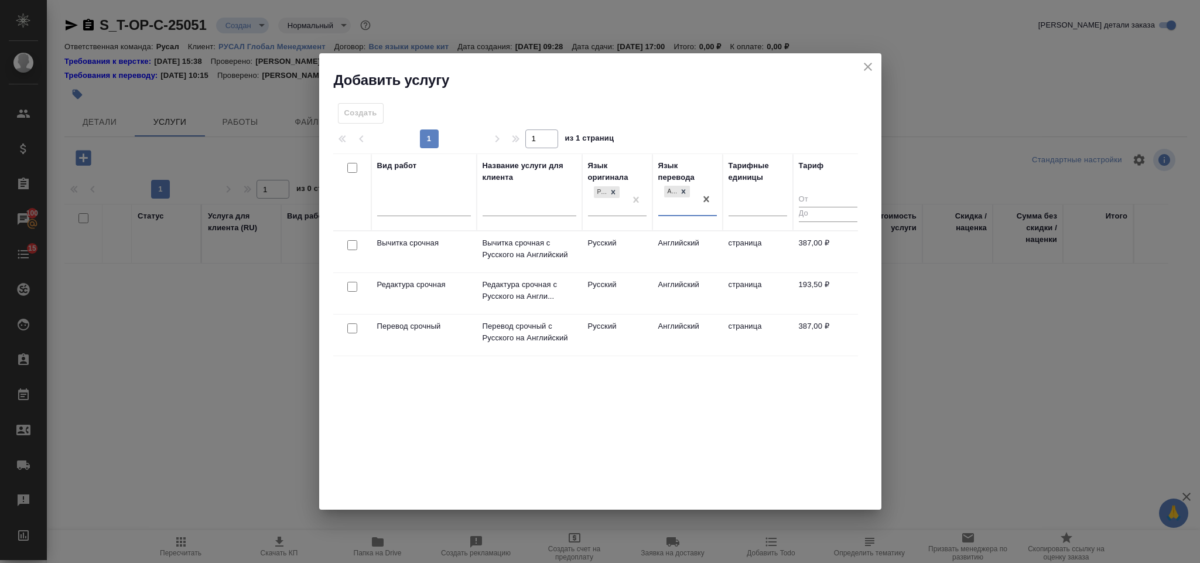
click at [355, 286] on input "checkbox" at bounding box center [352, 287] width 10 height 10
checkbox input "true"
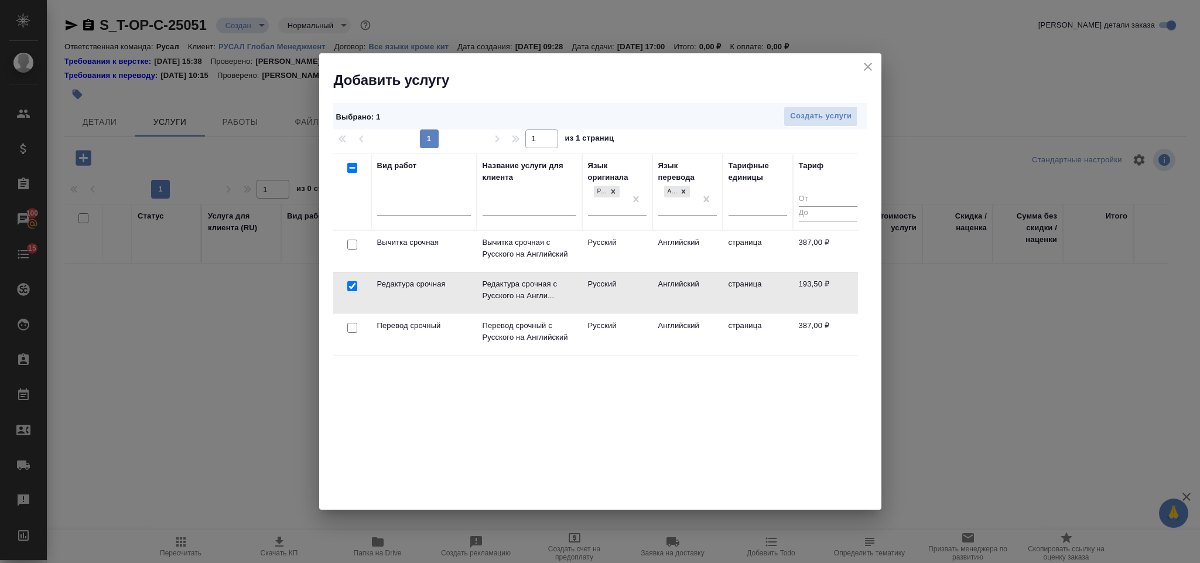
click at [350, 322] on div at bounding box center [352, 328] width 26 height 16
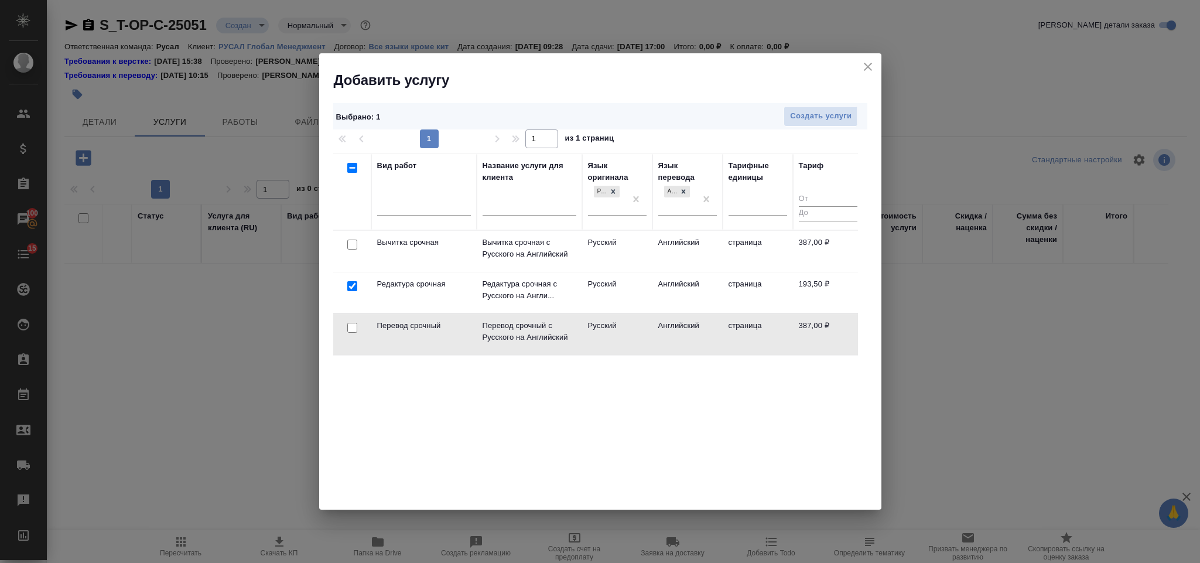
click at [348, 330] on input "checkbox" at bounding box center [352, 328] width 10 height 10
checkbox input "true"
click at [796, 118] on span "Создать услуги" at bounding box center [820, 115] width 61 height 13
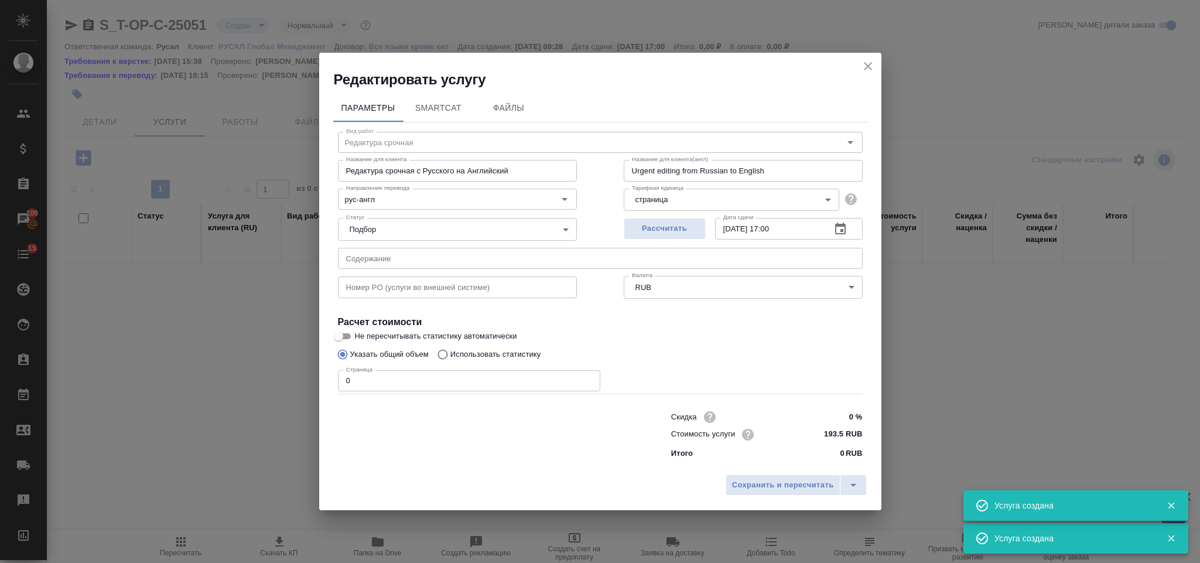
type input "Перевод срочный"
type input "Перевод срочный с Русского на Английский"
type input "Urgent translation from Russian to English"
type input "387 RUB"
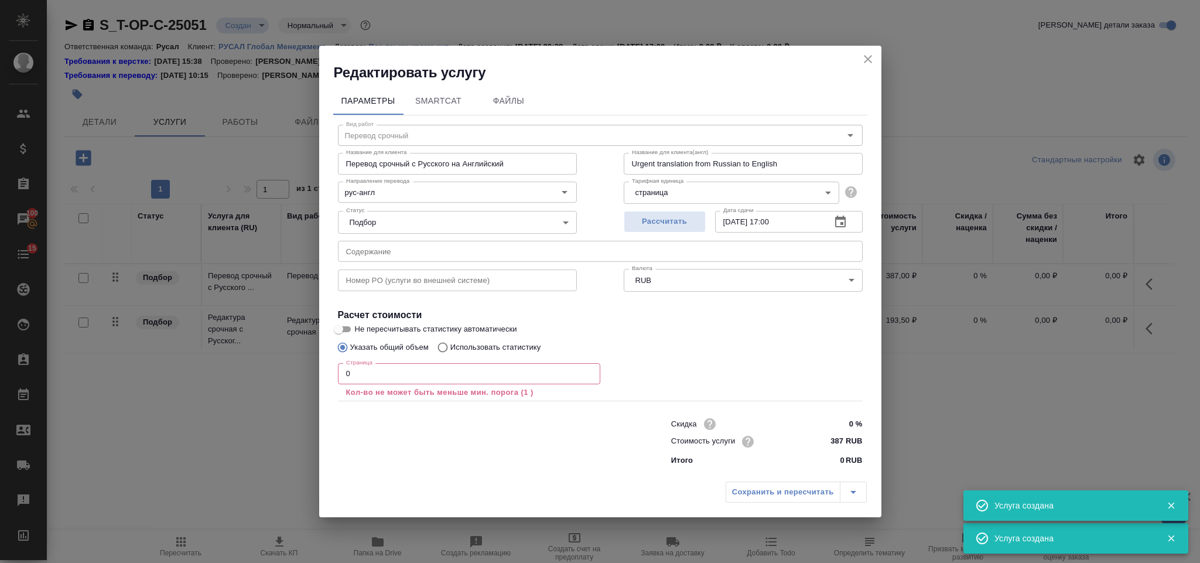
click at [603, 250] on input "text" at bounding box center [600, 251] width 525 height 21
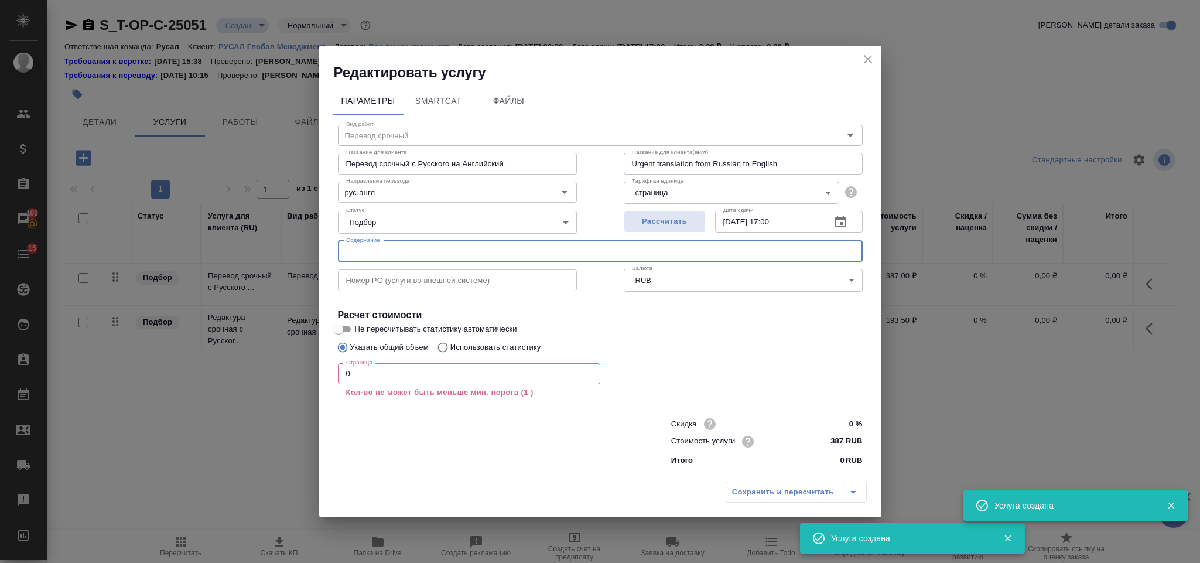
paste input "09_ТАДЖПРОФ_1"
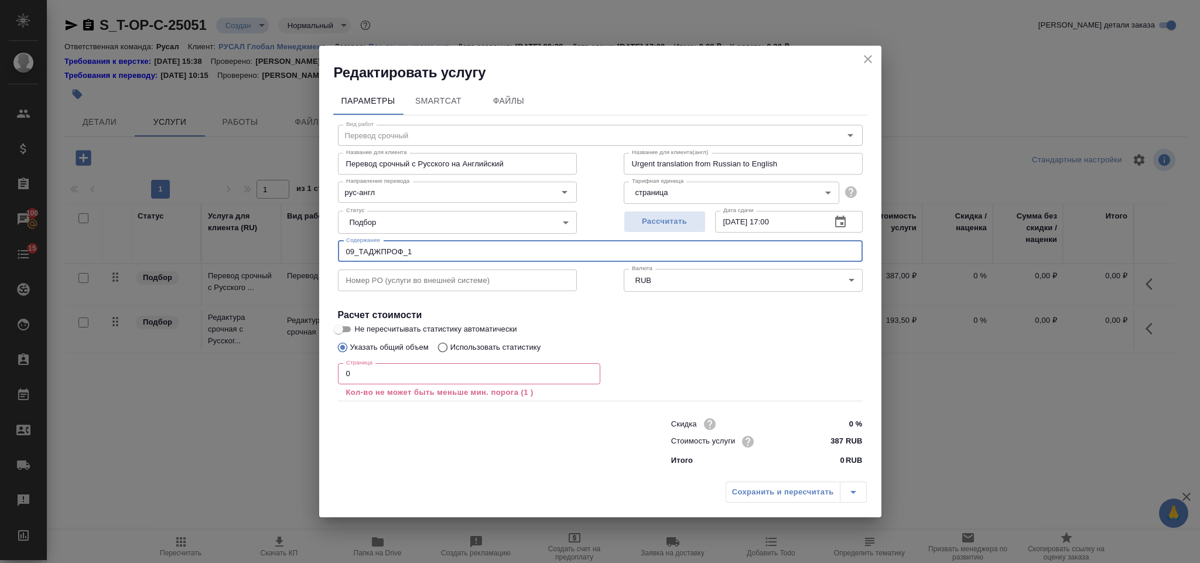
type input "09_ТАДЖПРОФ_1"
click at [415, 381] on input "0" at bounding box center [469, 373] width 262 height 21
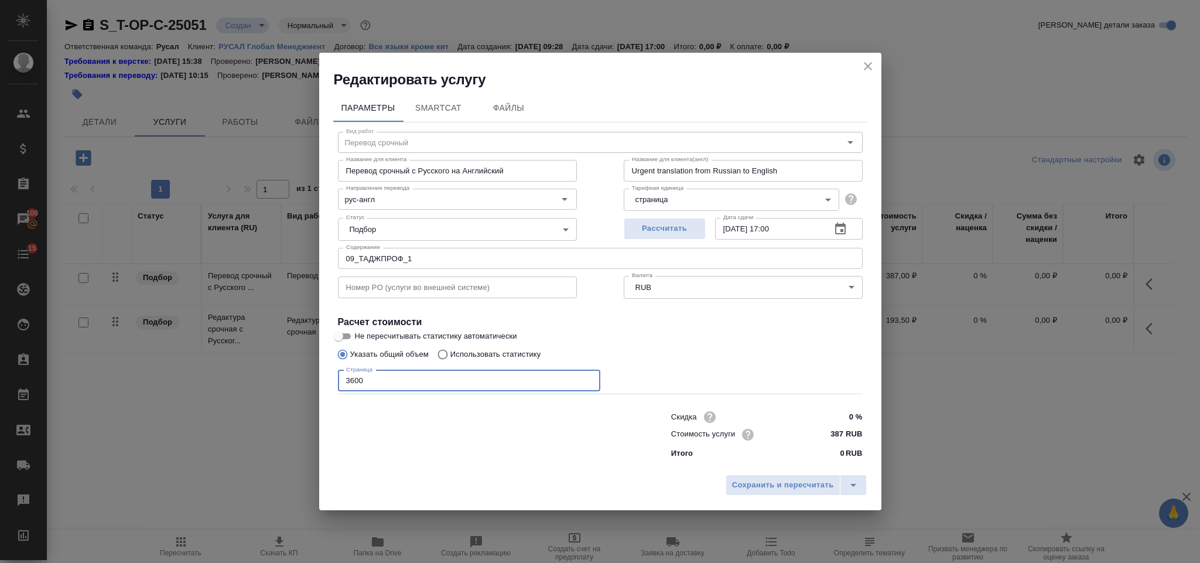
type input "3600"
click at [798, 499] on div "Сохранить и пересчитать" at bounding box center [600, 489] width 562 height 42
click at [795, 485] on span "Сохранить и пересчитать" at bounding box center [783, 484] width 102 height 13
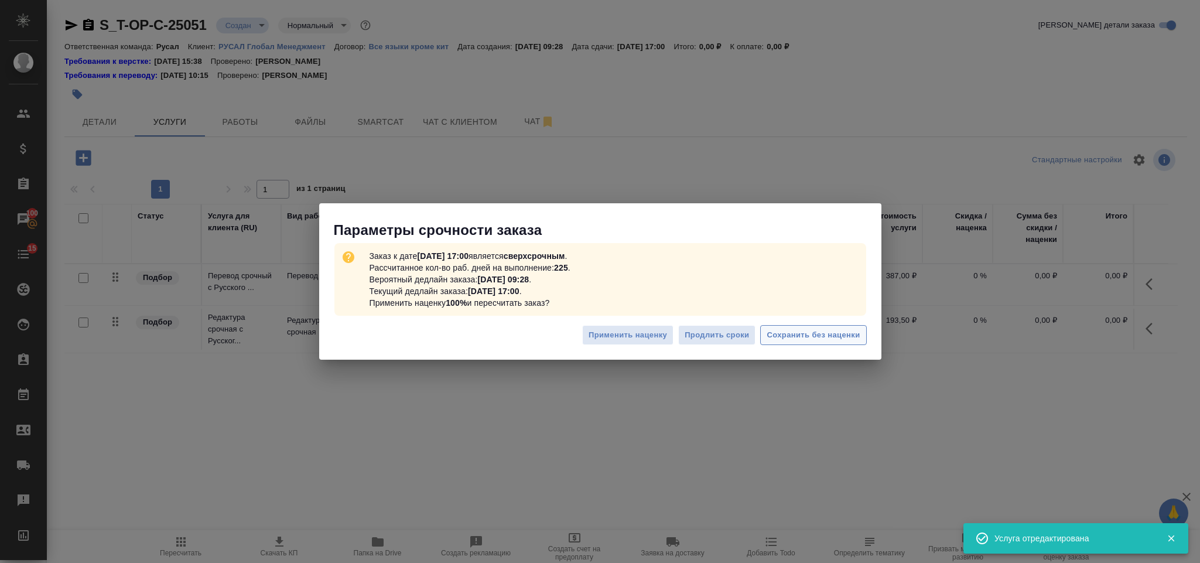
click at [785, 333] on span "Сохранить без наценки" at bounding box center [812, 334] width 93 height 13
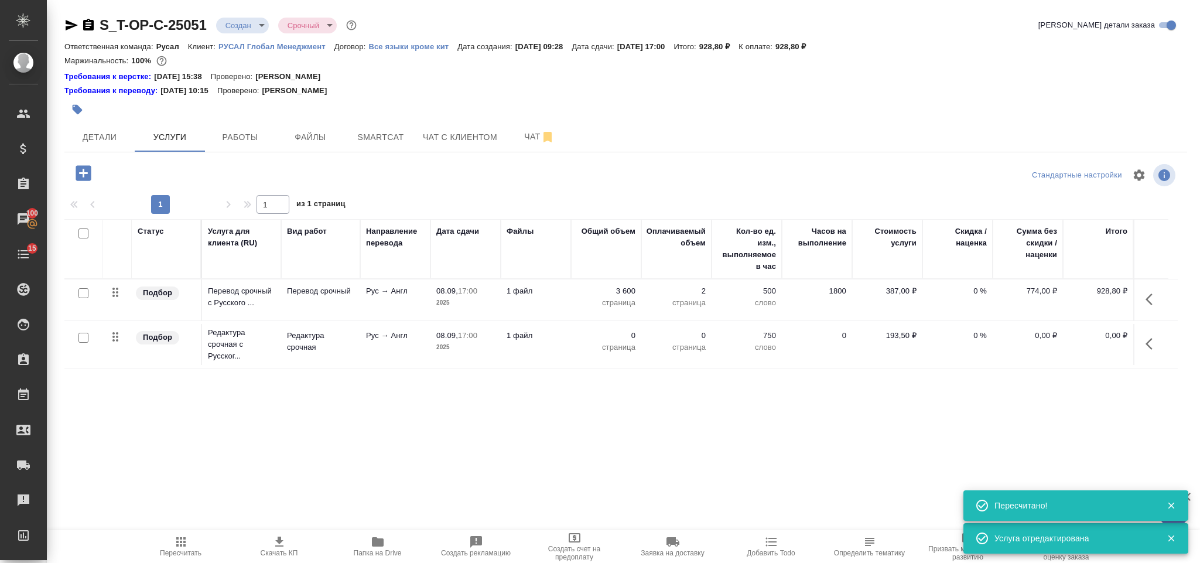
type input "urgent"
click at [1153, 339] on icon "button" at bounding box center [1152, 344] width 14 height 14
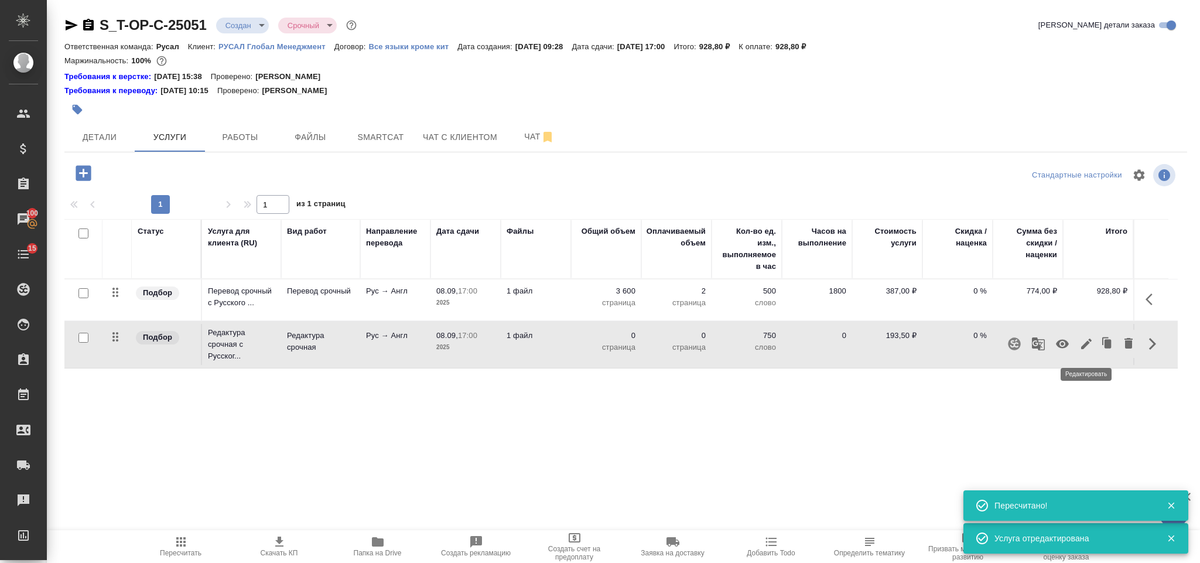
click at [1095, 343] on button "button" at bounding box center [1086, 344] width 20 height 28
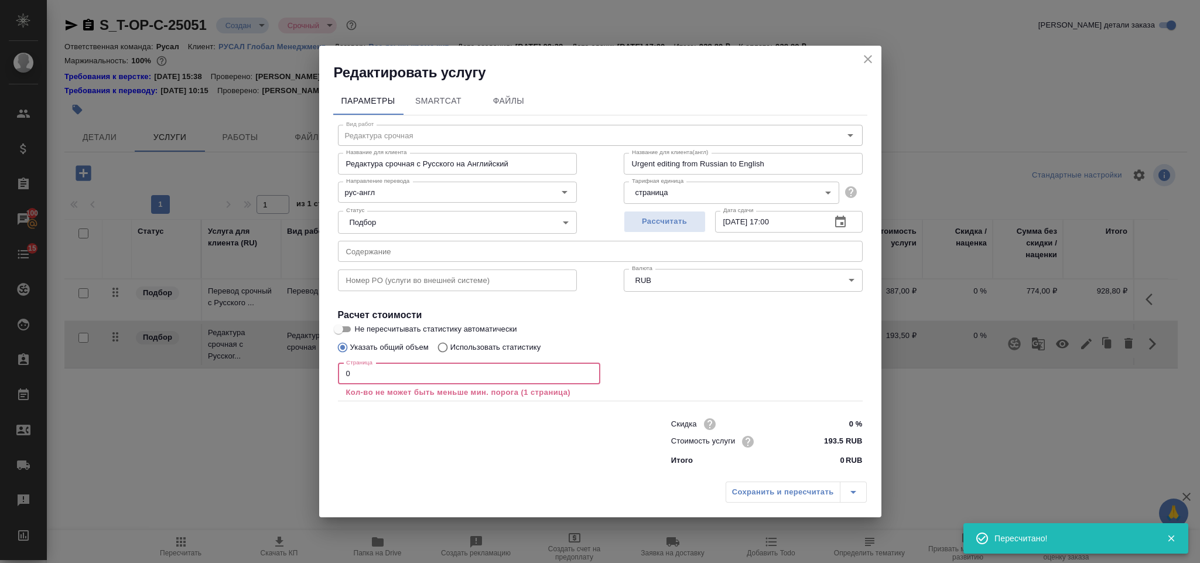
click at [371, 374] on input "0" at bounding box center [469, 373] width 262 height 21
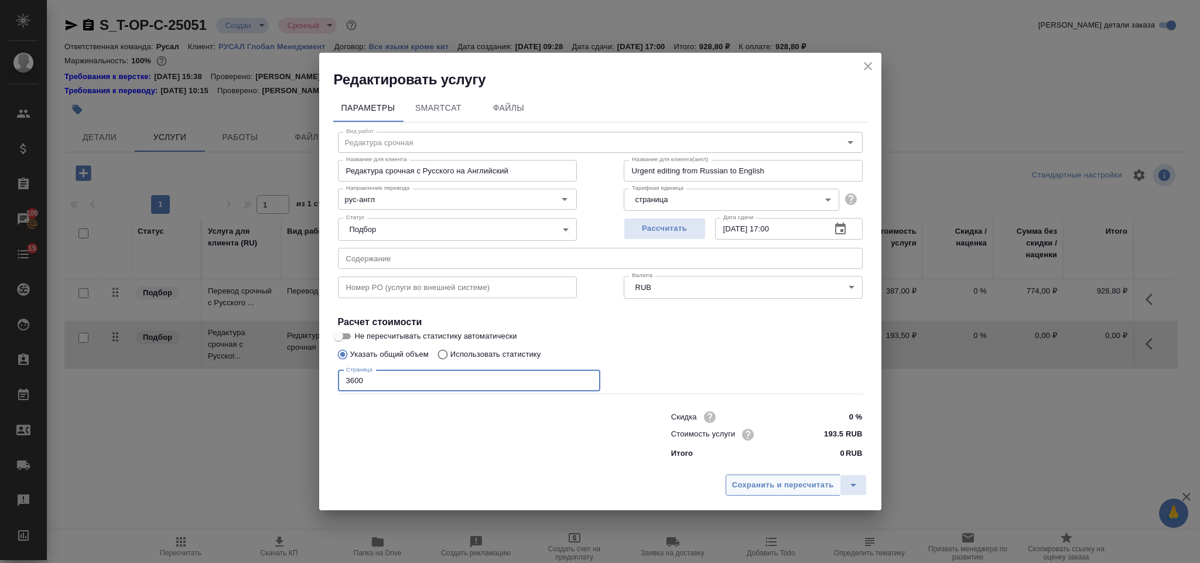
type input "3600"
click at [761, 485] on span "Сохранить и пересчитать" at bounding box center [783, 484] width 102 height 13
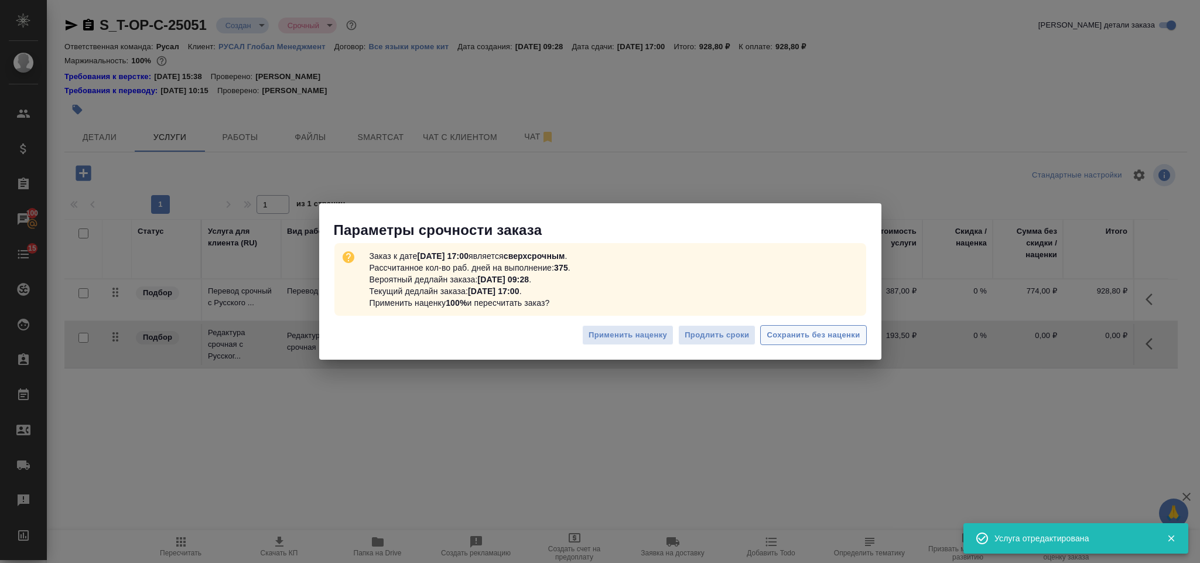
click at [764, 336] on button "Сохранить без наценки" at bounding box center [813, 335] width 106 height 20
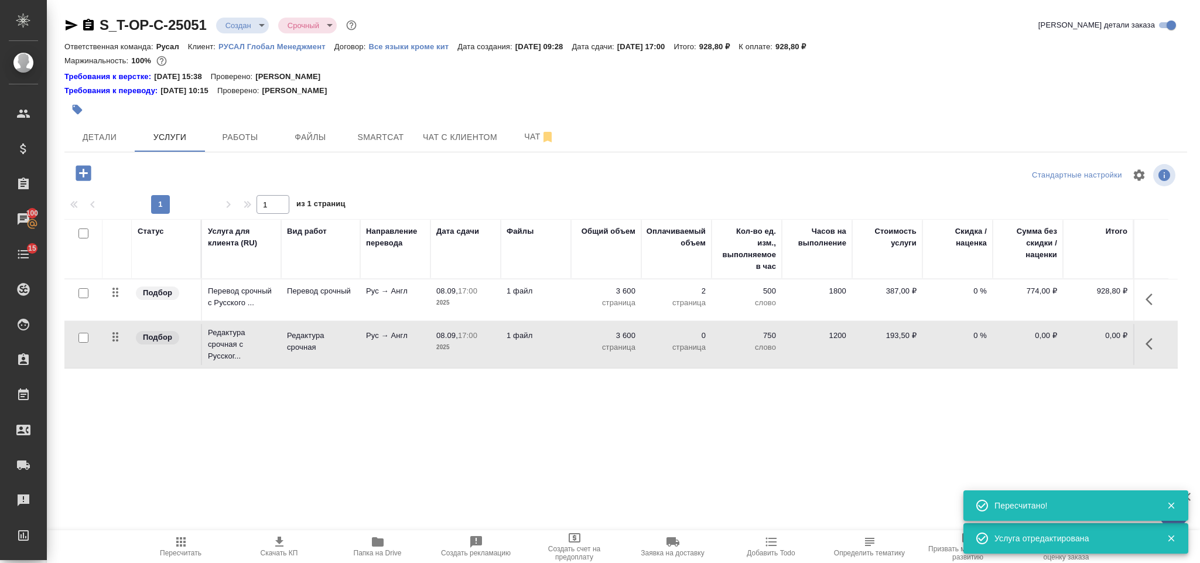
click at [406, 299] on td "Рус → Англ" at bounding box center [395, 299] width 70 height 41
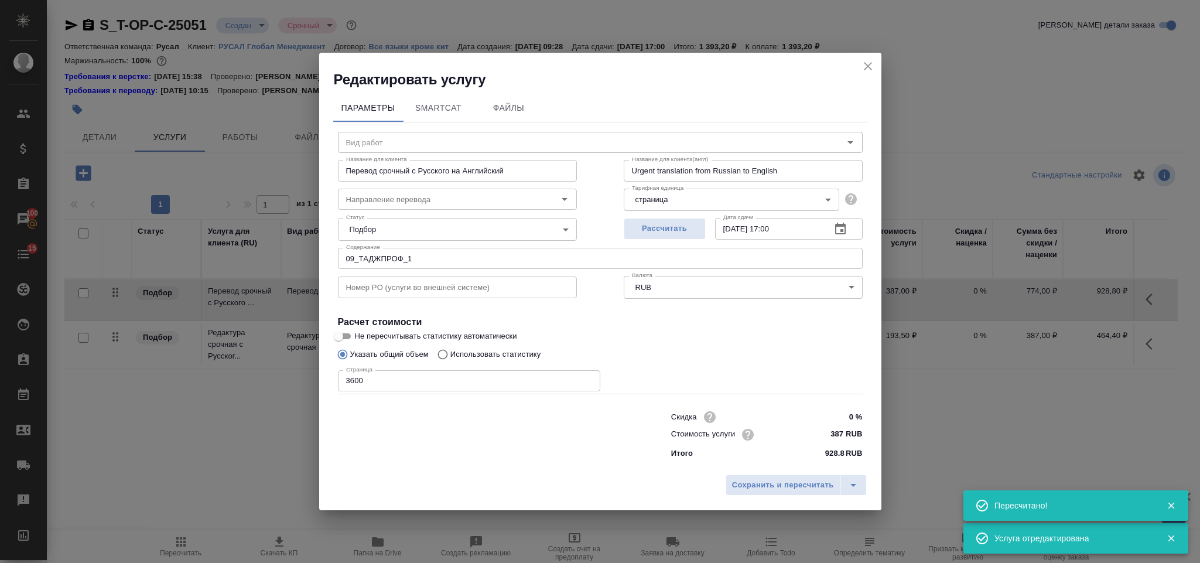
type input "Перевод срочный"
type input "рус-англ"
click at [871, 72] on icon "close" at bounding box center [868, 66] width 14 height 14
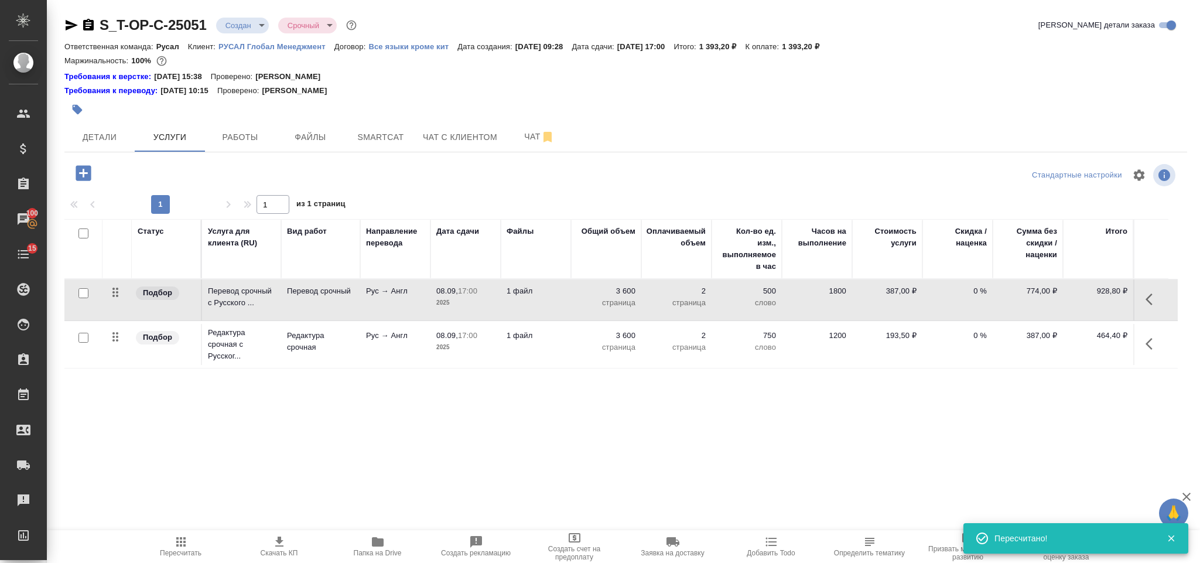
click at [83, 169] on icon "button" at bounding box center [83, 172] width 15 height 15
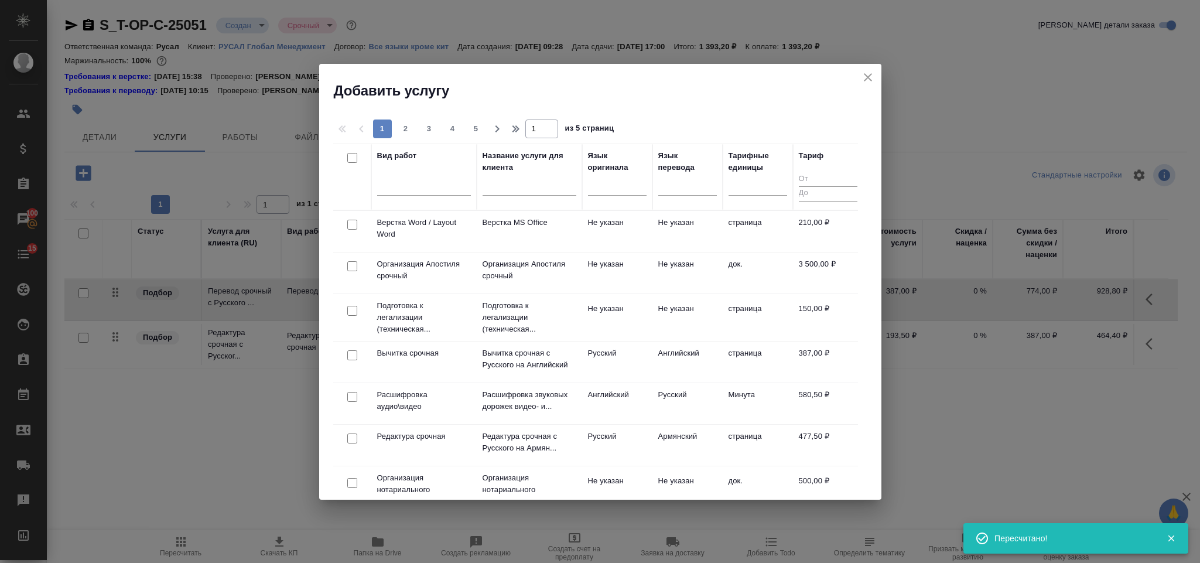
click at [351, 221] on input "checkbox" at bounding box center [352, 225] width 10 height 10
checkbox input "true"
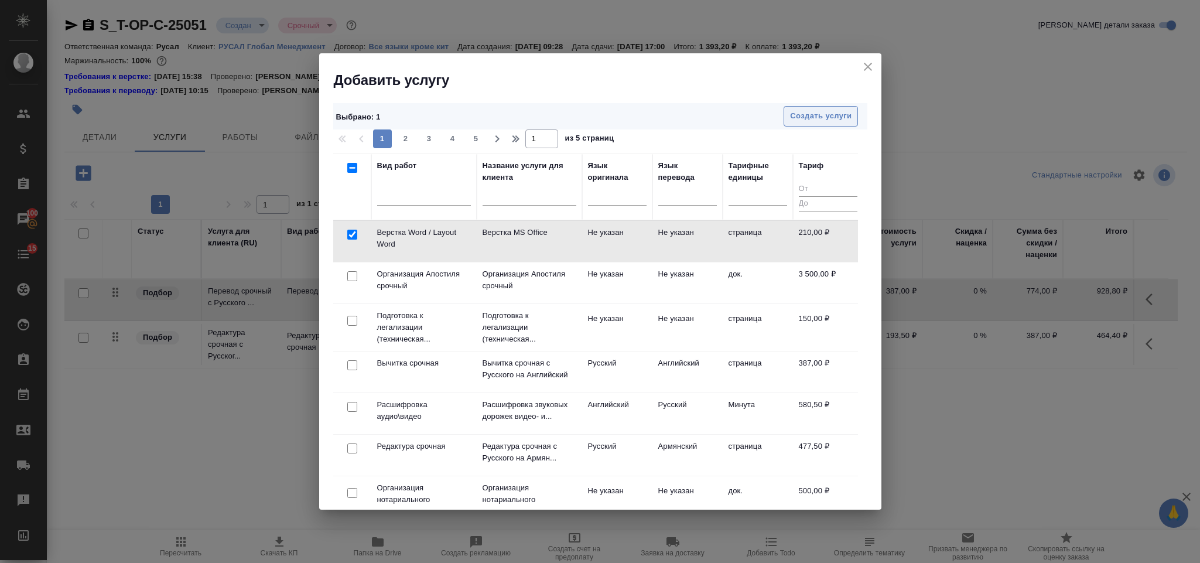
click at [827, 112] on span "Создать услуги" at bounding box center [820, 115] width 61 height 13
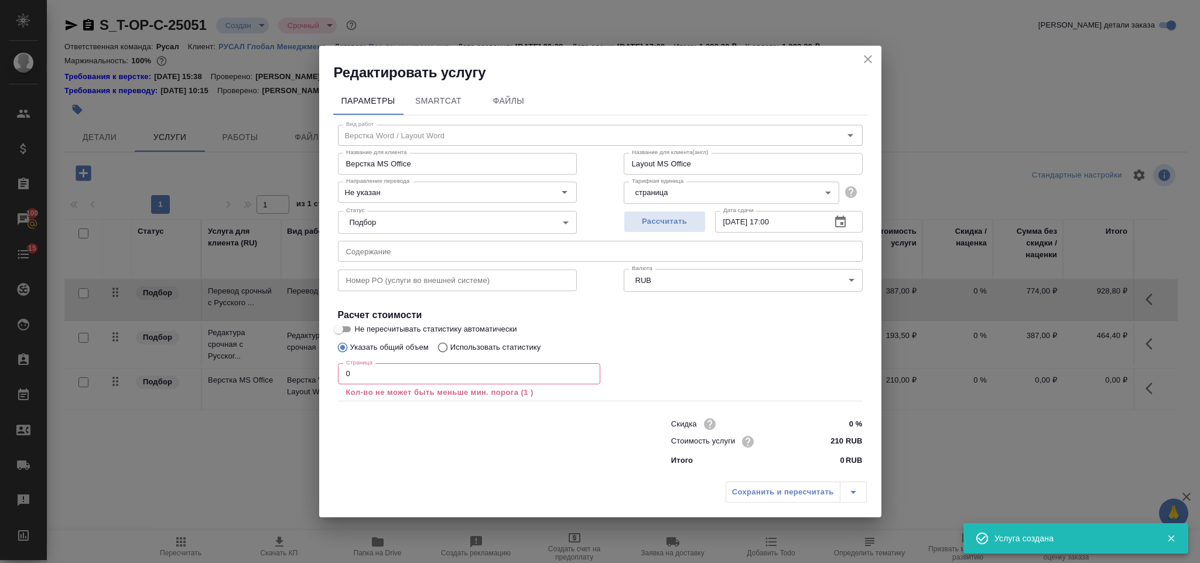
click at [456, 375] on input "0" at bounding box center [469, 373] width 262 height 21
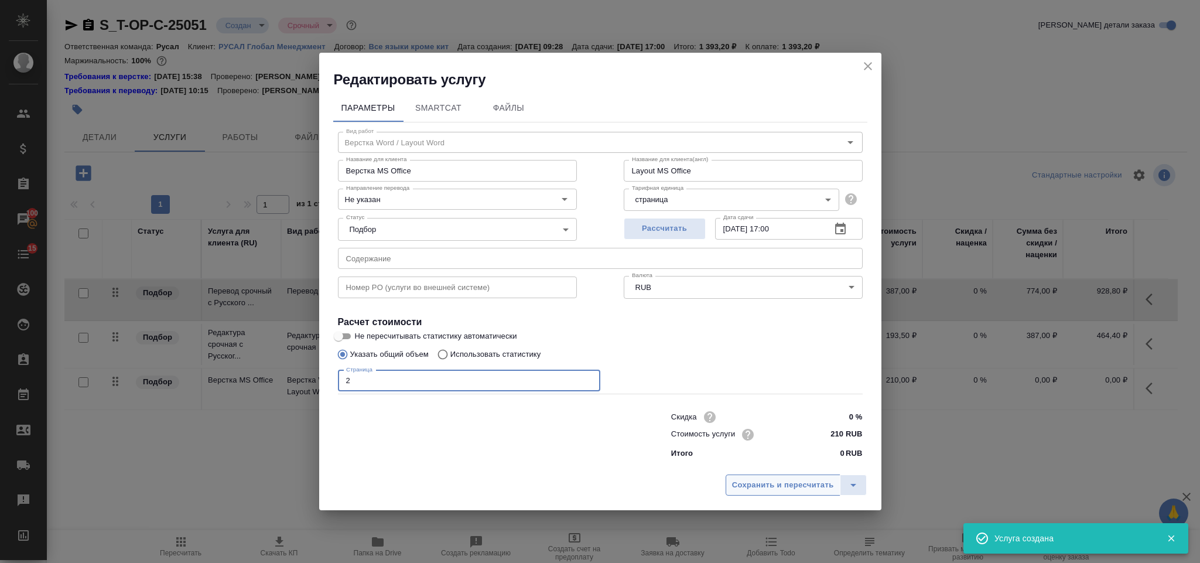
type input "2"
click at [795, 496] on div "Сохранить и пересчитать" at bounding box center [600, 489] width 562 height 42
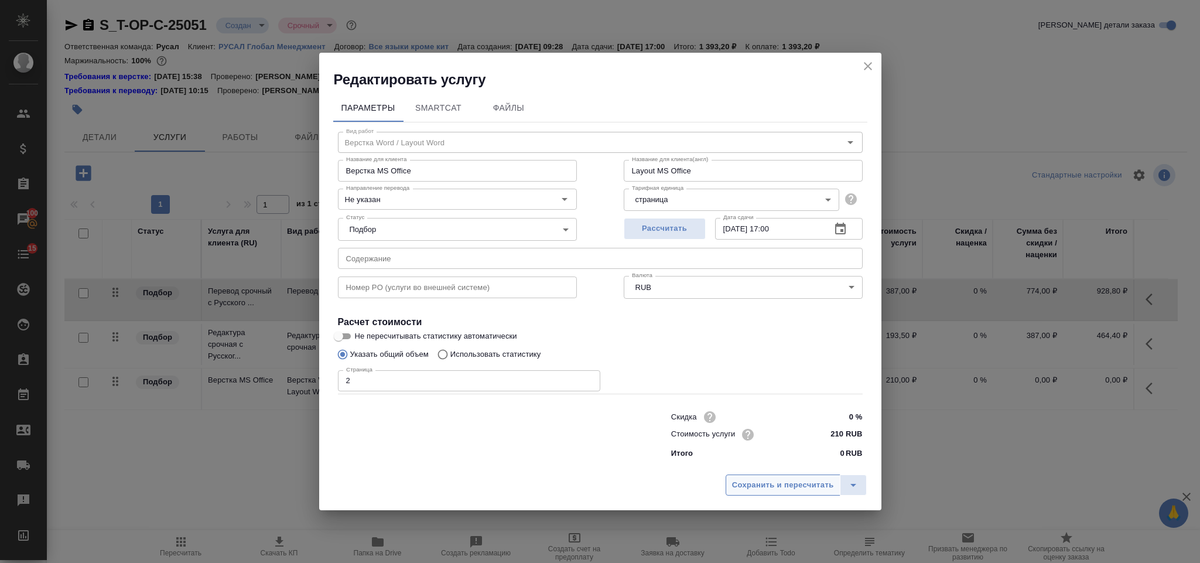
click at [790, 487] on span "Сохранить и пересчитать" at bounding box center [783, 484] width 102 height 13
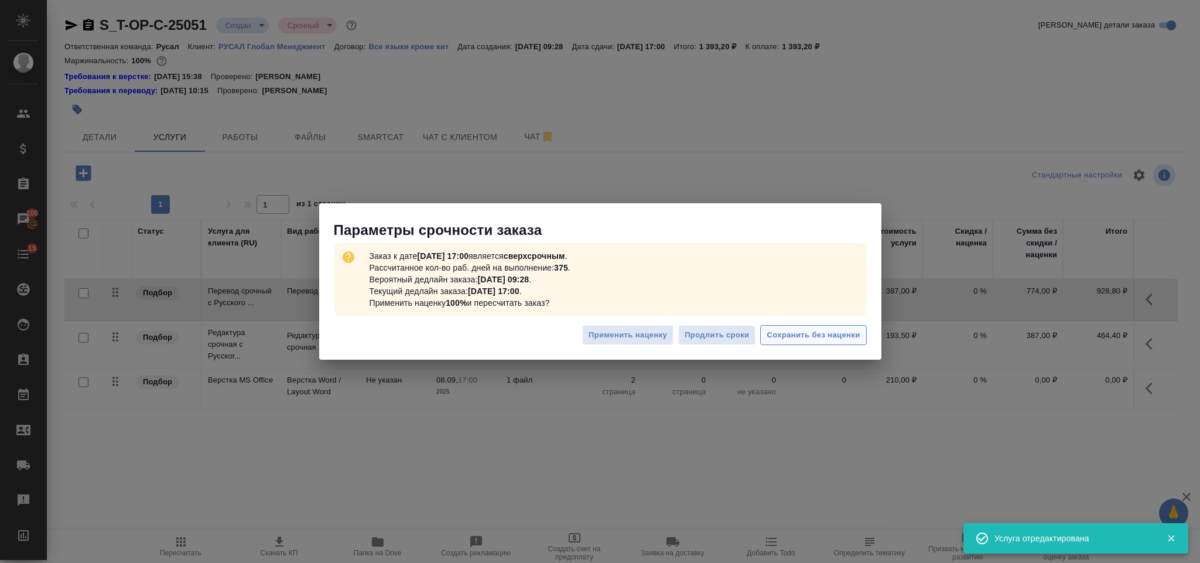
click at [845, 334] on span "Сохранить без наценки" at bounding box center [812, 334] width 93 height 13
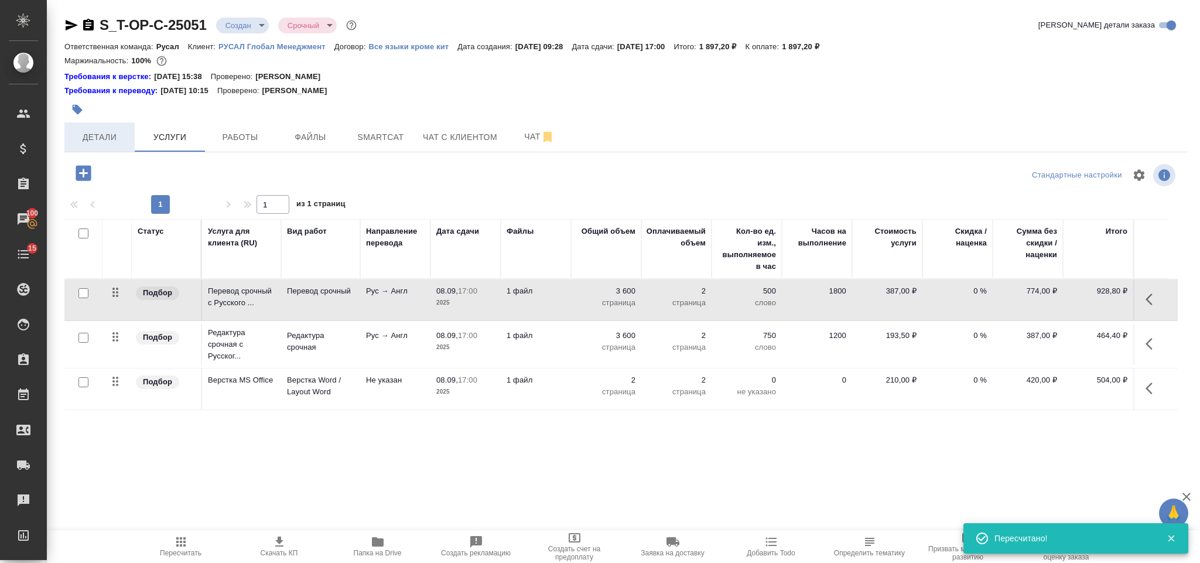
click at [124, 141] on span "Детали" at bounding box center [99, 137] width 56 height 15
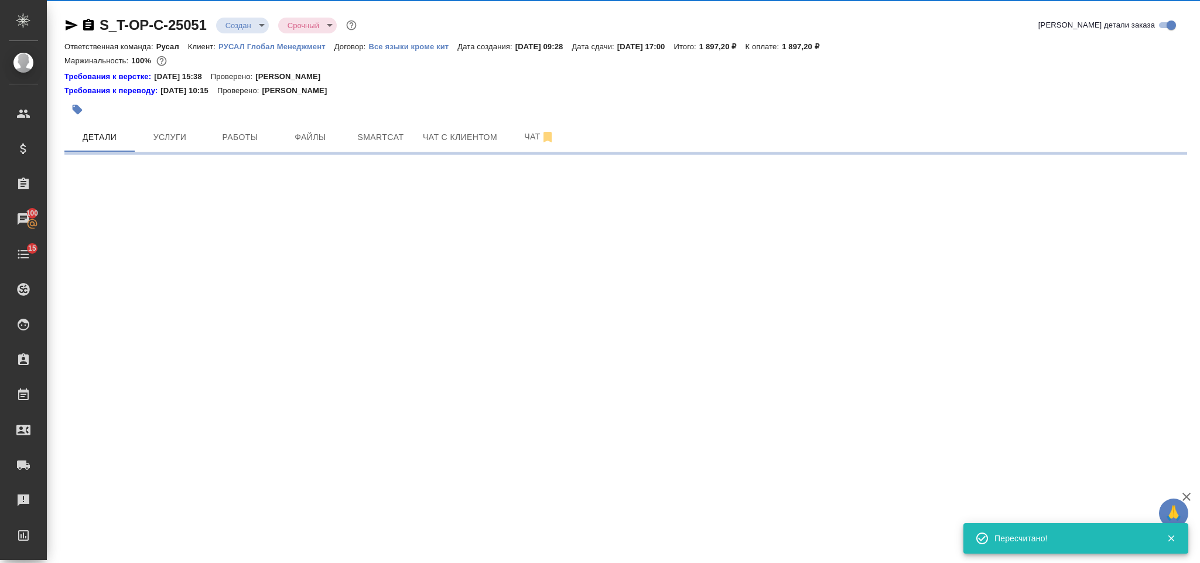
select select "RU"
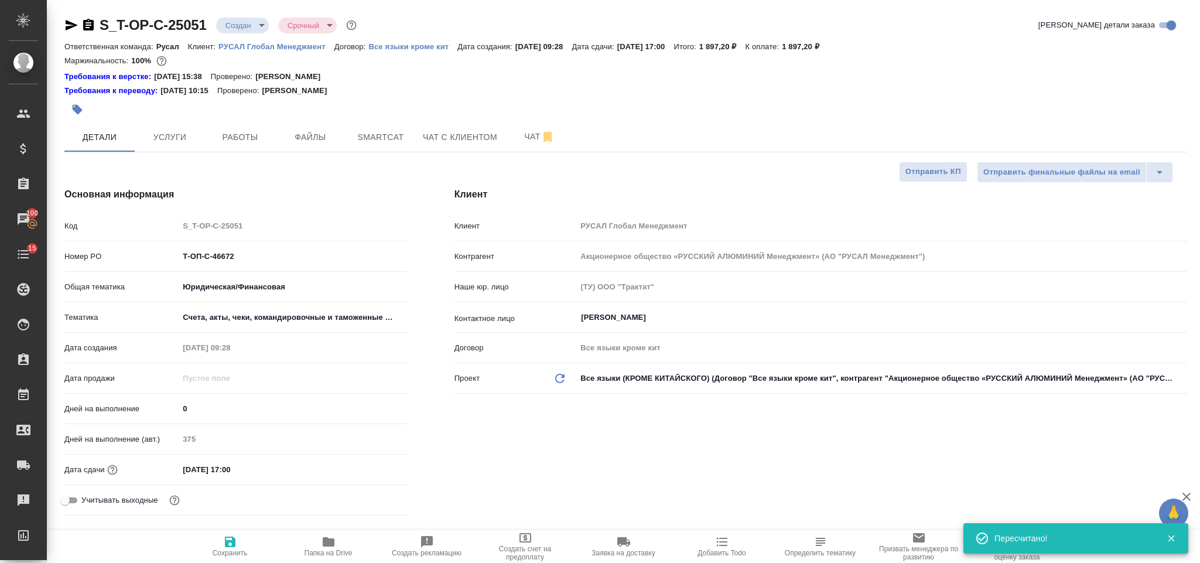
click at [93, 25] on icon "button" at bounding box center [88, 25] width 11 height 12
type textarea "x"
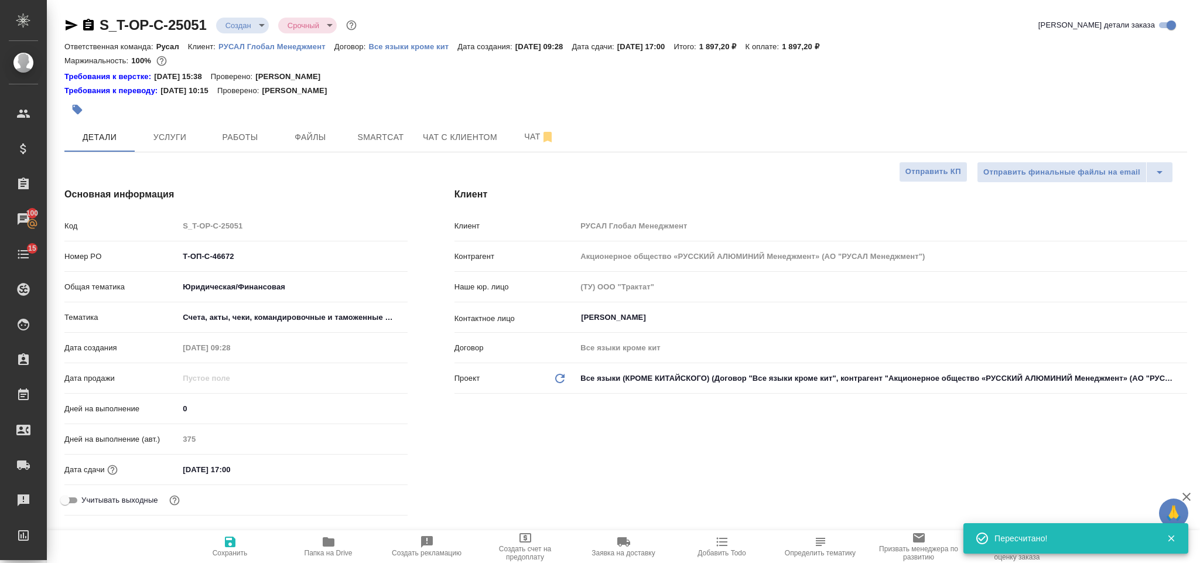
click at [69, 23] on icon "button" at bounding box center [72, 25] width 12 height 11
drag, startPoint x: 223, startPoint y: 254, endPoint x: 169, endPoint y: 254, distance: 53.9
click at [169, 254] on div "Номер PO Т-ОП-С-46672" at bounding box center [235, 256] width 343 height 20
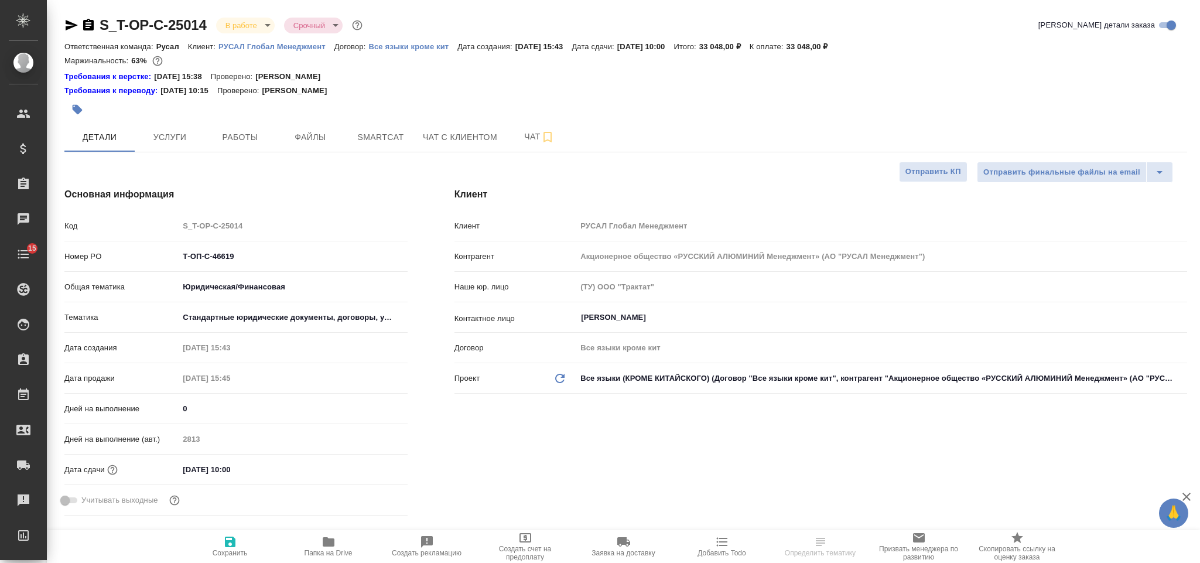
select select "RU"
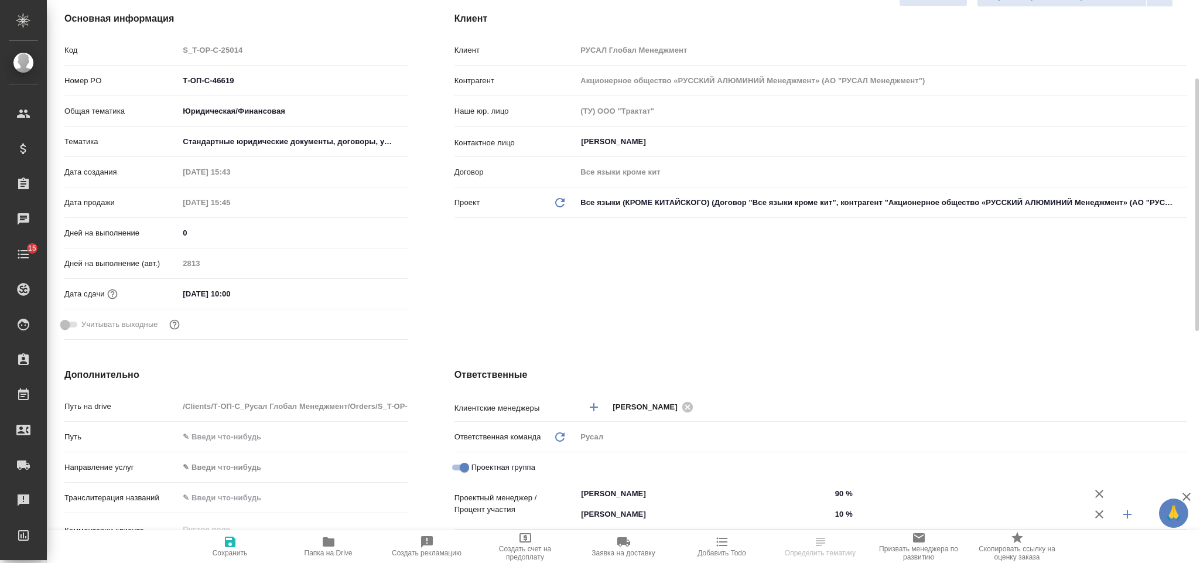
click at [271, 290] on input "[DATE] 10:00" at bounding box center [230, 293] width 102 height 17
click at [373, 288] on icon "button" at bounding box center [374, 293] width 14 height 14
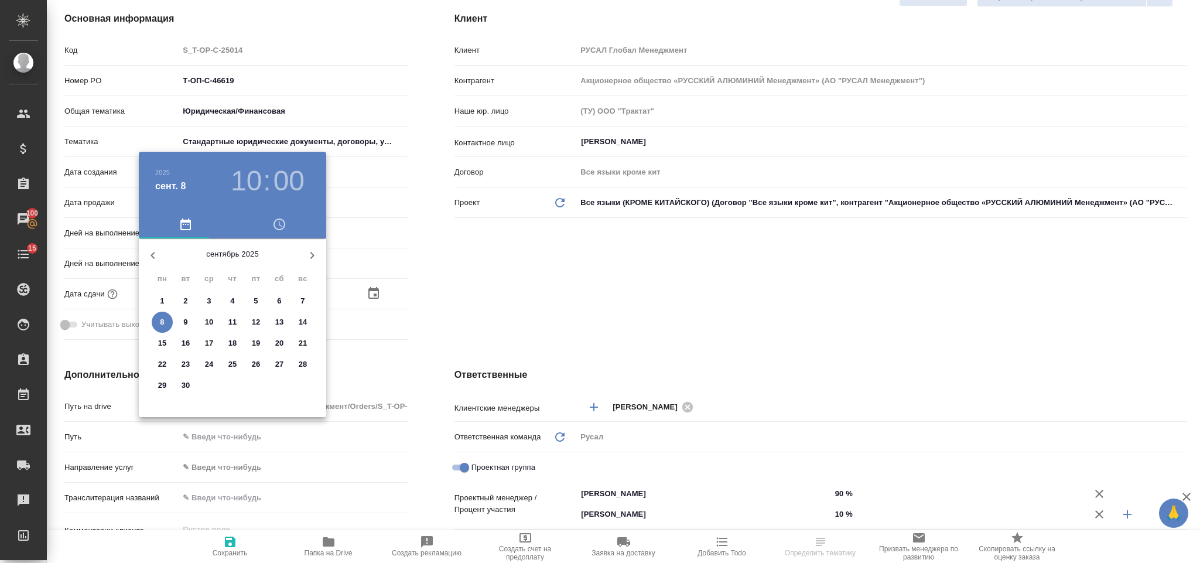
click at [167, 321] on span "8" at bounding box center [162, 322] width 21 height 12
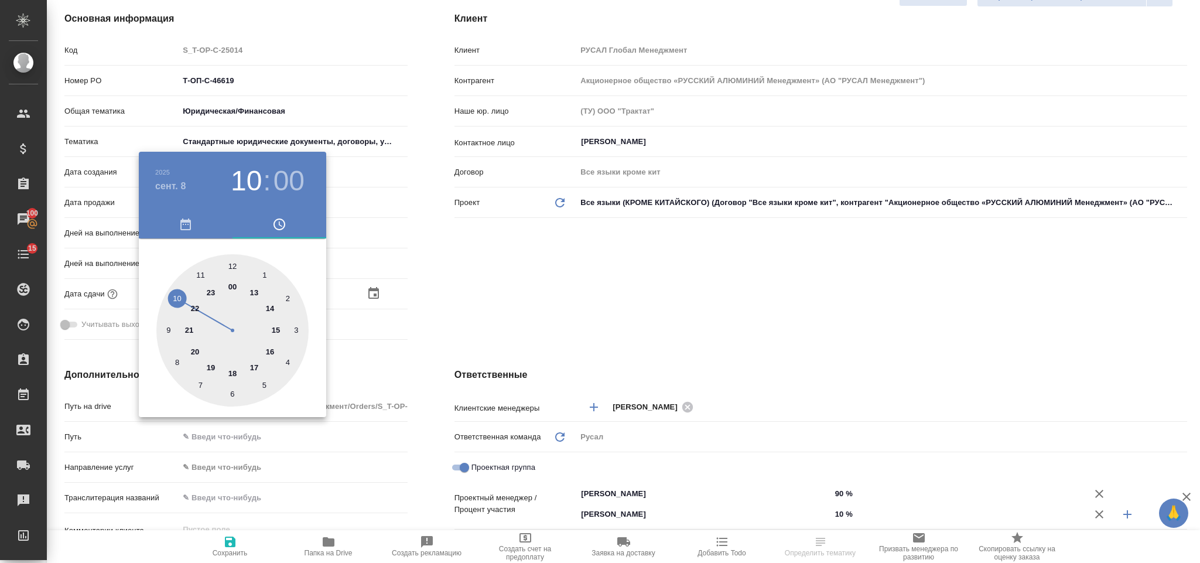
click at [269, 350] on div at bounding box center [232, 330] width 152 height 152
click at [232, 392] on div at bounding box center [232, 330] width 152 height 152
type input "08.09.2025 16:30"
click at [508, 292] on div at bounding box center [600, 281] width 1200 height 563
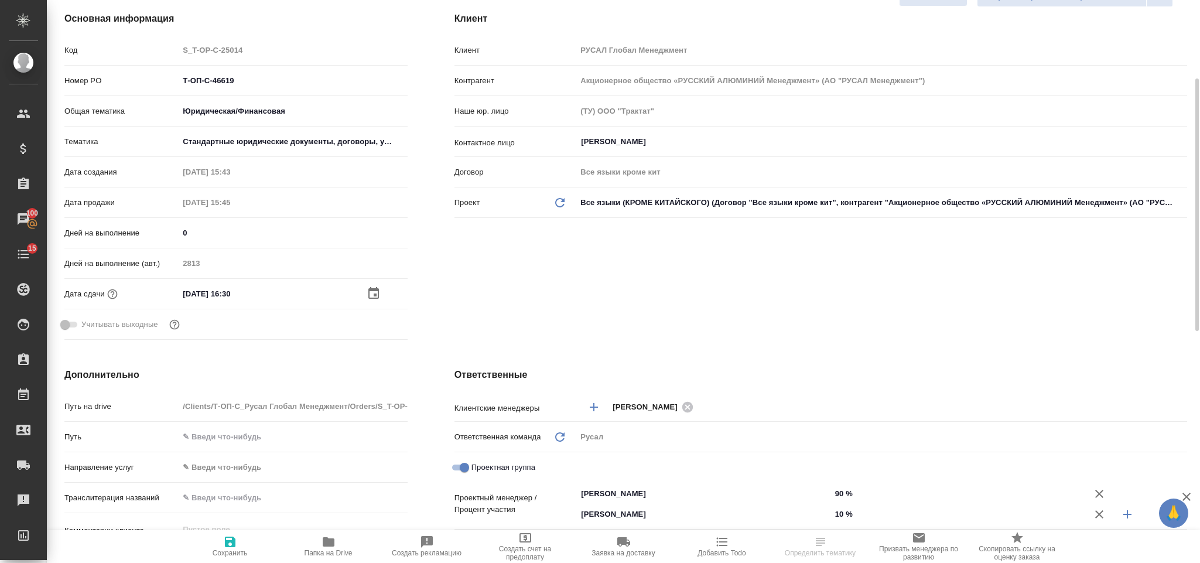
click at [236, 540] on icon "button" at bounding box center [230, 542] width 14 height 14
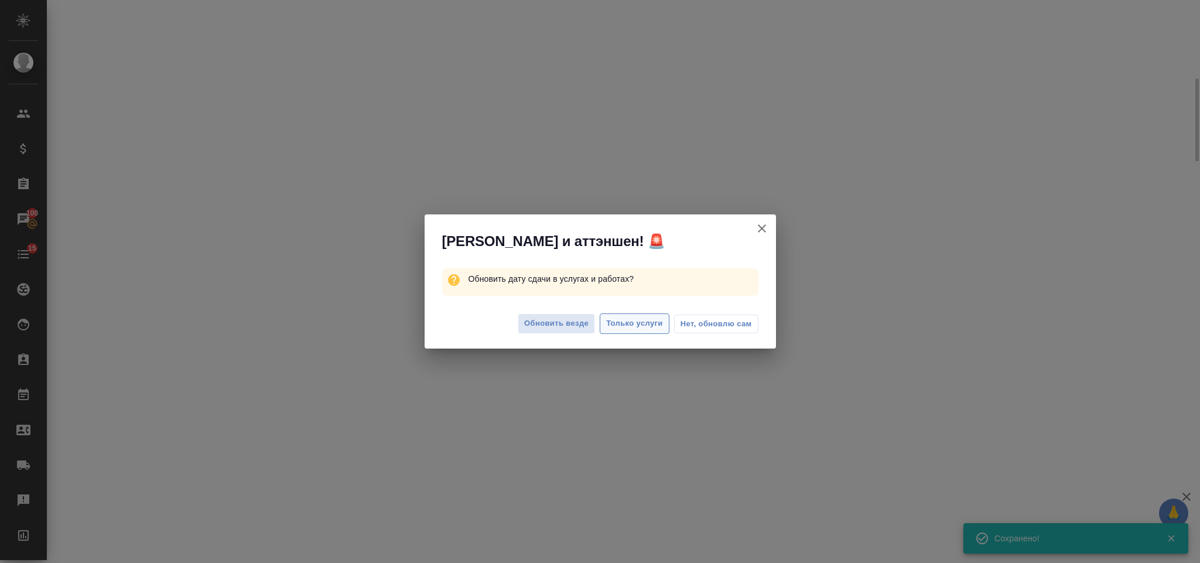
click at [626, 320] on span "Только услуги" at bounding box center [634, 323] width 57 height 13
select select "RU"
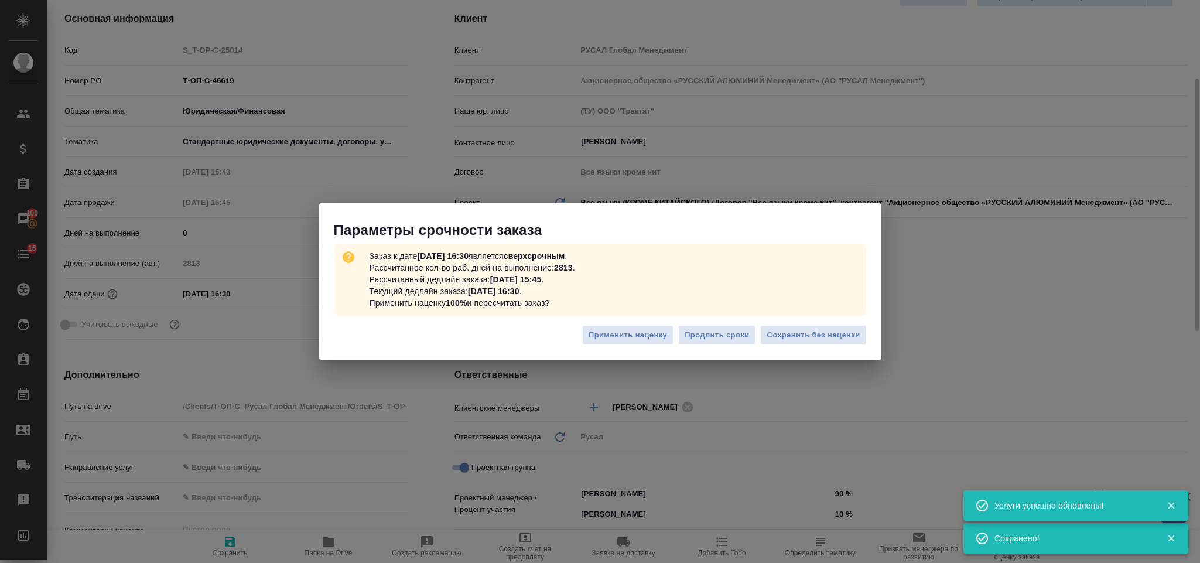
type textarea "x"
click at [774, 334] on span "Сохранить без наценки" at bounding box center [812, 334] width 93 height 13
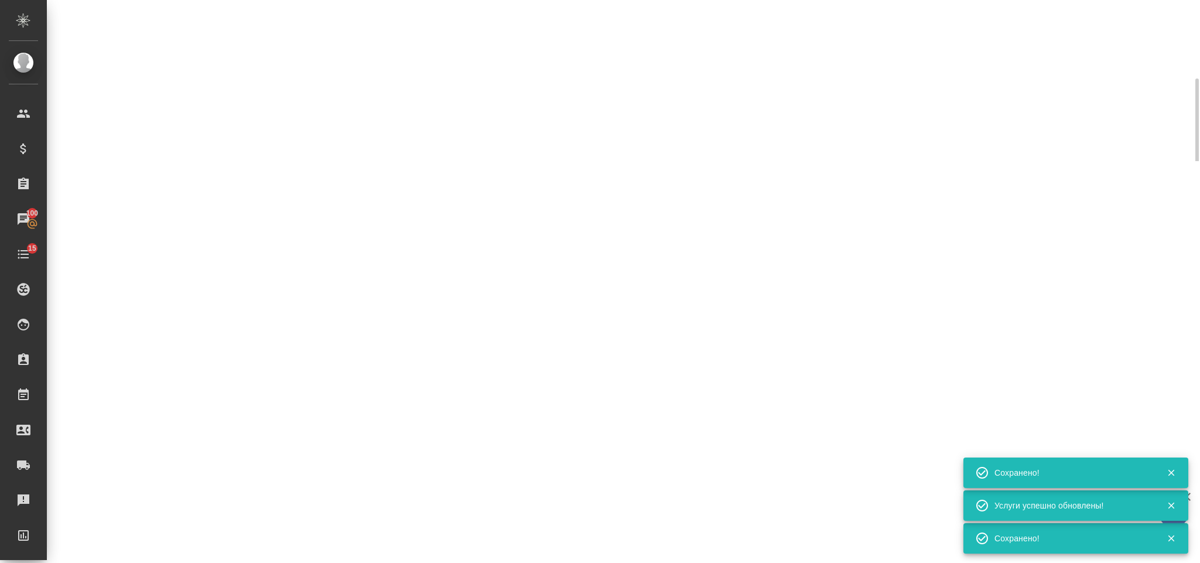
select select "RU"
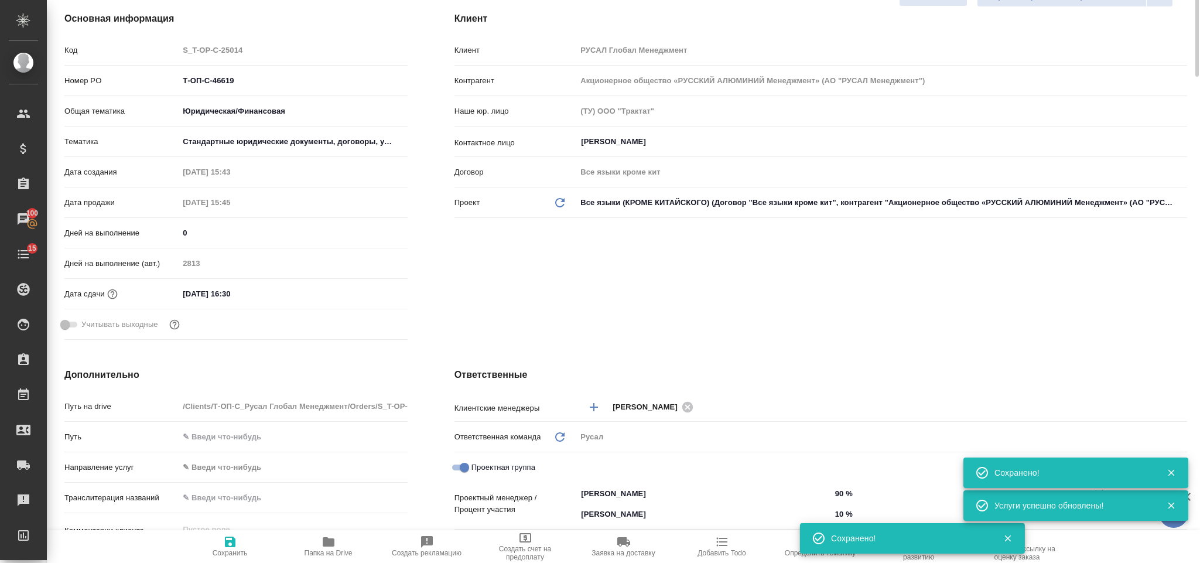
scroll to position [0, 0]
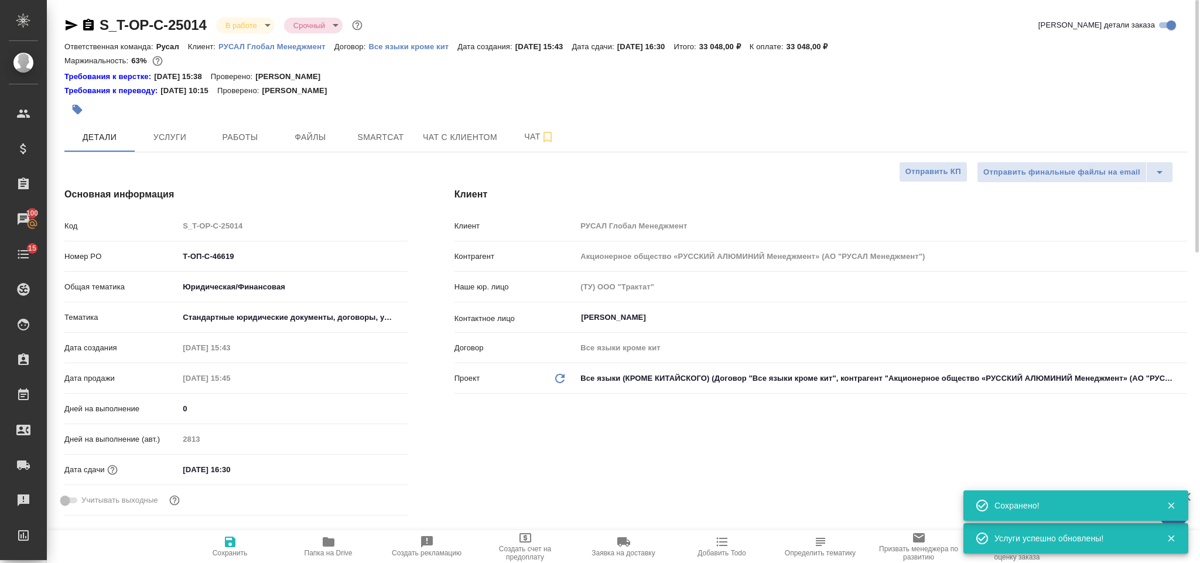
click at [67, 29] on icon "button" at bounding box center [72, 25] width 12 height 11
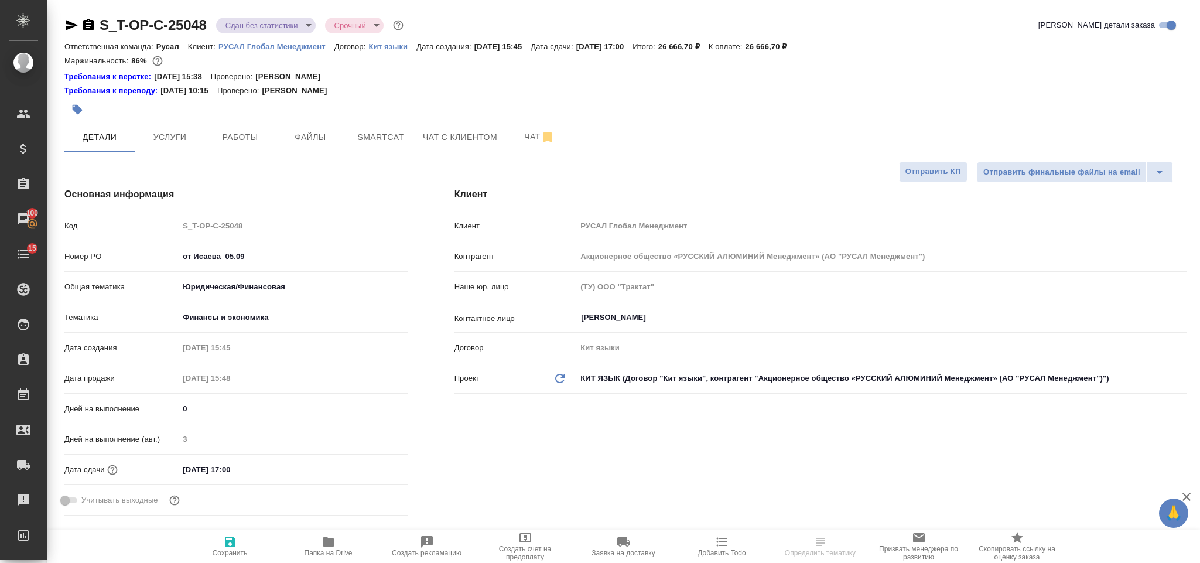
select select "RU"
click at [231, 134] on span "Работы" at bounding box center [240, 137] width 56 height 15
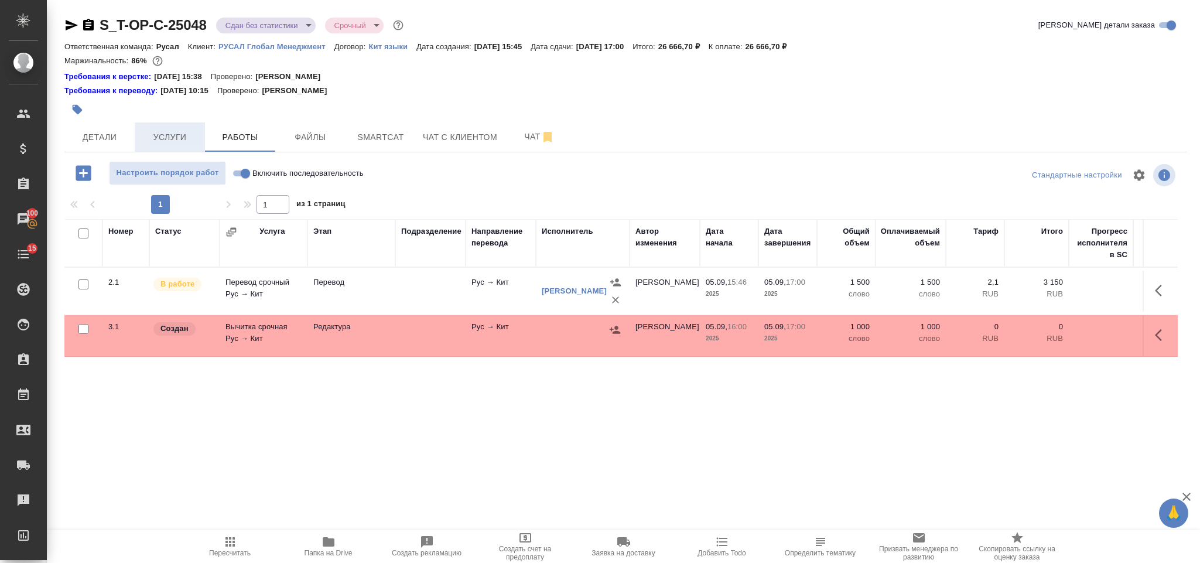
click at [185, 137] on span "Услуги" at bounding box center [170, 137] width 56 height 15
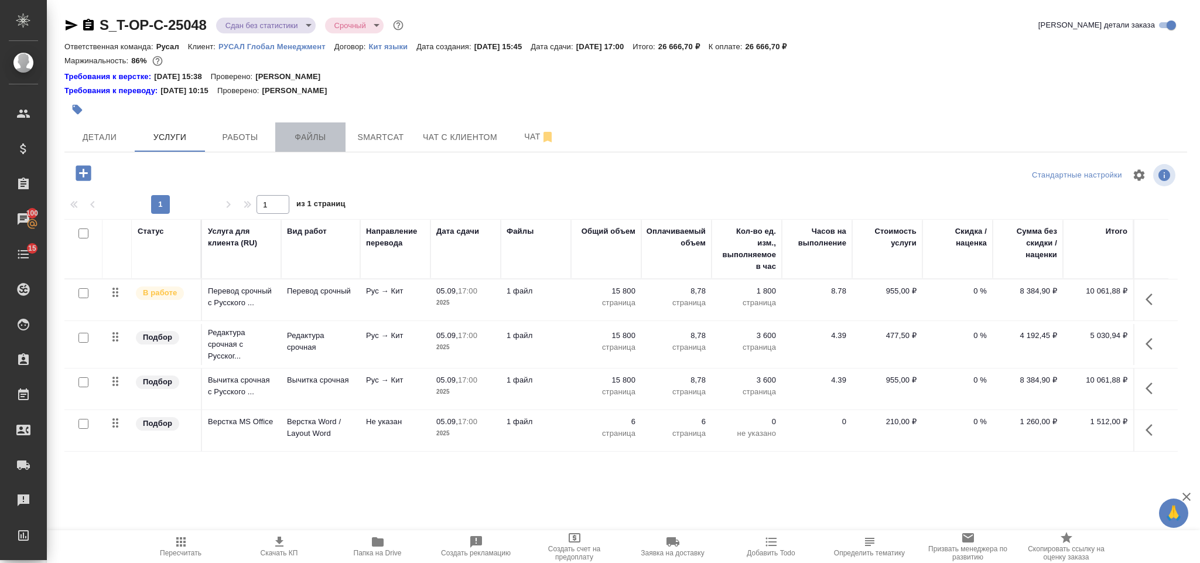
click at [286, 138] on span "Файлы" at bounding box center [310, 137] width 56 height 15
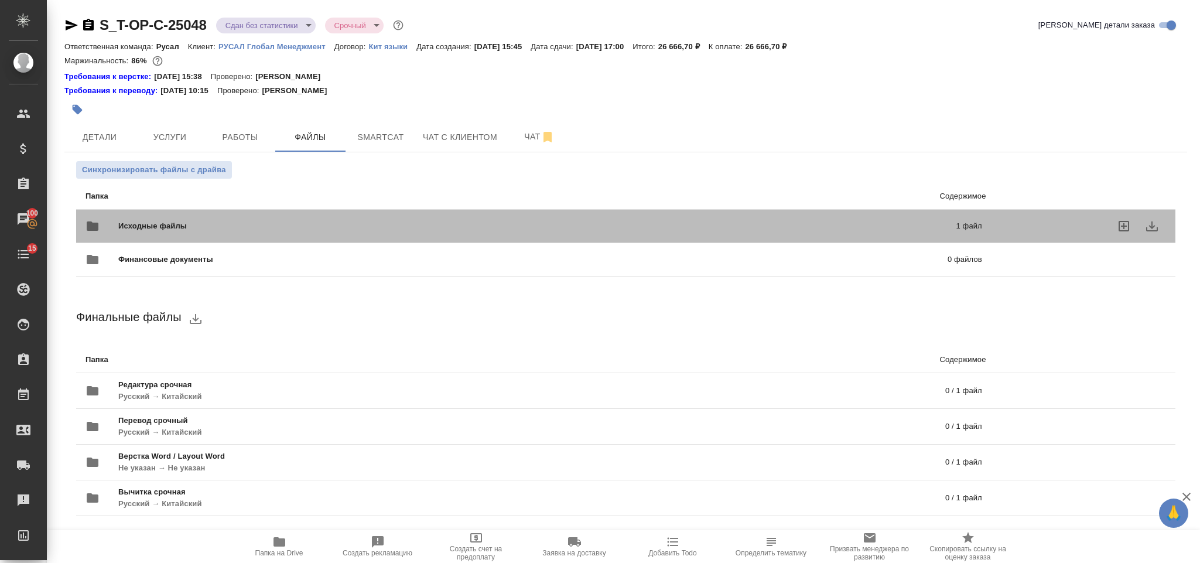
click at [267, 218] on div "Исходные файлы 1 файл" at bounding box center [533, 226] width 896 height 28
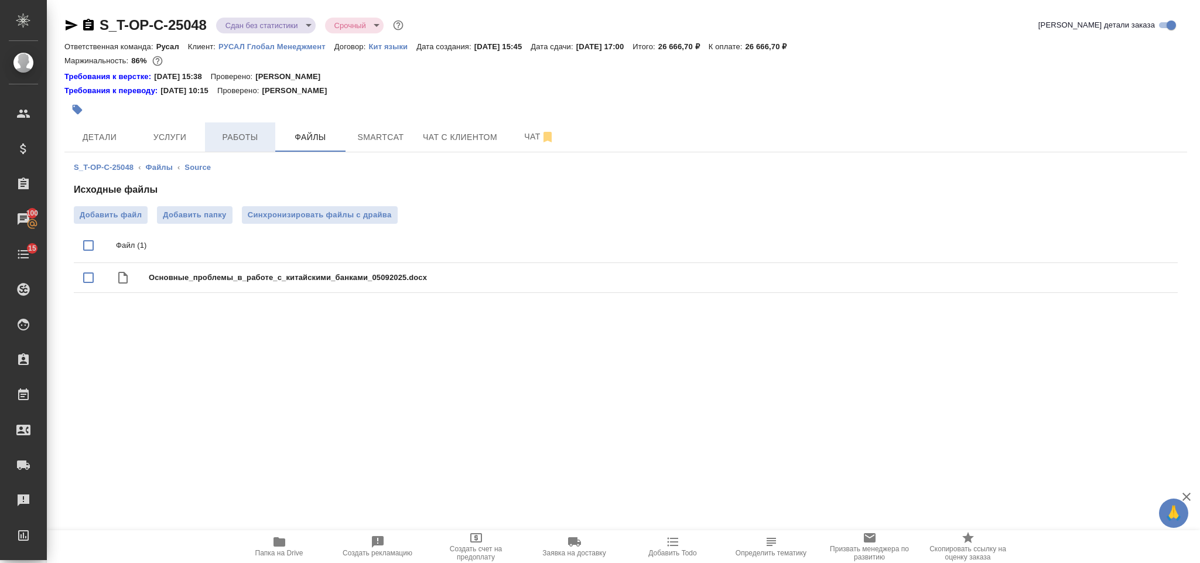
click at [256, 141] on span "Работы" at bounding box center [240, 137] width 56 height 15
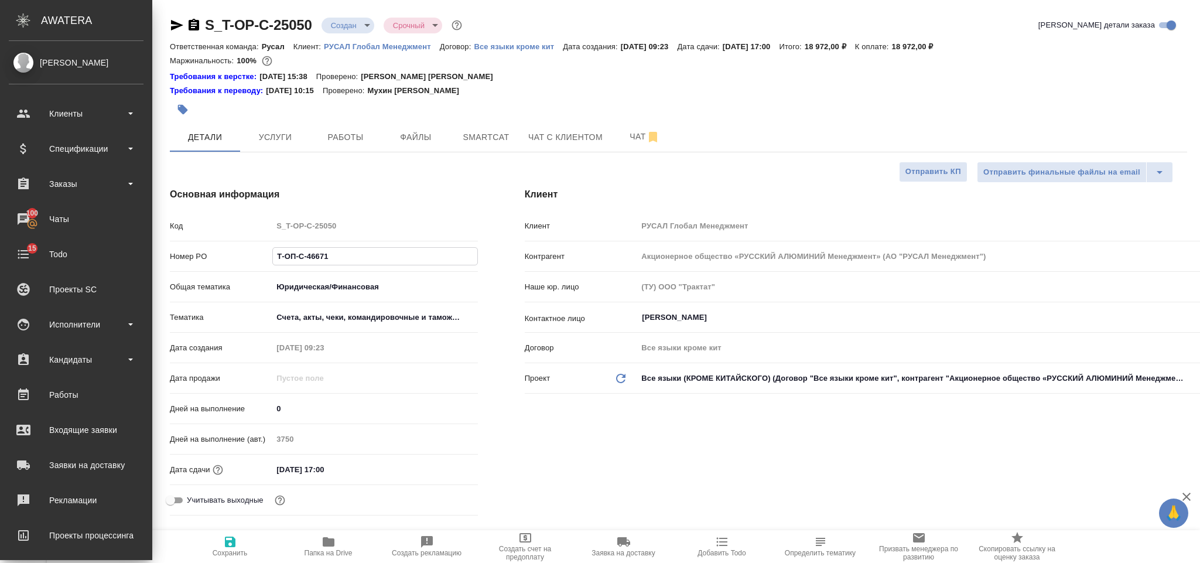
select select "RU"
click at [84, 123] on div "Клиенты" at bounding box center [76, 113] width 146 height 29
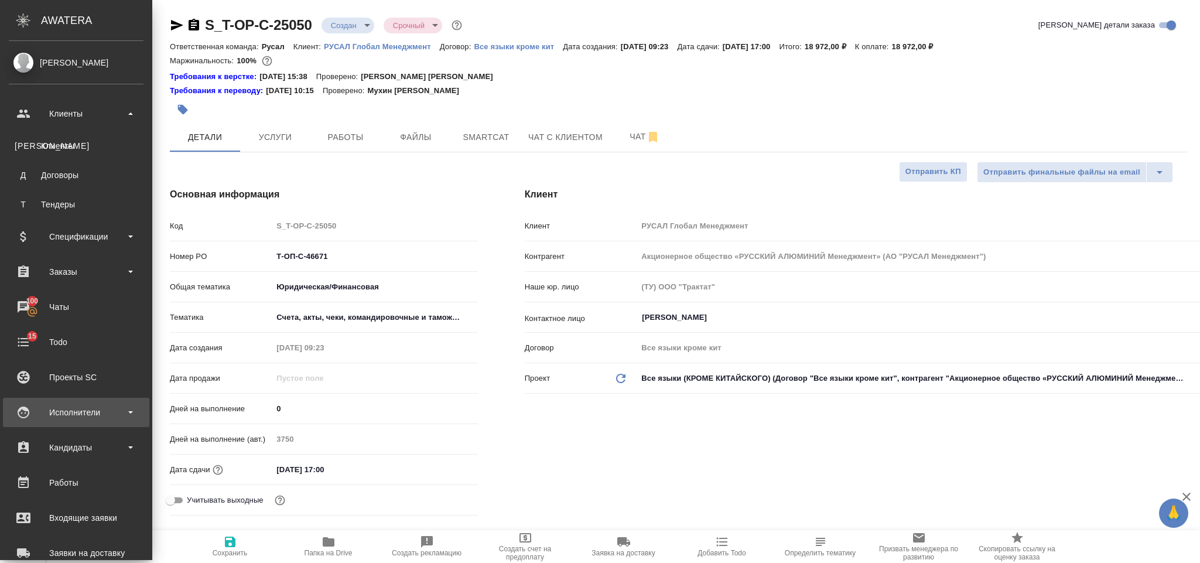
click at [106, 415] on div "Исполнители" at bounding box center [76, 412] width 135 height 18
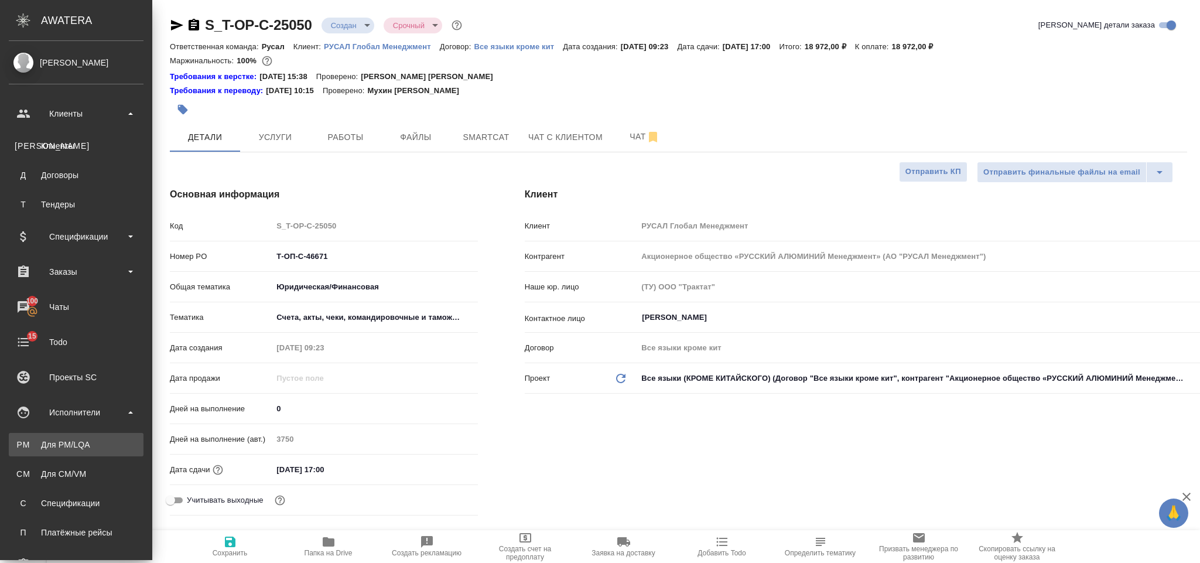
click at [95, 444] on div "Для PM/LQA" at bounding box center [76, 445] width 123 height 12
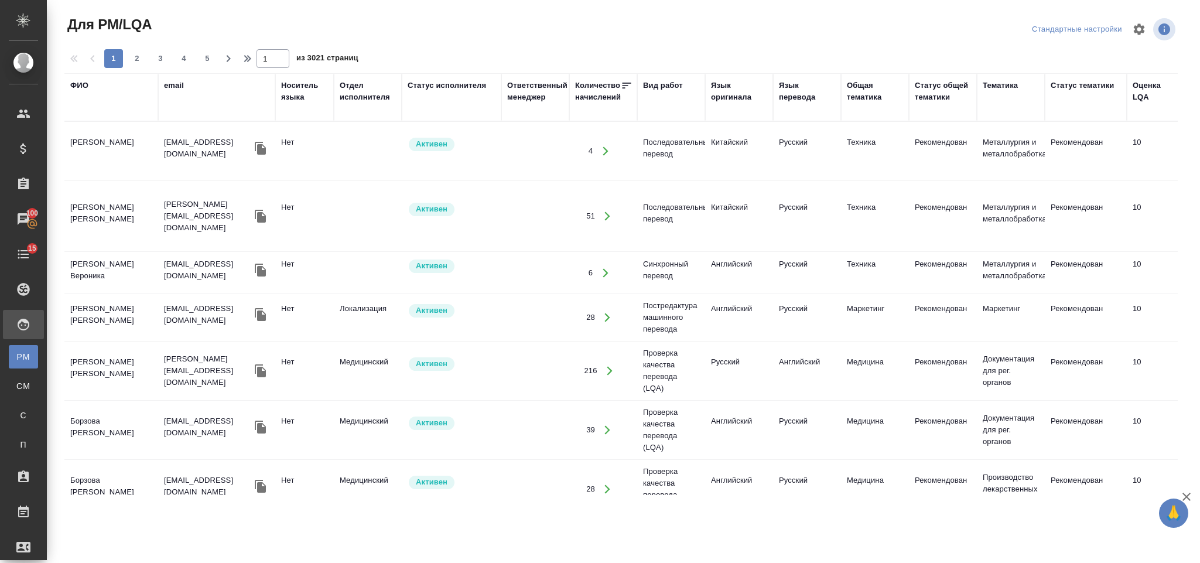
click at [70, 81] on div "ФИО" at bounding box center [79, 86] width 18 height 12
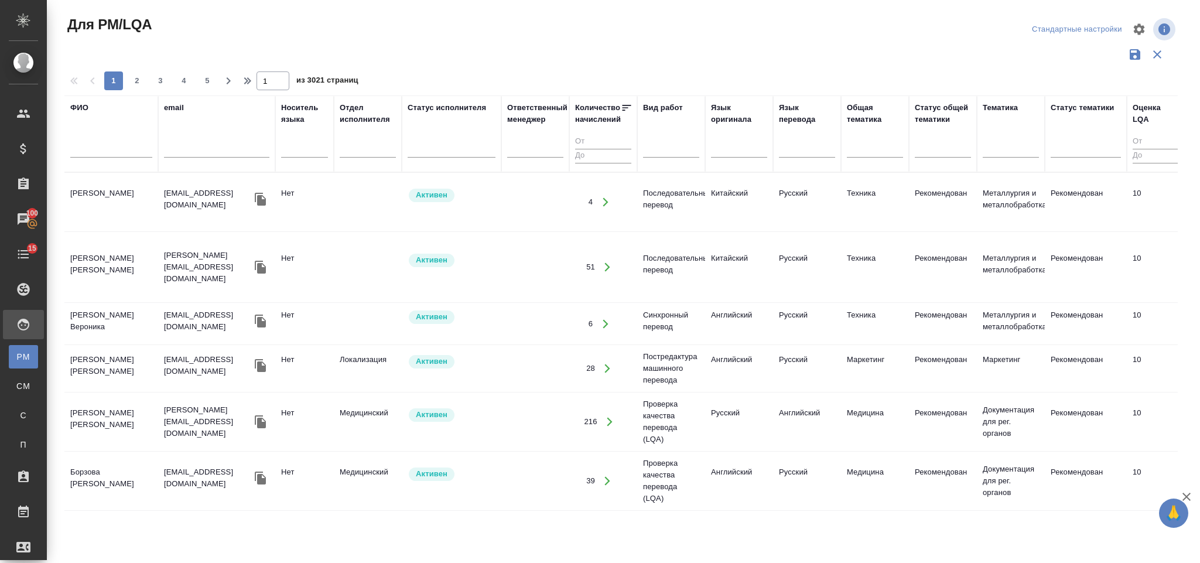
click at [100, 148] on input "text" at bounding box center [111, 150] width 82 height 15
type input "Гэн"
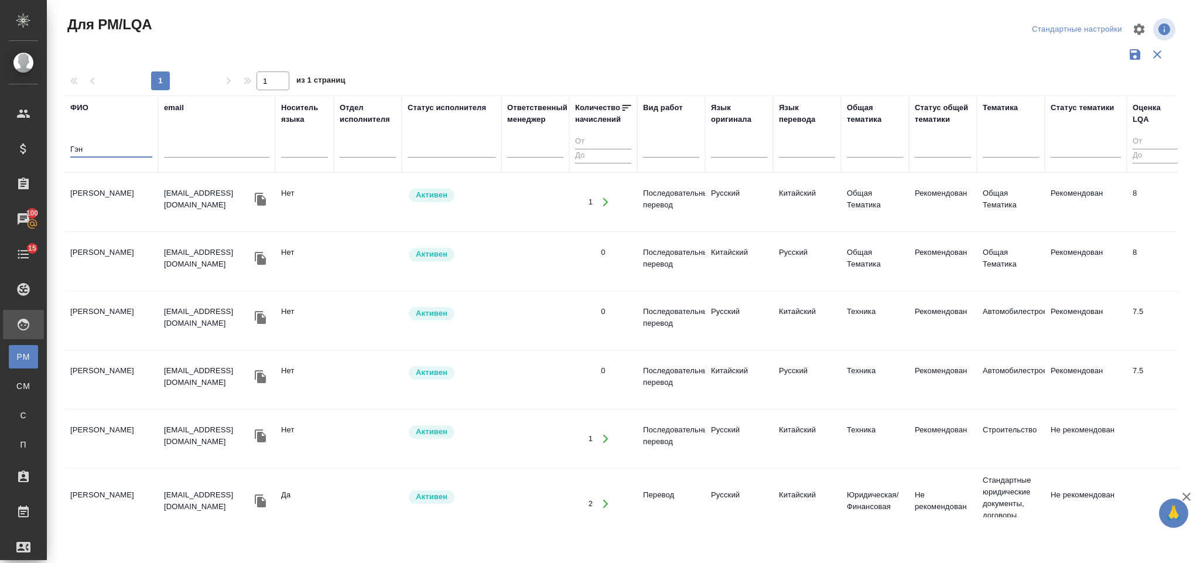
click at [119, 197] on td "[PERSON_NAME]" at bounding box center [111, 202] width 94 height 41
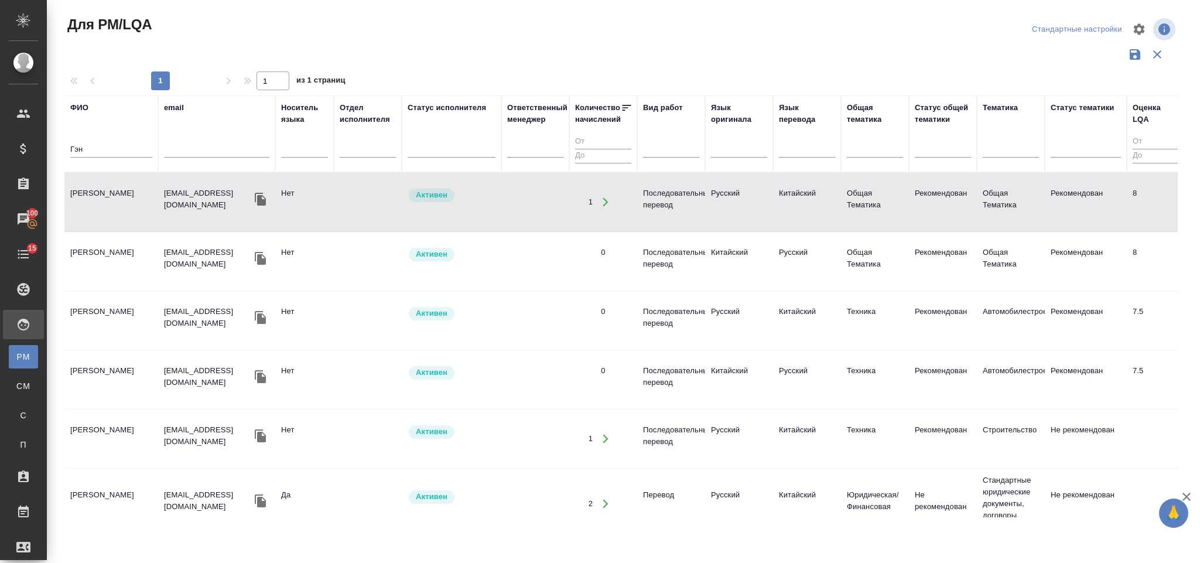
click at [599, 200] on button "button" at bounding box center [605, 202] width 24 height 24
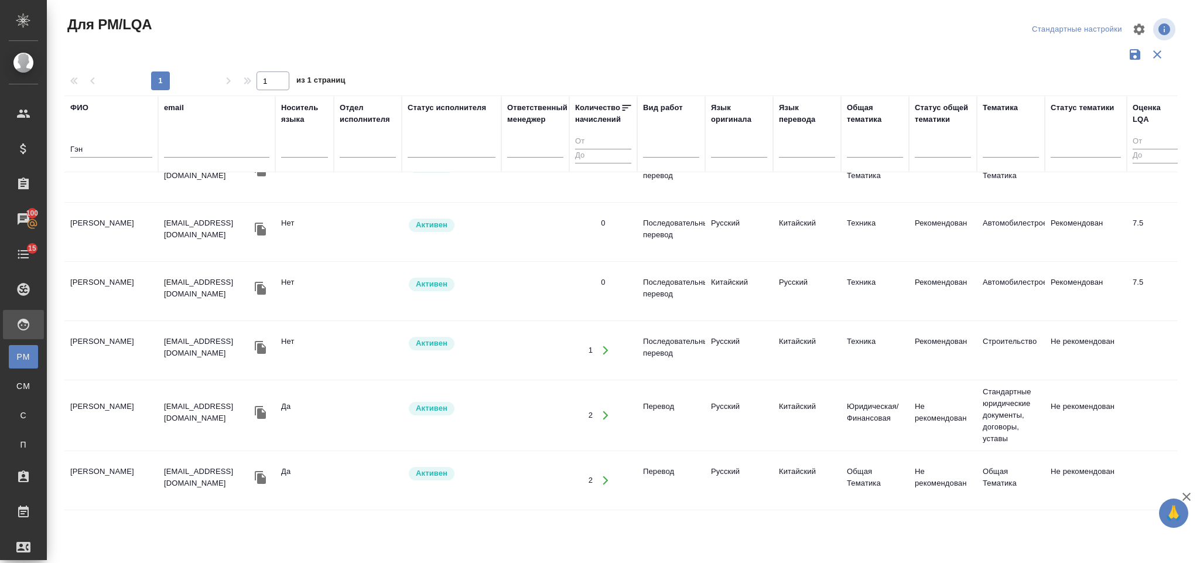
scroll to position [216, 0]
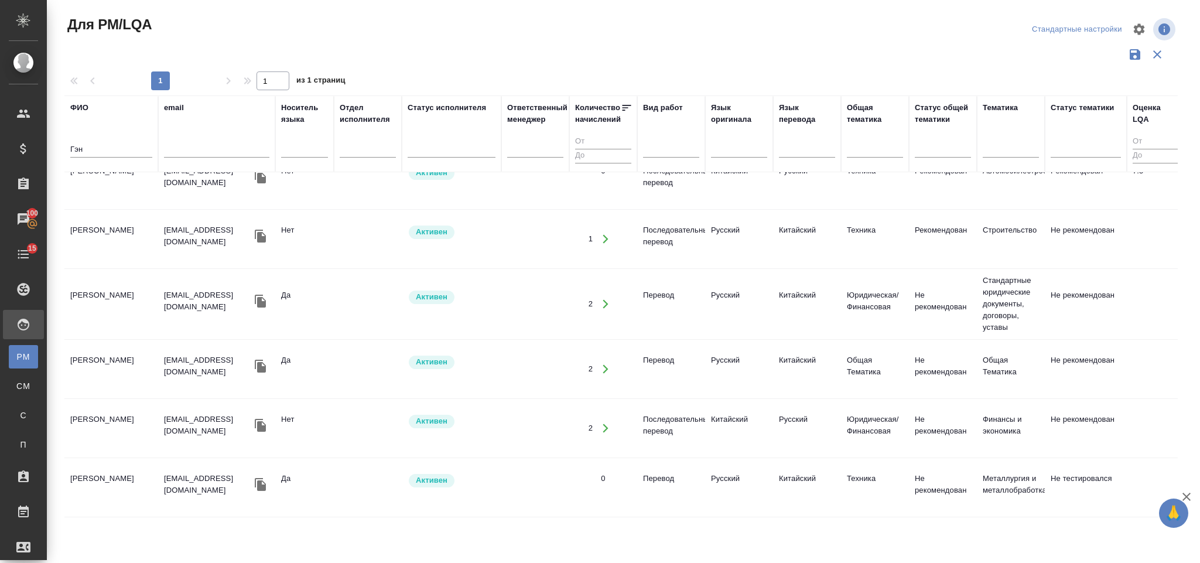
click at [605, 365] on icon "button" at bounding box center [605, 369] width 5 height 9
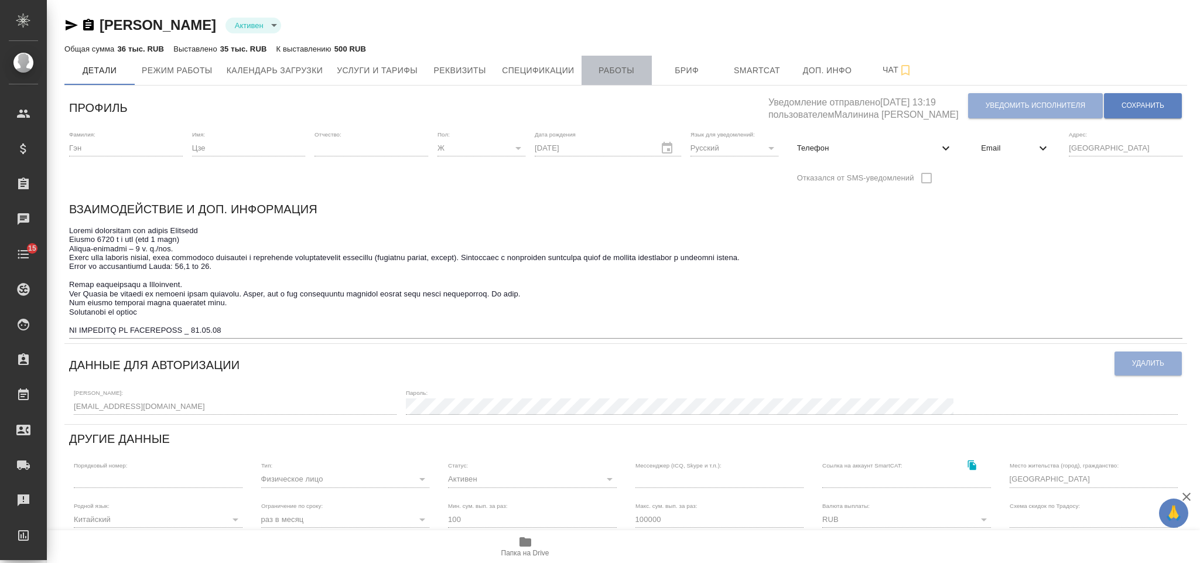
click at [624, 77] on span "Работы" at bounding box center [616, 70] width 56 height 15
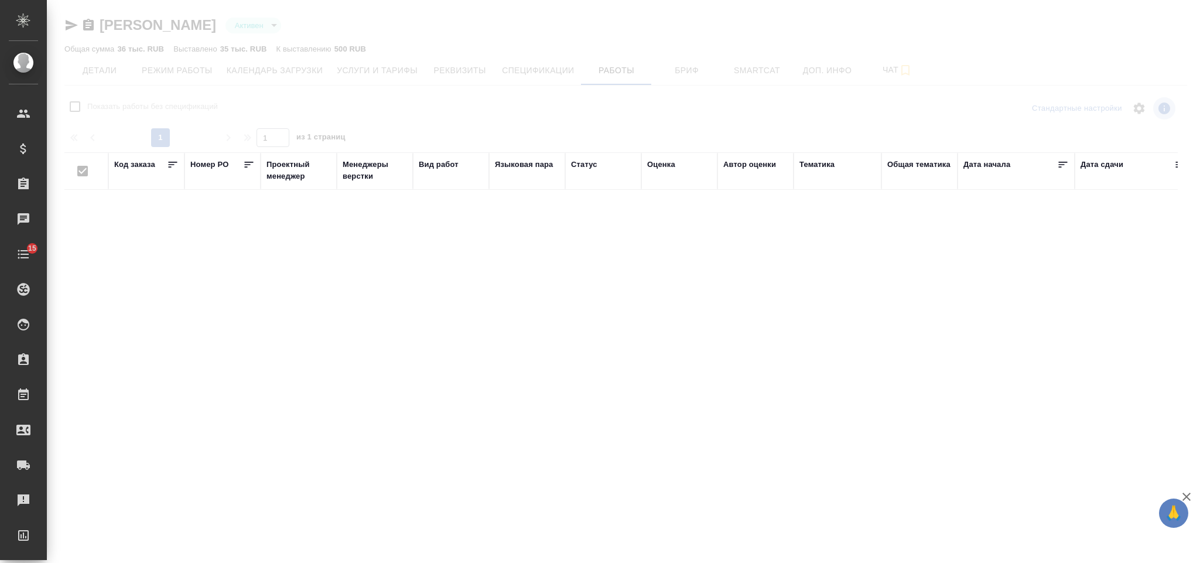
checkbox input "false"
